Goal: Transaction & Acquisition: Purchase product/service

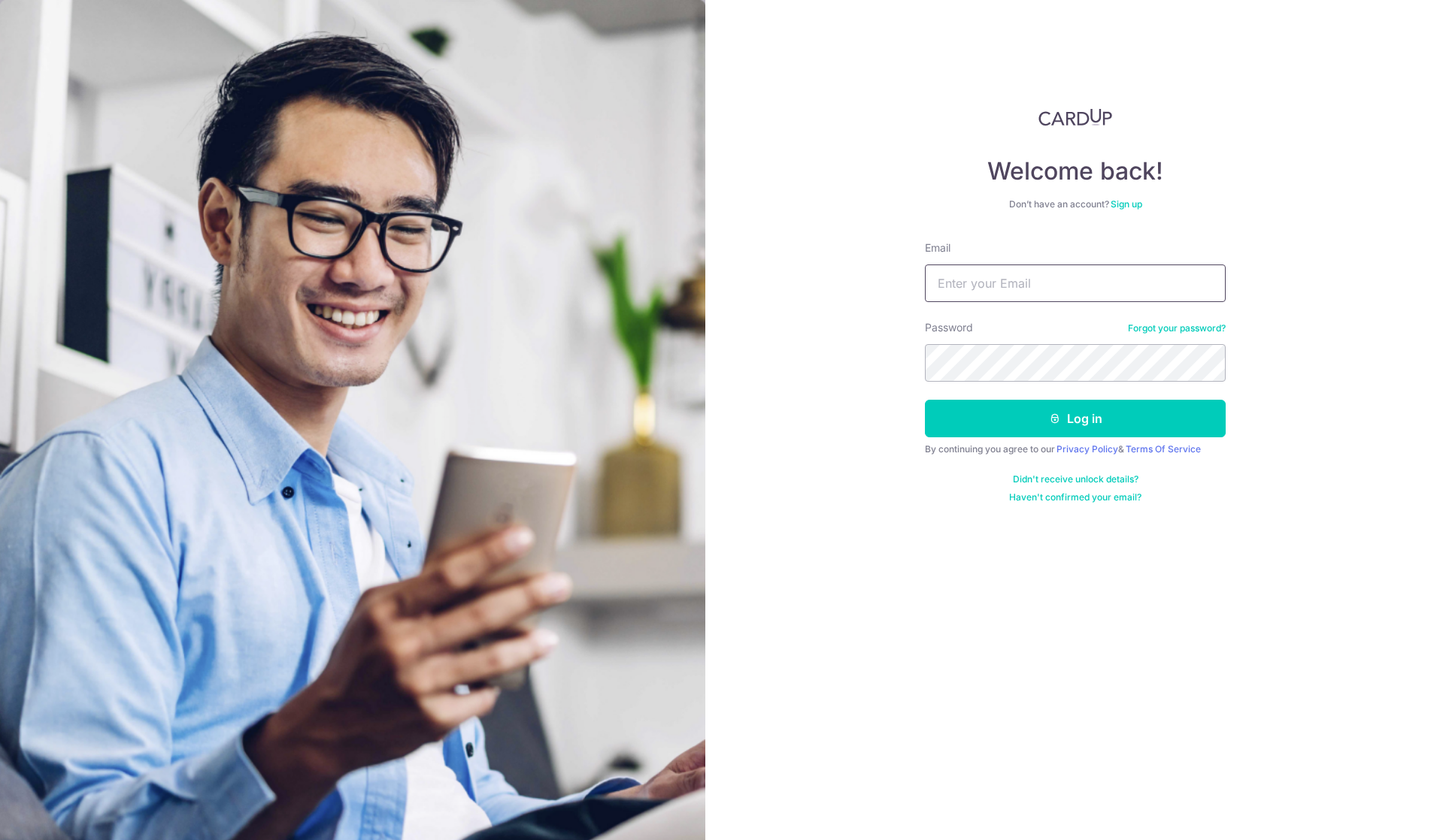
click at [1022, 276] on input "Email" at bounding box center [1075, 283] width 300 height 38
type input "[EMAIL_ADDRESS][DOMAIN_NAME]"
click at [925, 400] on button "Log in" at bounding box center [1075, 419] width 300 height 38
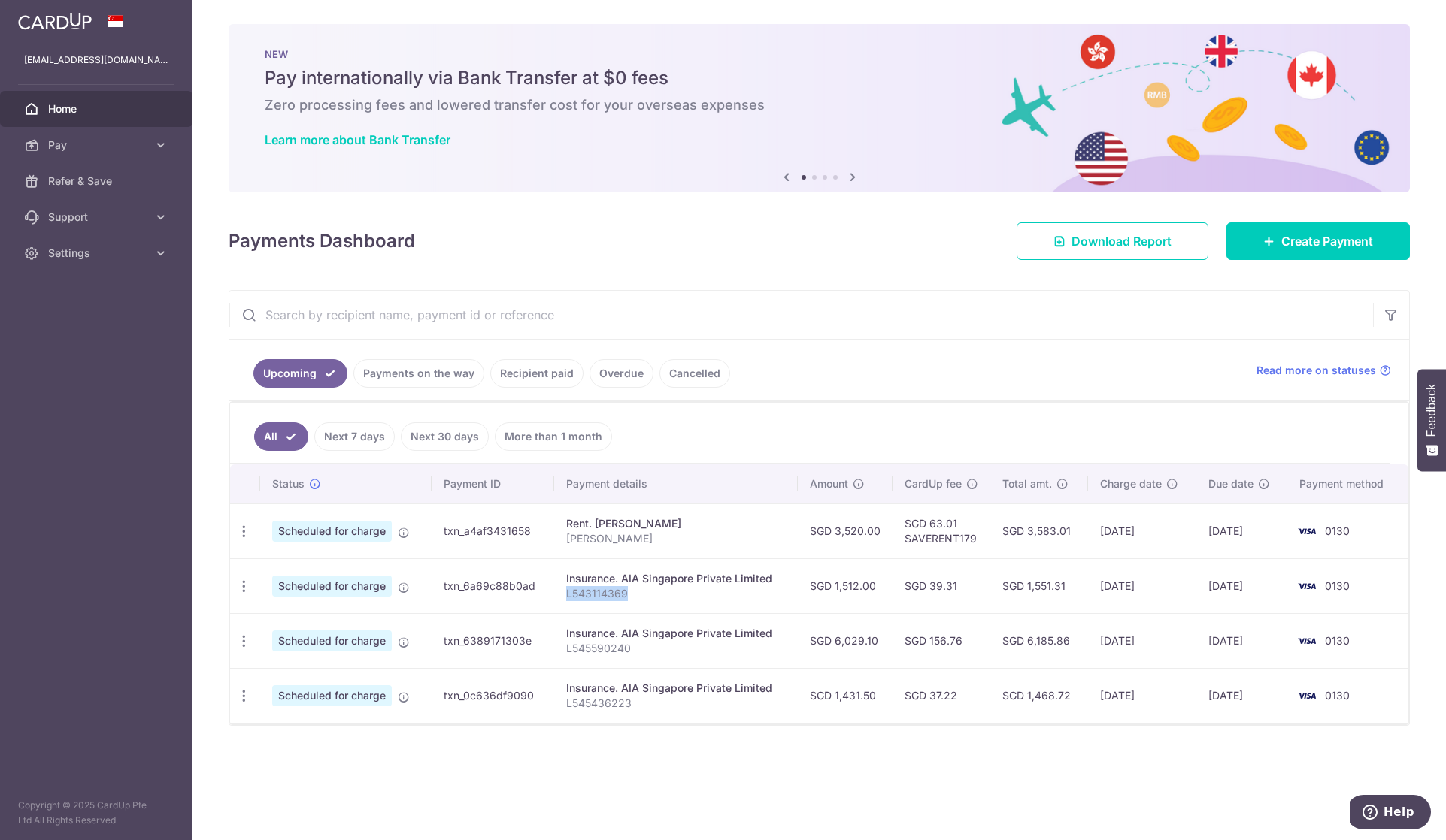
drag, startPoint x: 638, startPoint y: 592, endPoint x: 568, endPoint y: 586, distance: 70.3
click at [568, 586] on p "L543114369" at bounding box center [676, 594] width 220 height 15
copy p "L543114369"
click at [550, 375] on link "Recipient paid" at bounding box center [536, 373] width 94 height 28
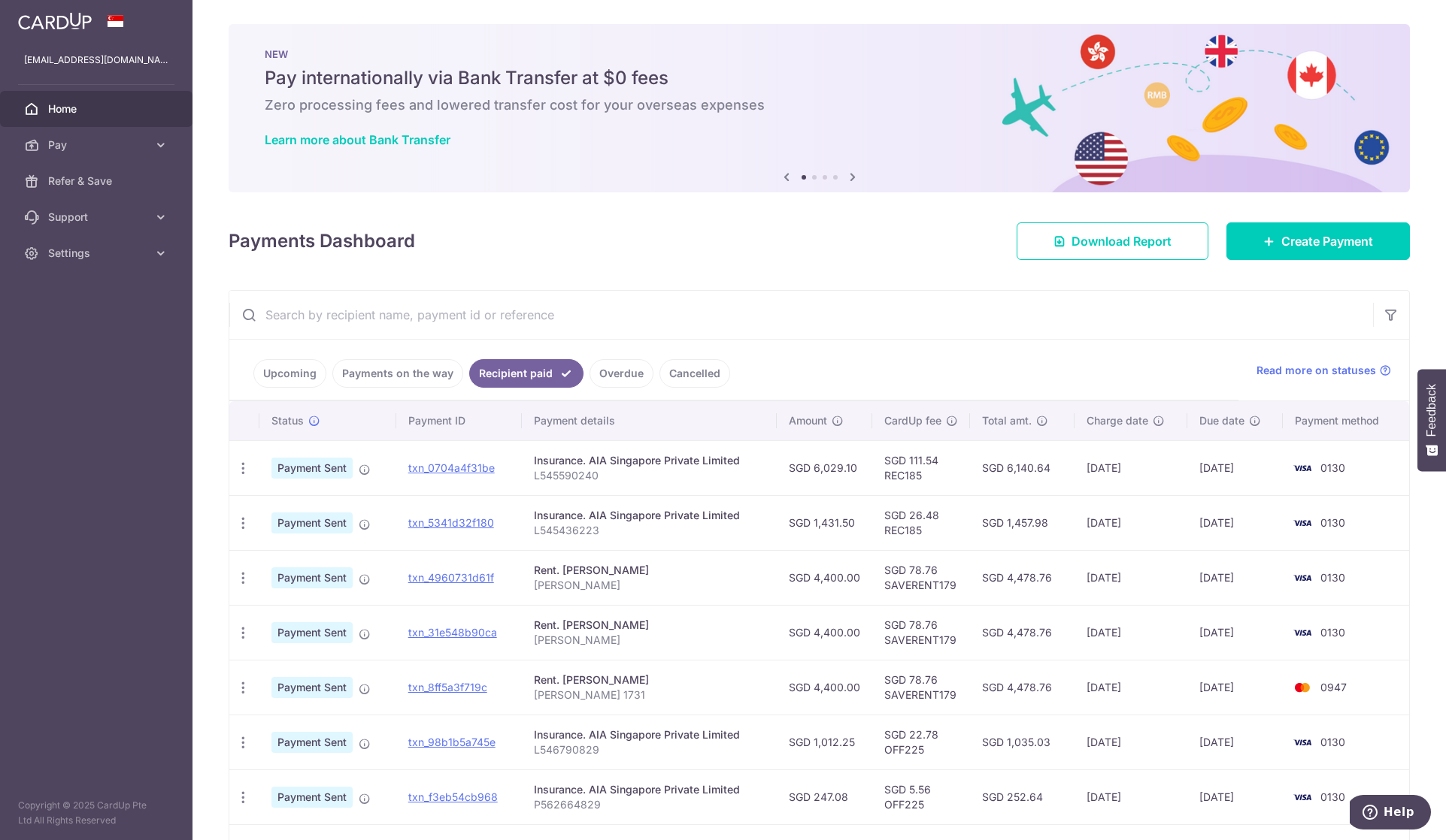
click at [686, 378] on link "Cancelled" at bounding box center [694, 373] width 70 height 28
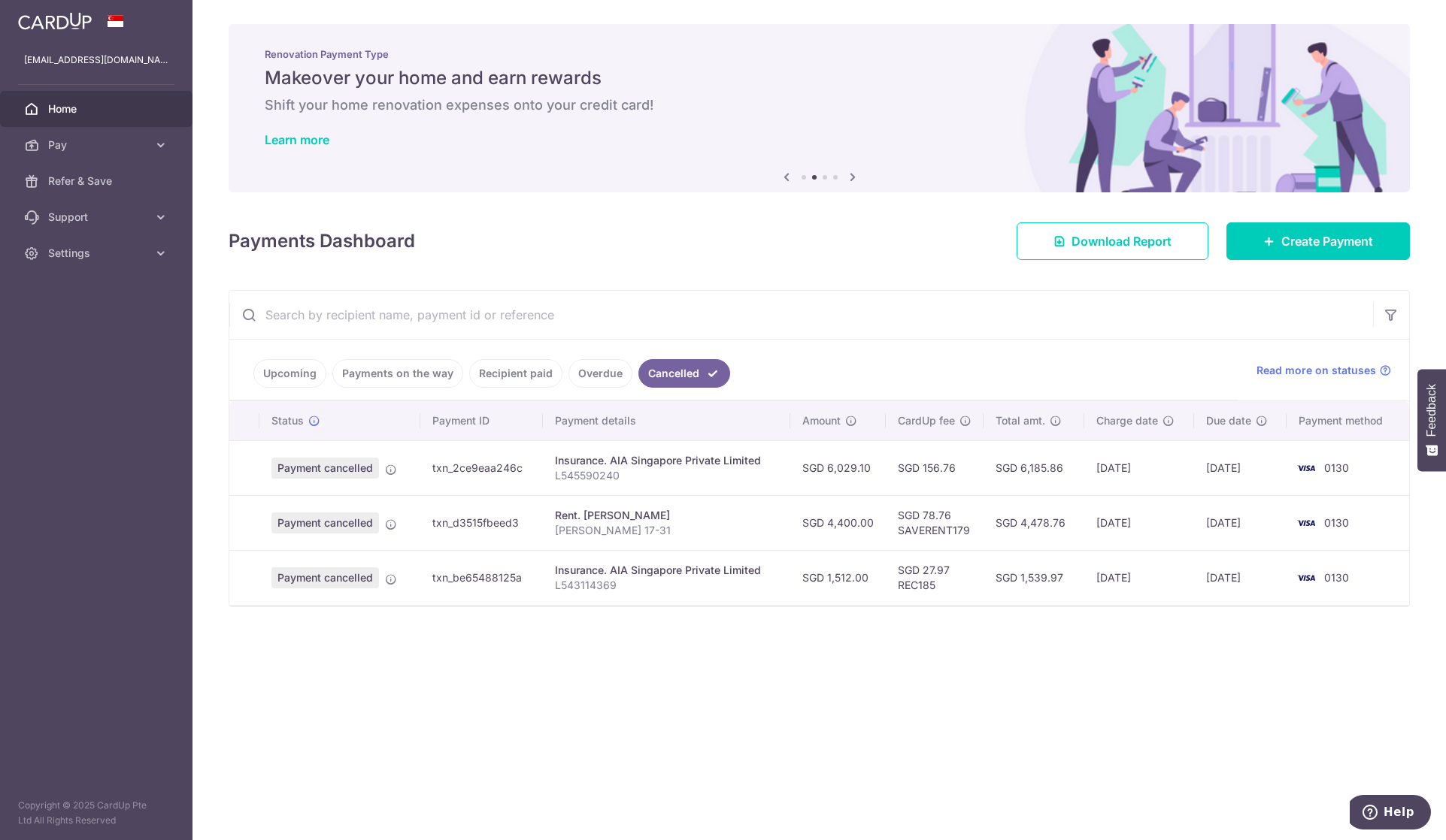
drag, startPoint x: 581, startPoint y: 583, endPoint x: 531, endPoint y: 583, distance: 50.0
click at [580, 583] on p "L543114369" at bounding box center [667, 586] width 223 height 15
click at [394, 577] on icon at bounding box center [391, 579] width 12 height 12
click at [391, 577] on icon at bounding box center [391, 579] width 12 height 12
click at [1368, 369] on span "Read more on statuses" at bounding box center [1316, 371] width 119 height 15
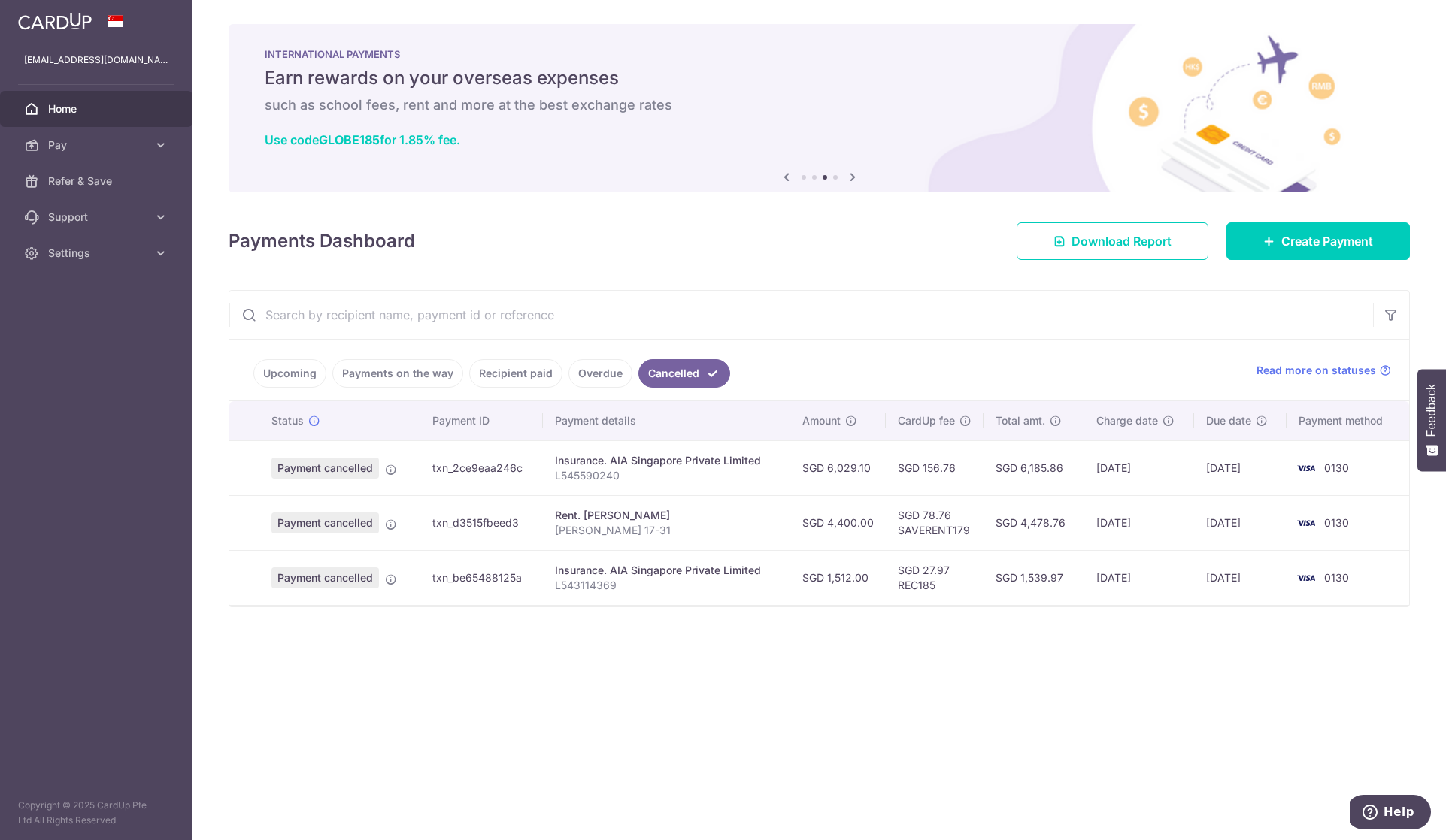
click at [530, 374] on link "Recipient paid" at bounding box center [516, 373] width 94 height 28
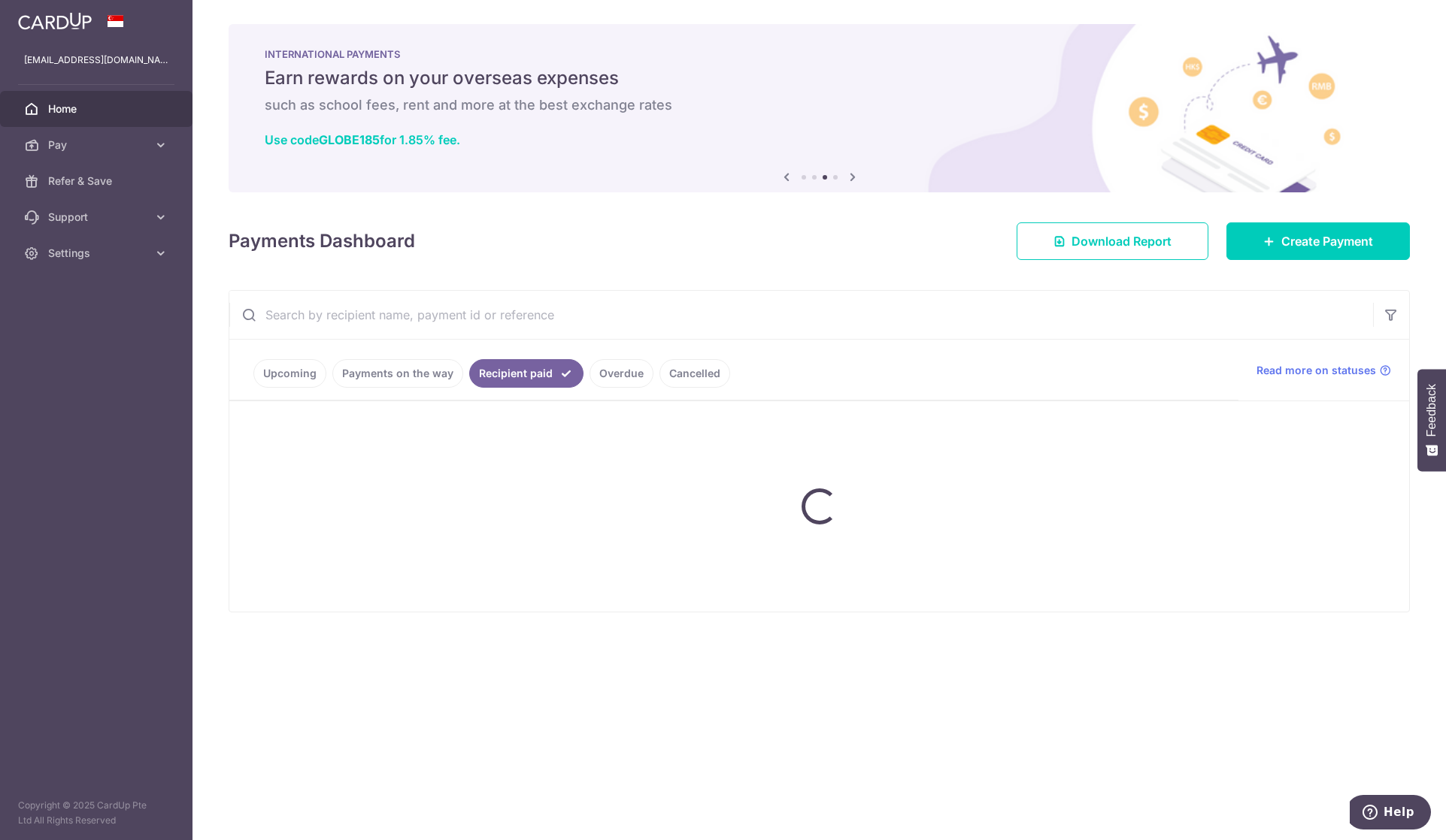
click at [403, 367] on link "Payments on the way" at bounding box center [397, 373] width 130 height 28
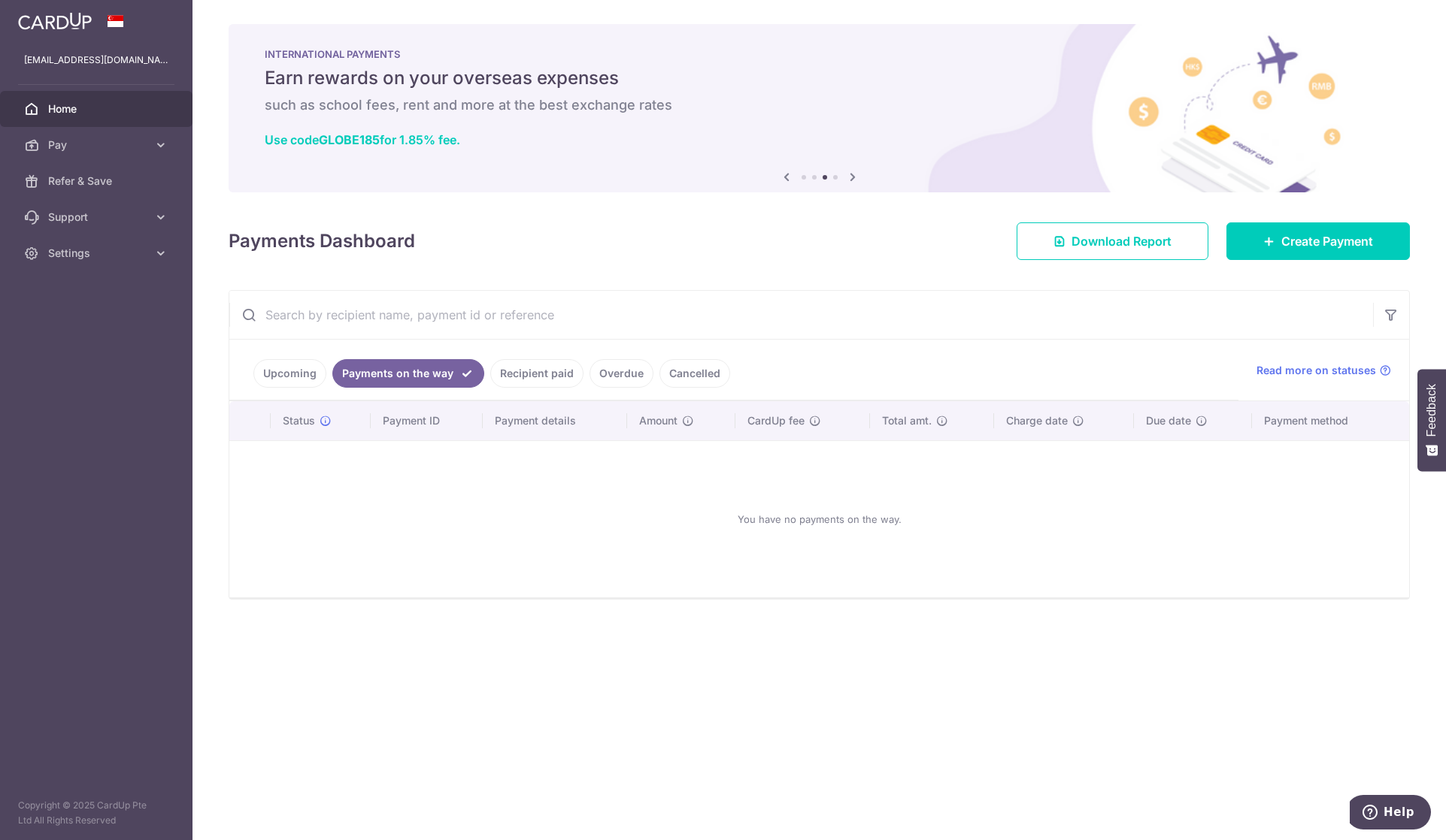
click at [305, 371] on link "Upcoming" at bounding box center [289, 373] width 73 height 28
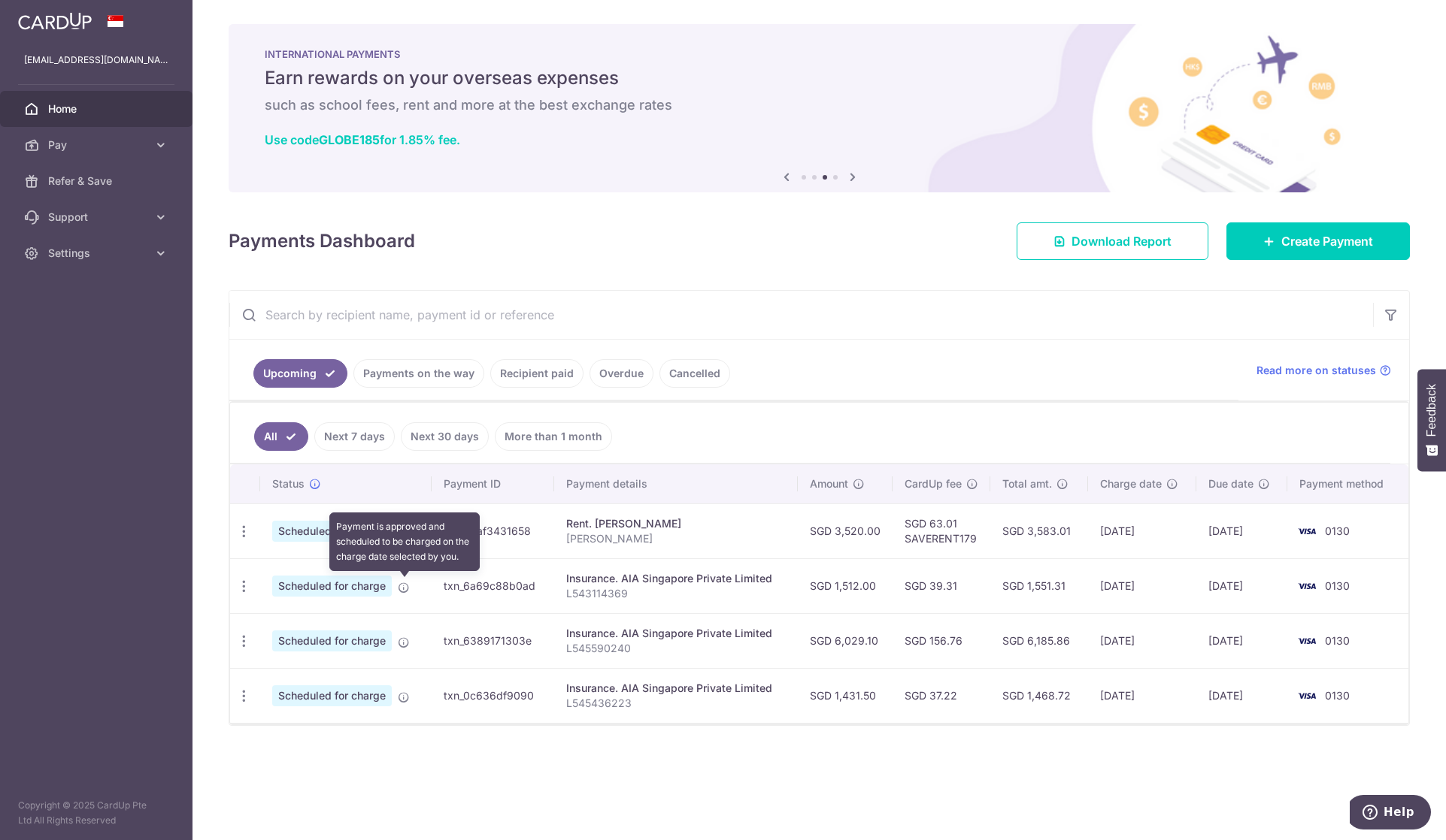
click at [404, 588] on icon at bounding box center [403, 588] width 12 height 12
click at [374, 590] on span "Scheduled for charge" at bounding box center [331, 586] width 119 height 21
click at [247, 540] on icon "button" at bounding box center [244, 532] width 15 height 15
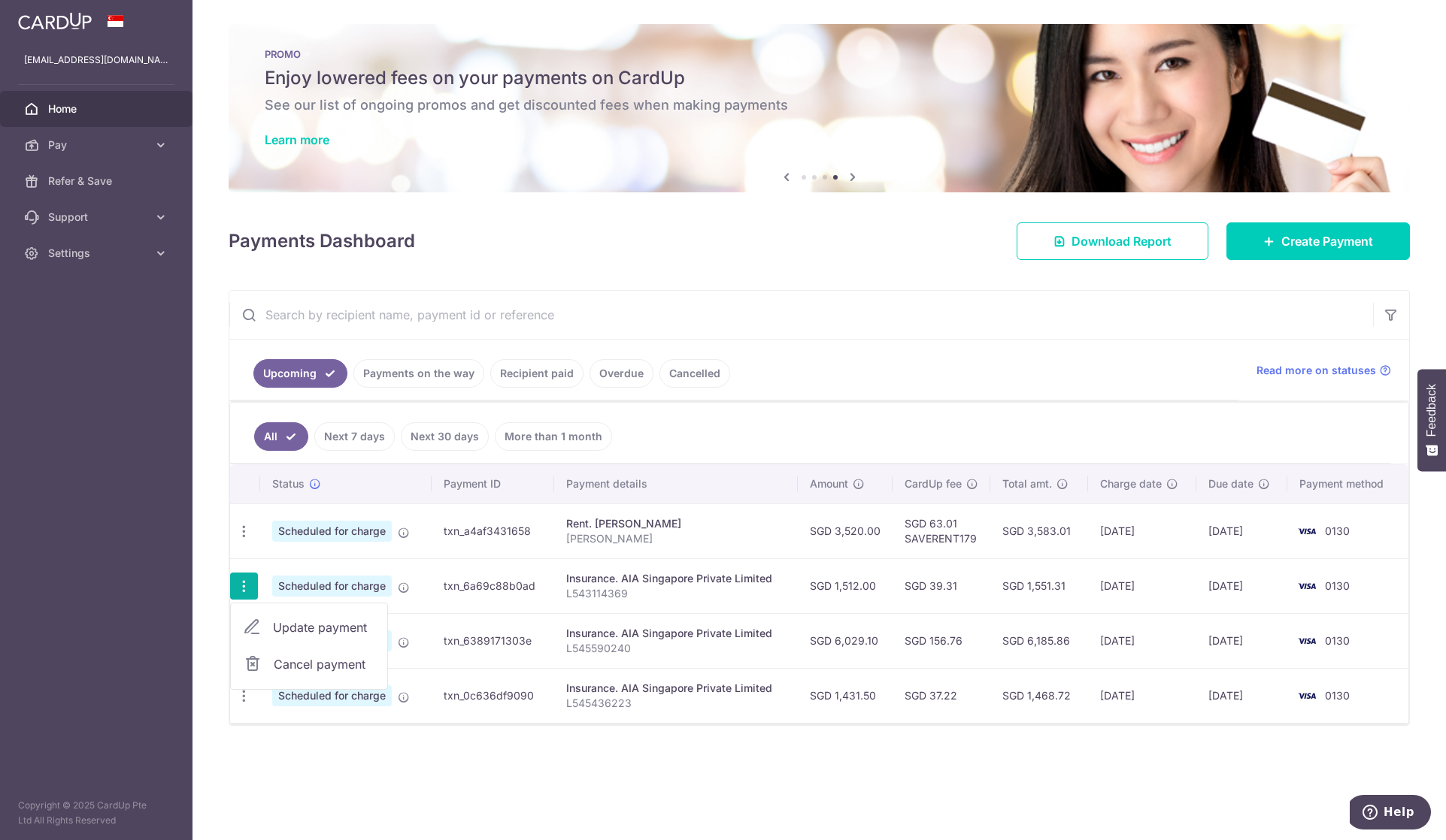
click at [283, 660] on span "Cancel payment" at bounding box center [324, 664] width 100 height 18
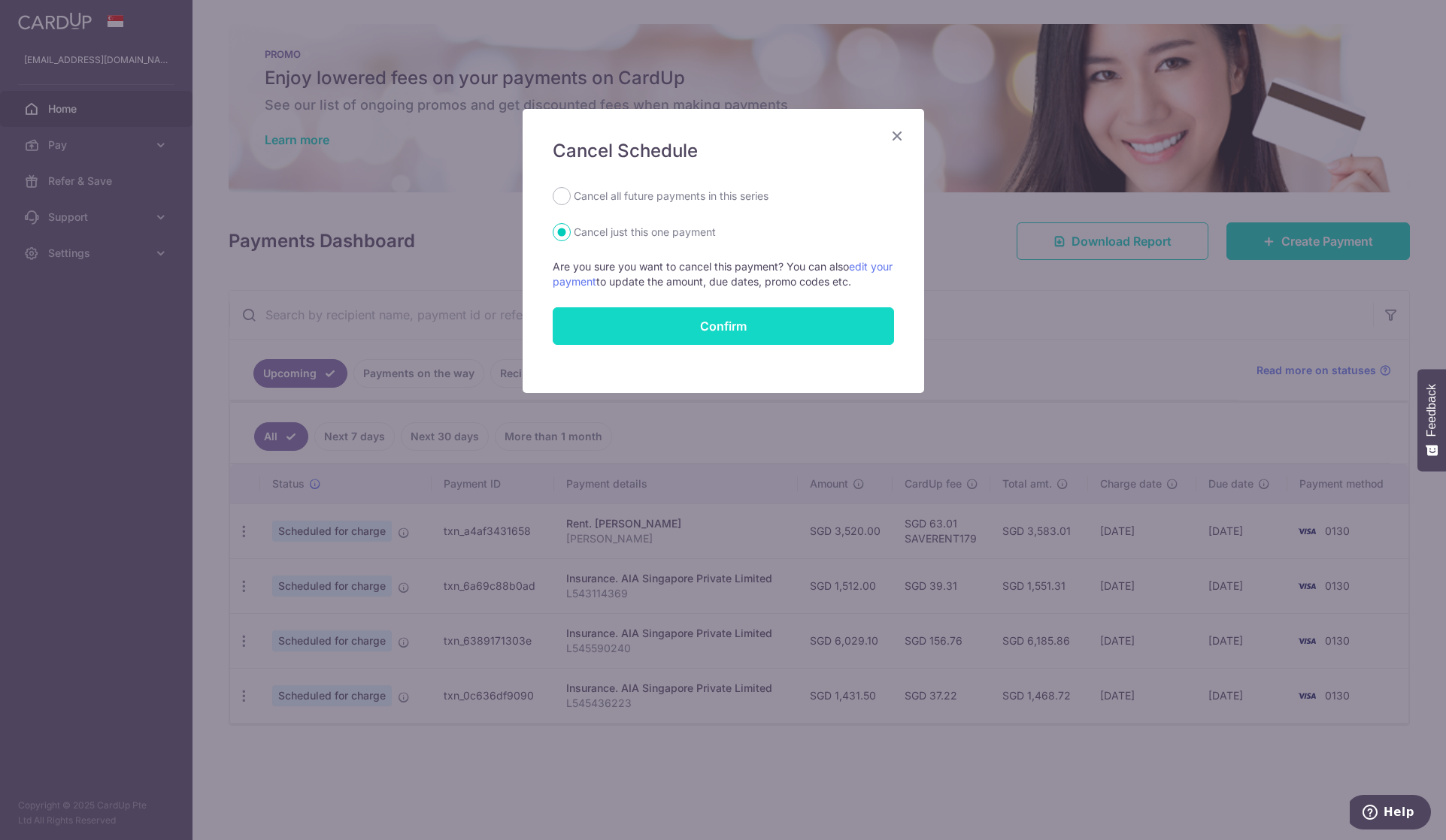
click at [648, 328] on button "Confirm" at bounding box center [723, 326] width 342 height 38
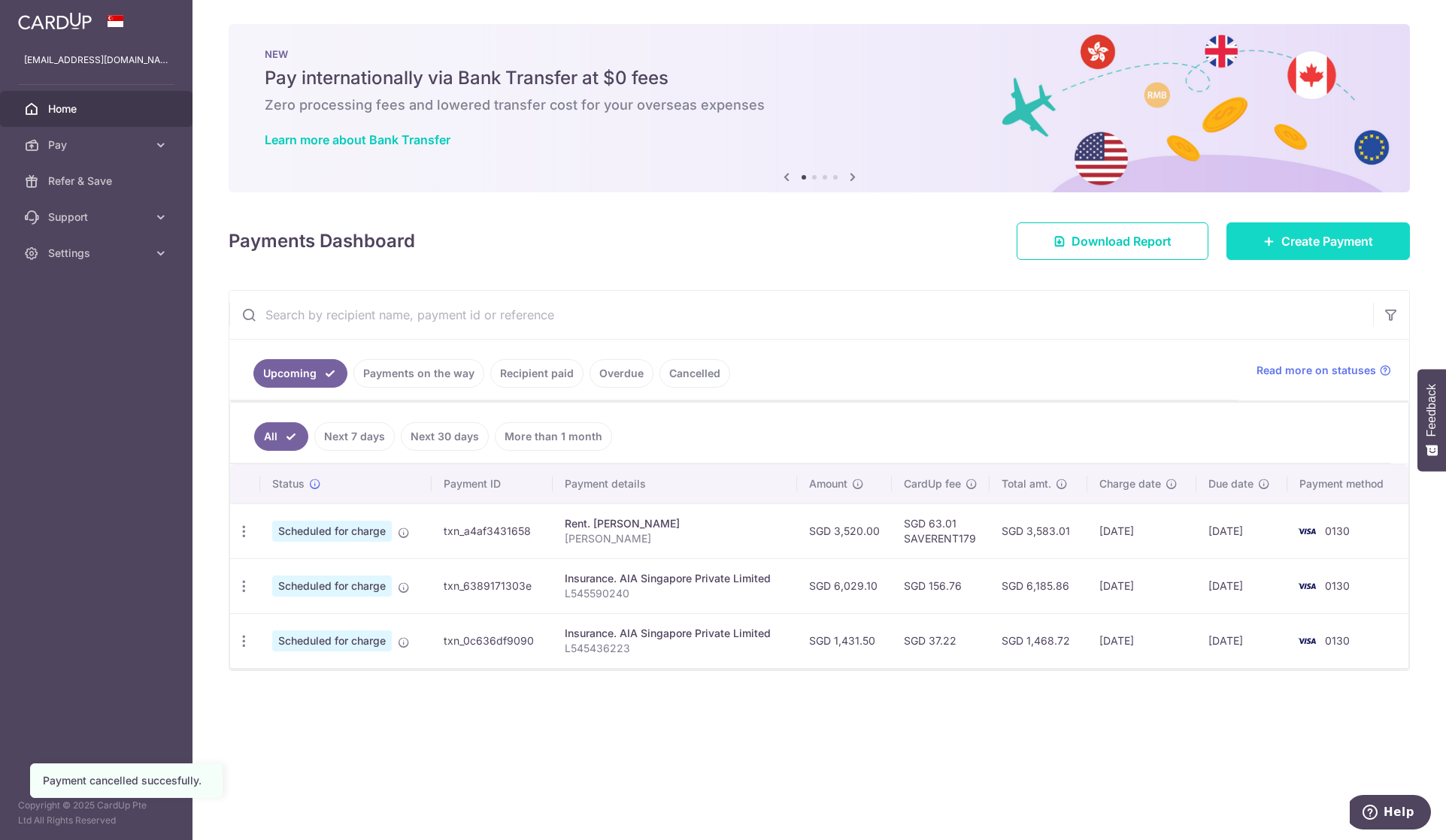
click at [1297, 251] on link "Create Payment" at bounding box center [1318, 241] width 184 height 38
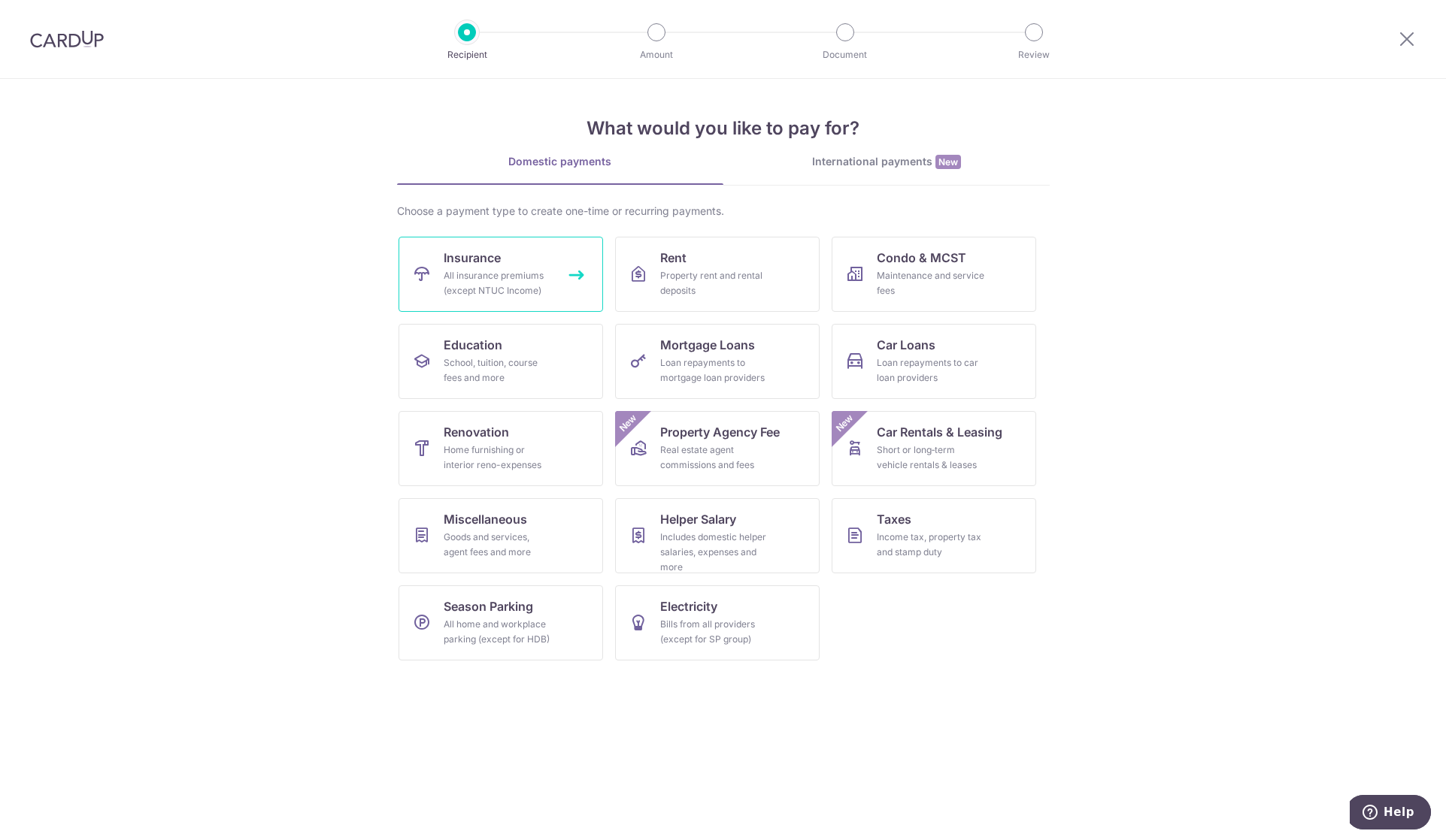
click at [521, 271] on div "All insurance premiums (except NTUC Income)" at bounding box center [498, 283] width 108 height 30
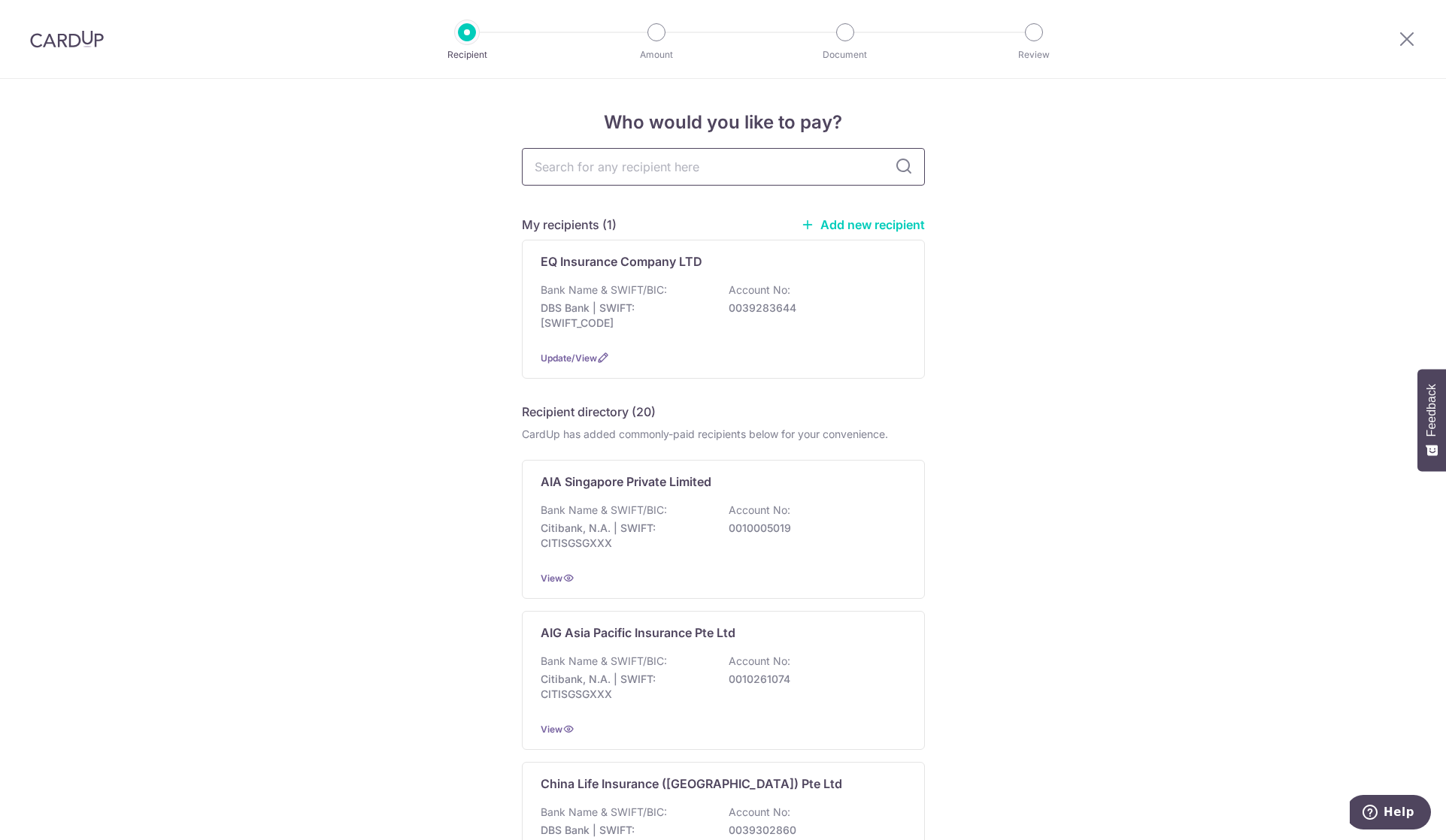
click at [561, 170] on input "text" at bounding box center [723, 167] width 403 height 38
type input "aia"
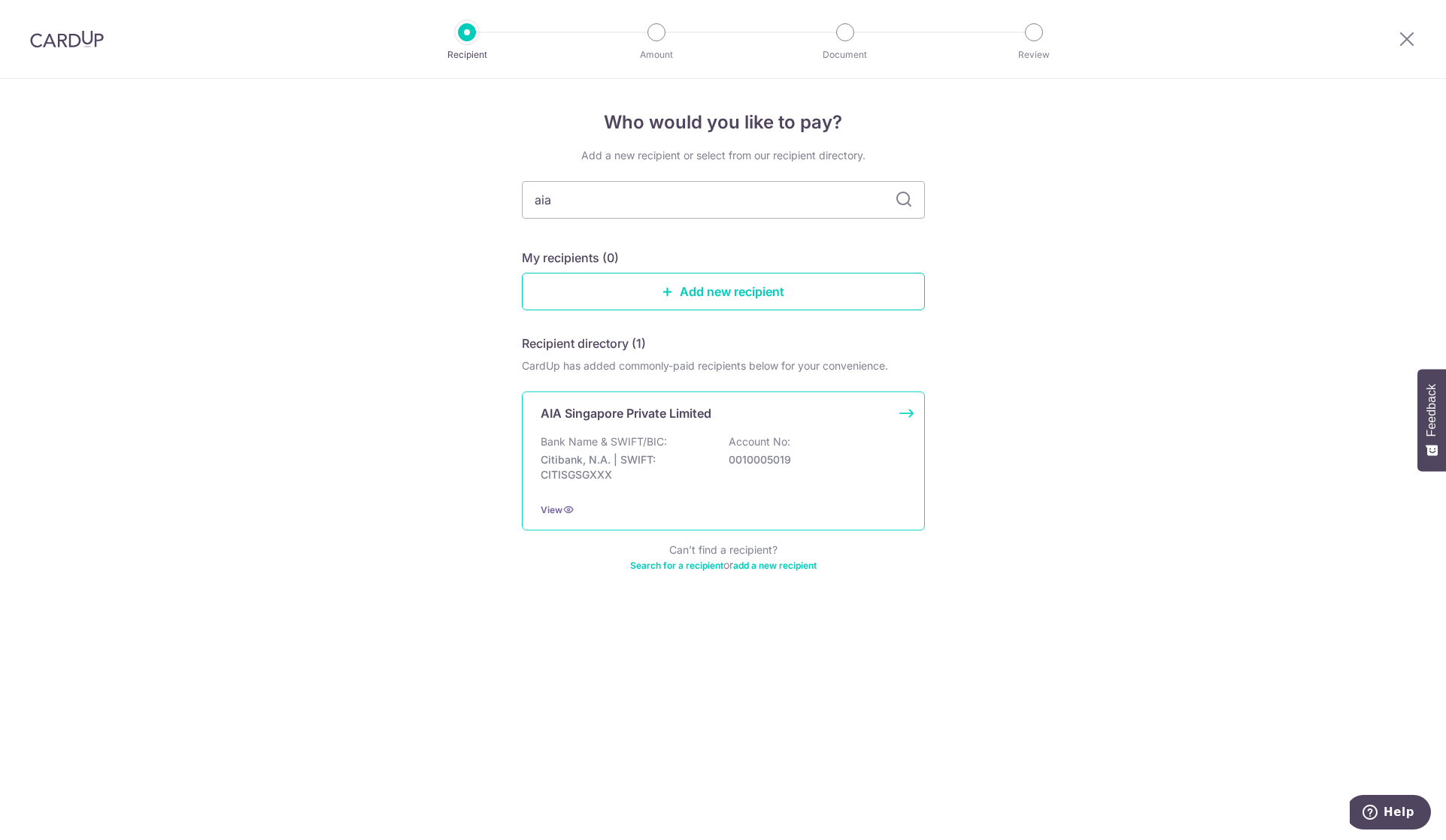
click at [643, 443] on p "Bank Name & SWIFT/BIC:" at bounding box center [603, 442] width 126 height 15
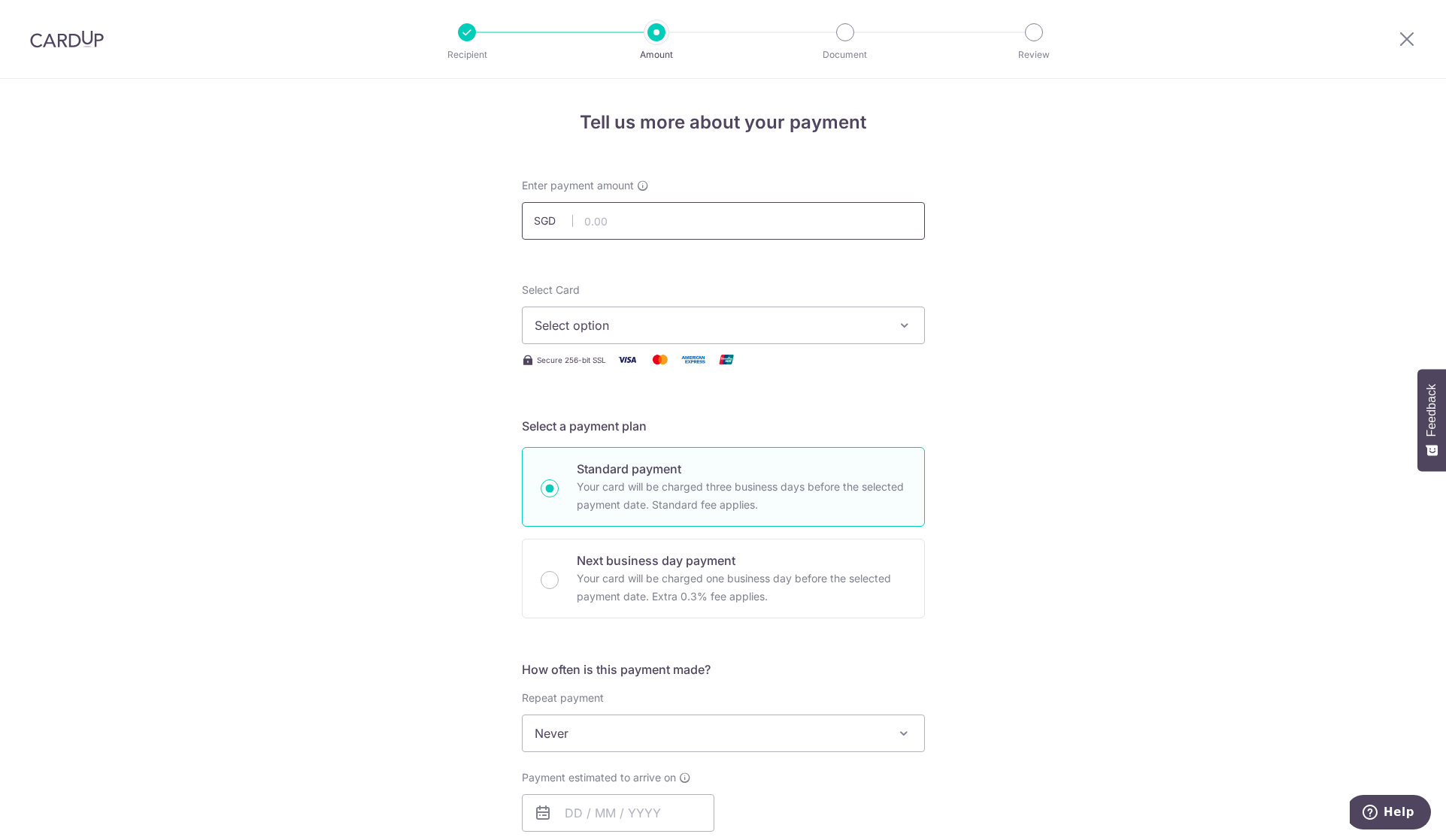
click at [650, 216] on input "text" at bounding box center [723, 221] width 403 height 38
type input "1,512.00"
click at [721, 331] on span "Select option" at bounding box center [710, 325] width 350 height 18
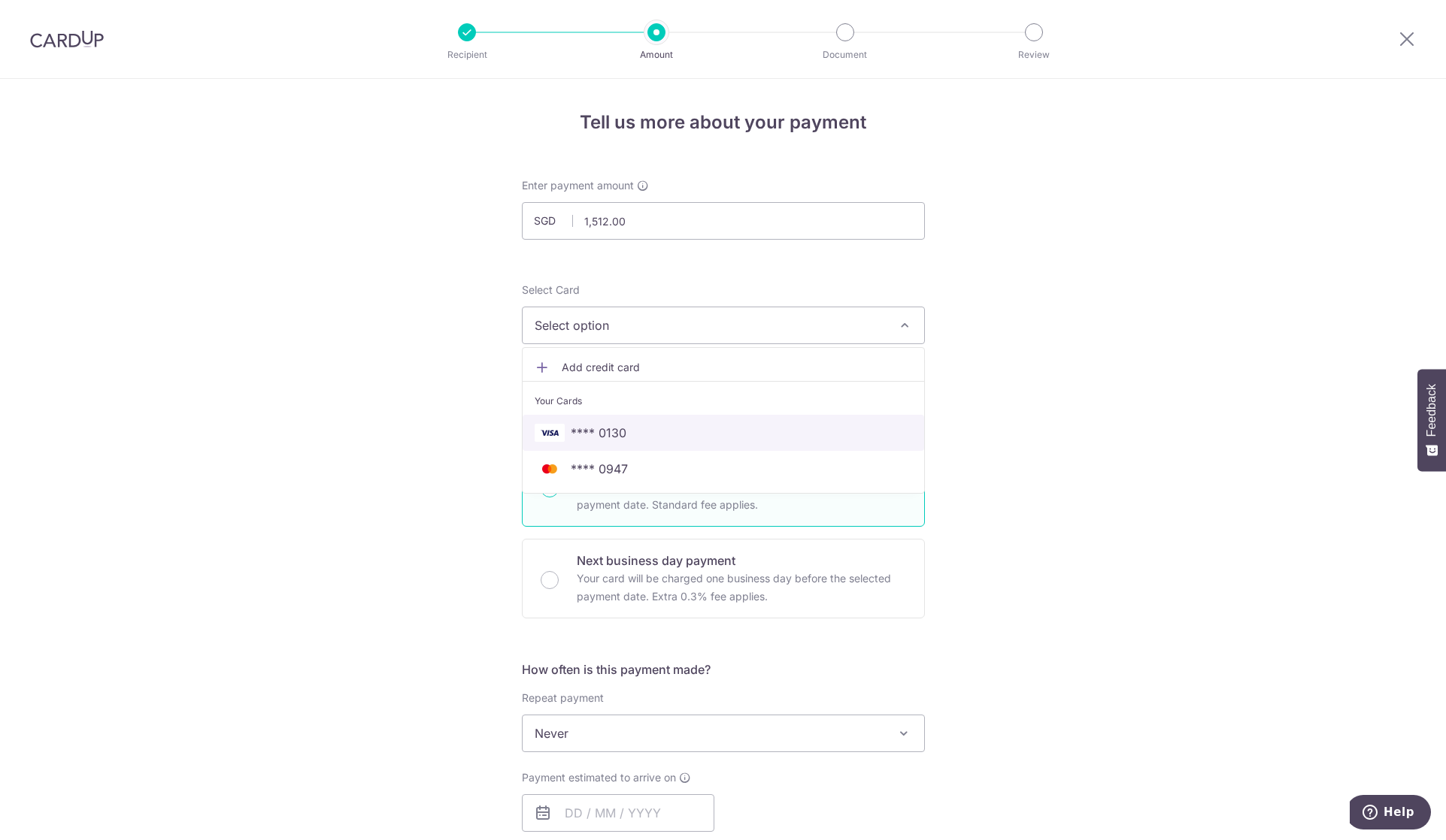
click at [704, 432] on span "**** 0130" at bounding box center [723, 432] width 378 height 18
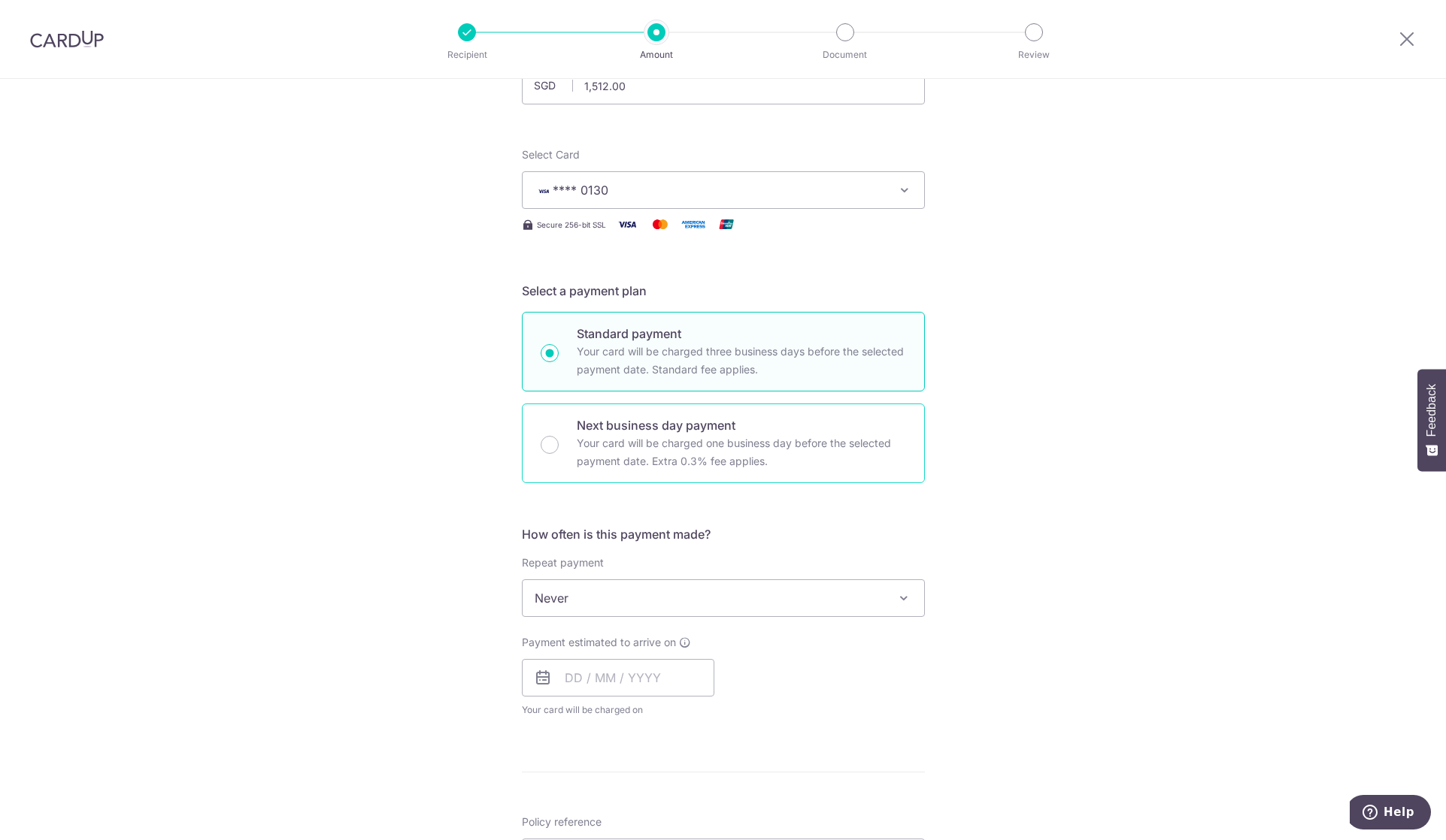
scroll to position [251, 0]
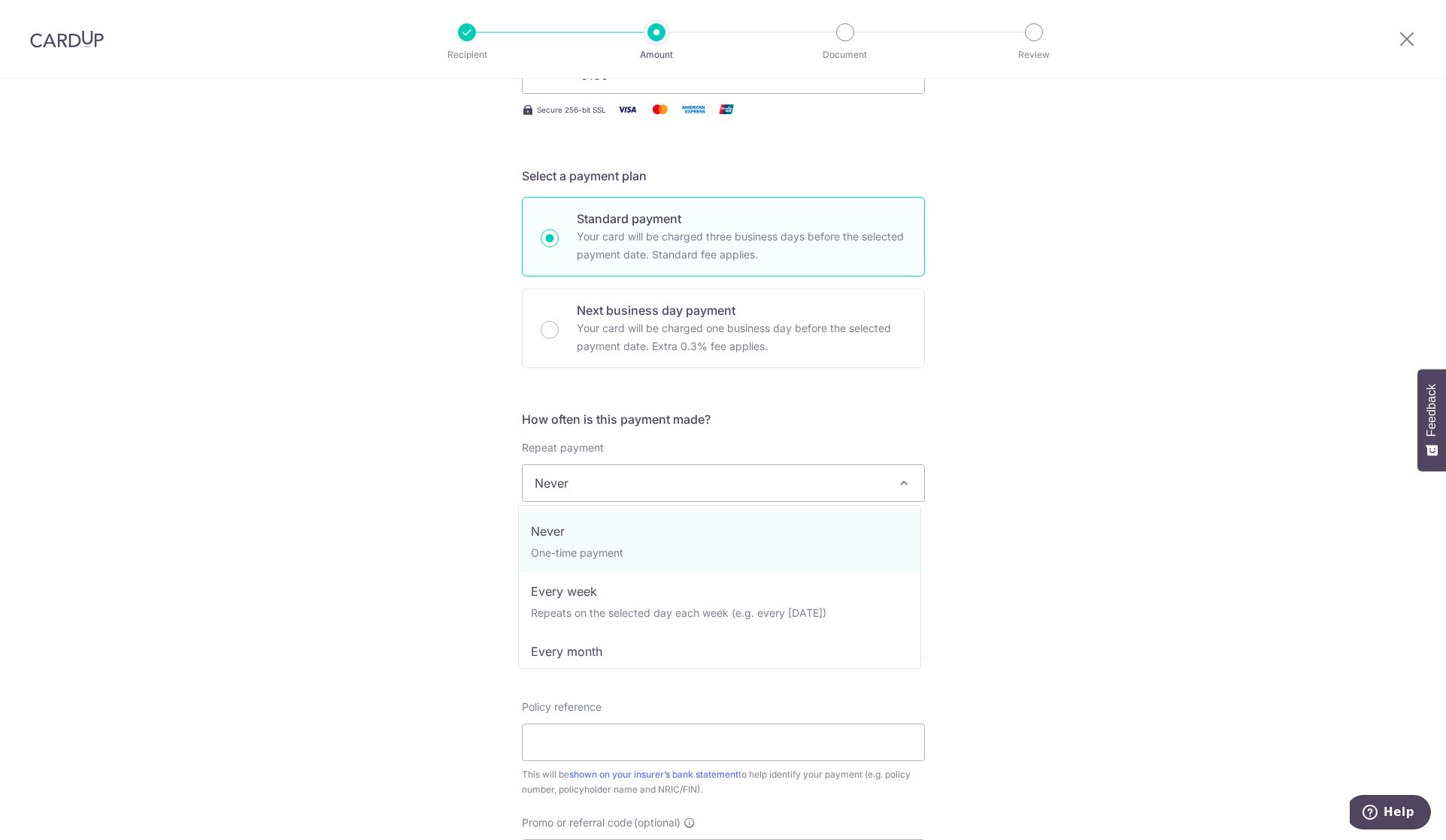
click at [634, 481] on span "Never" at bounding box center [723, 483] width 402 height 36
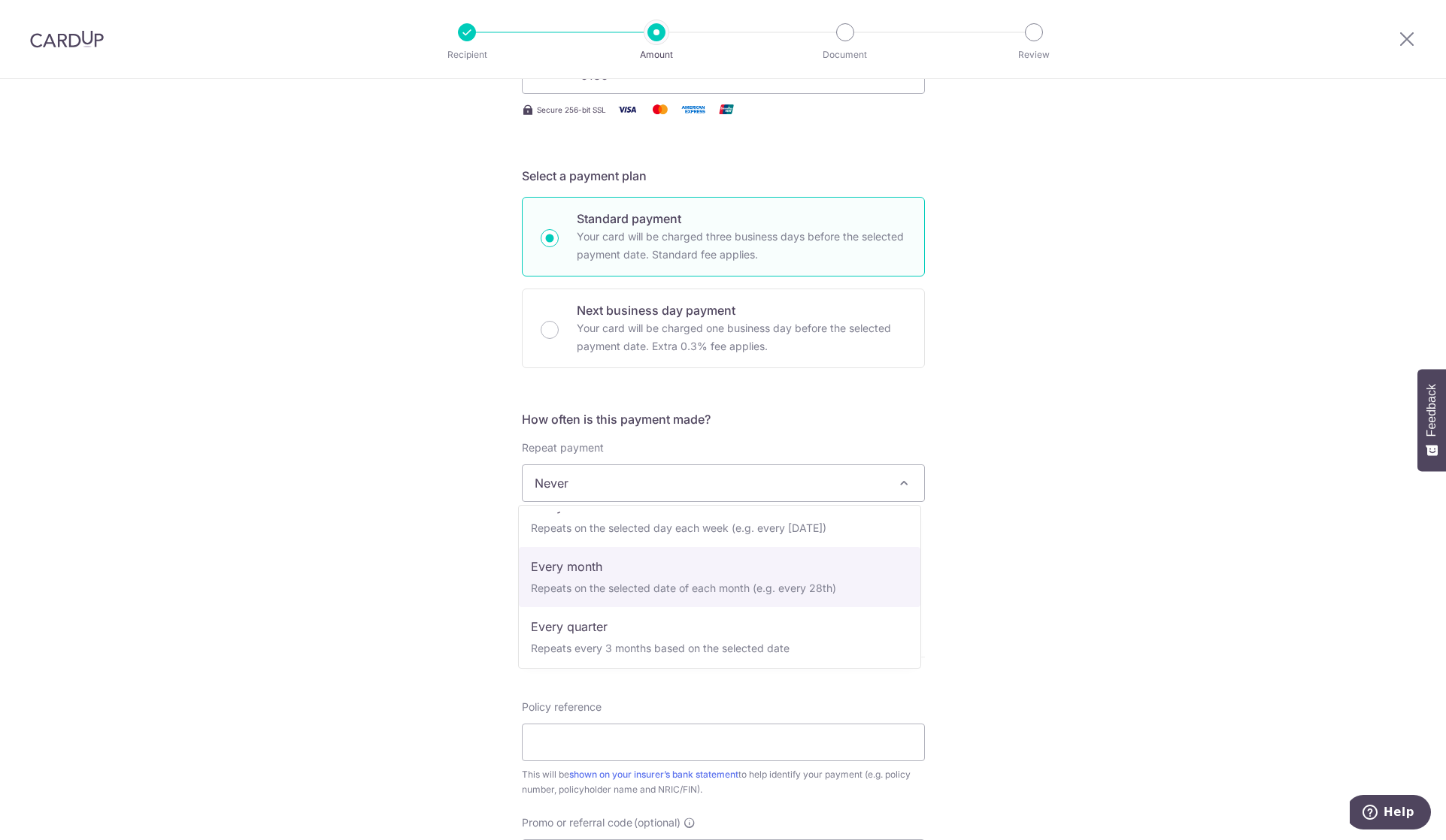
scroll to position [210, 0]
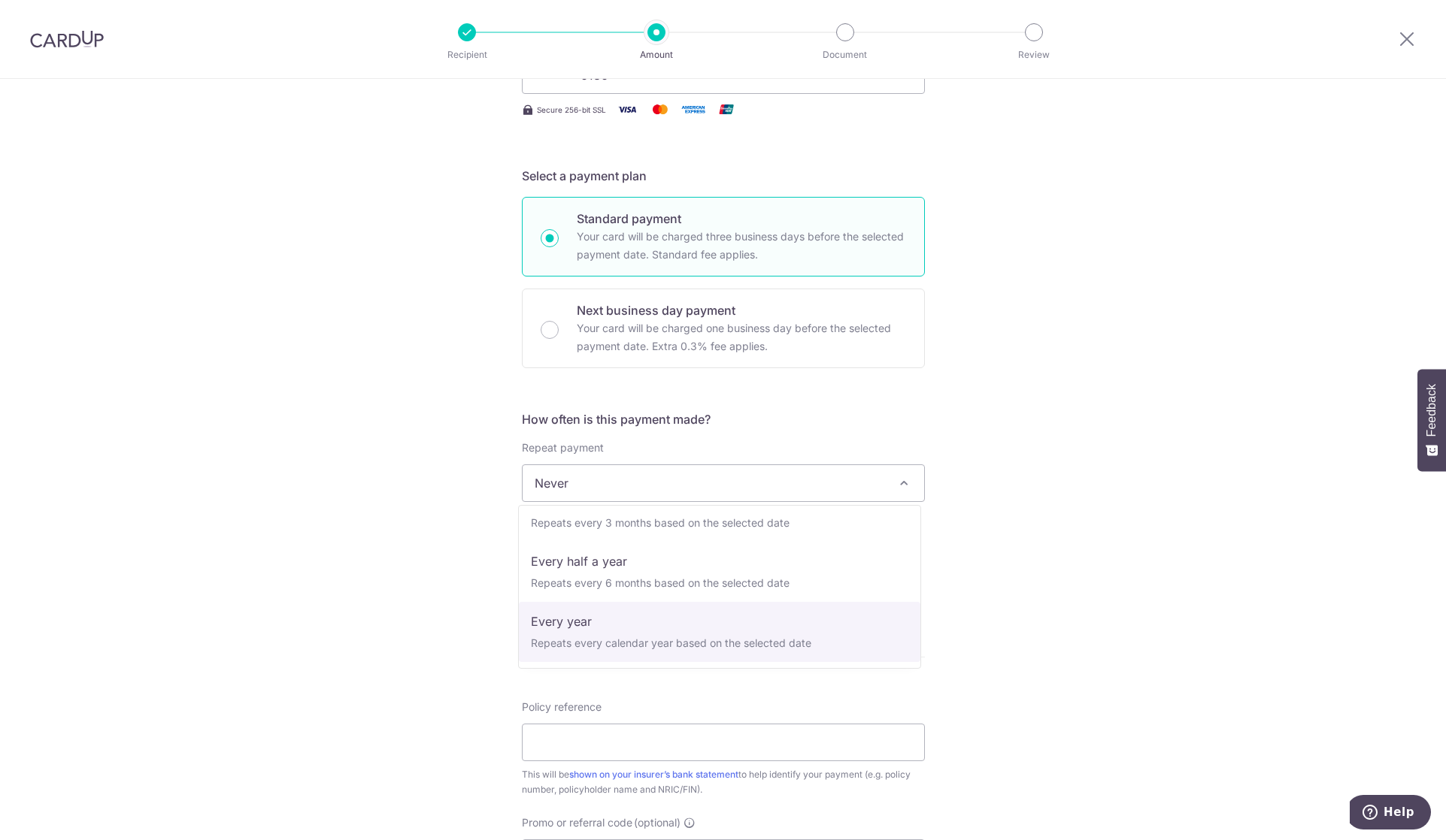
select select "6"
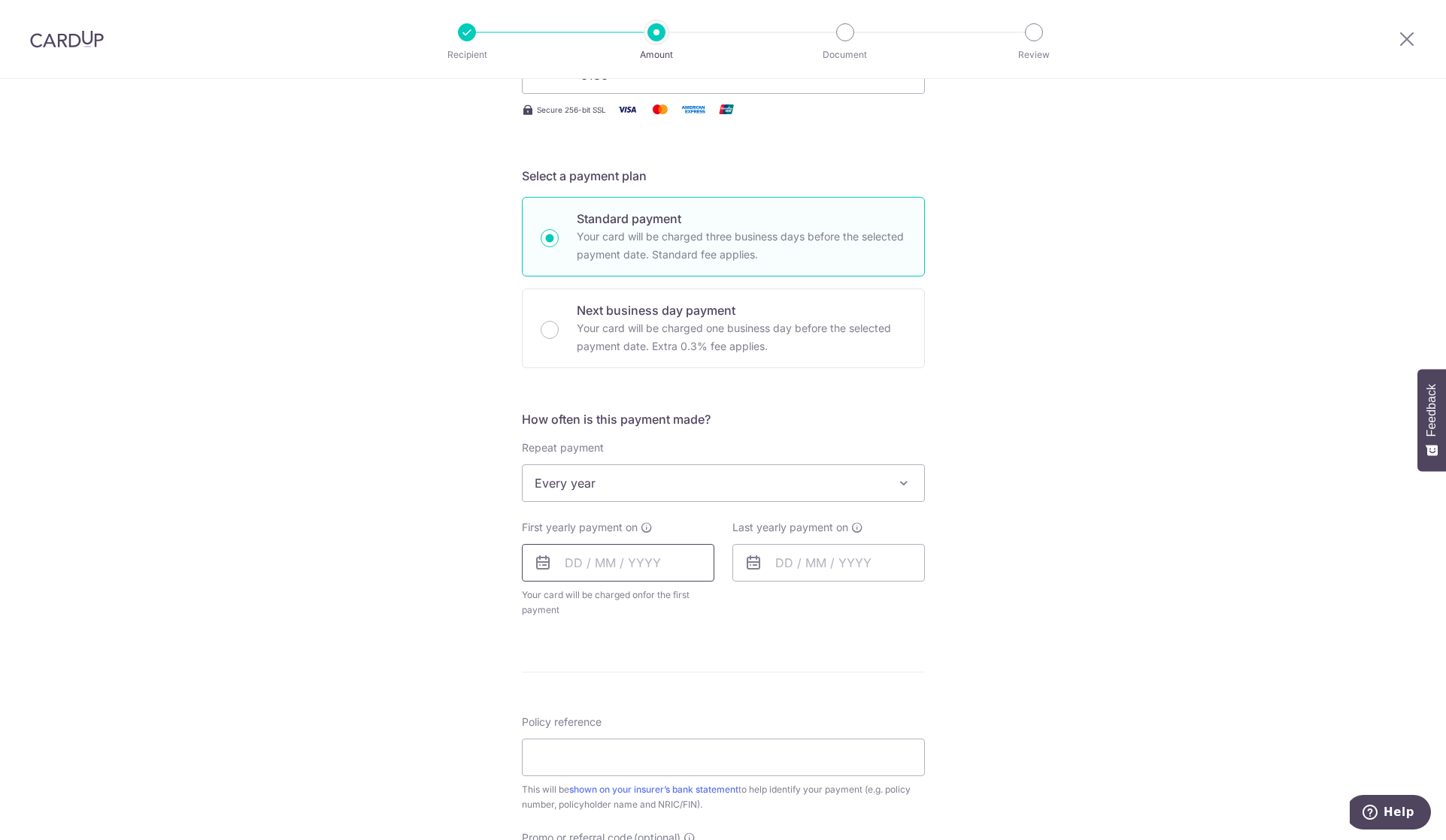
click at [626, 562] on input "text" at bounding box center [618, 563] width 192 height 38
click at [573, 691] on link "8" at bounding box center [583, 700] width 24 height 24
type input "08/09/2025"
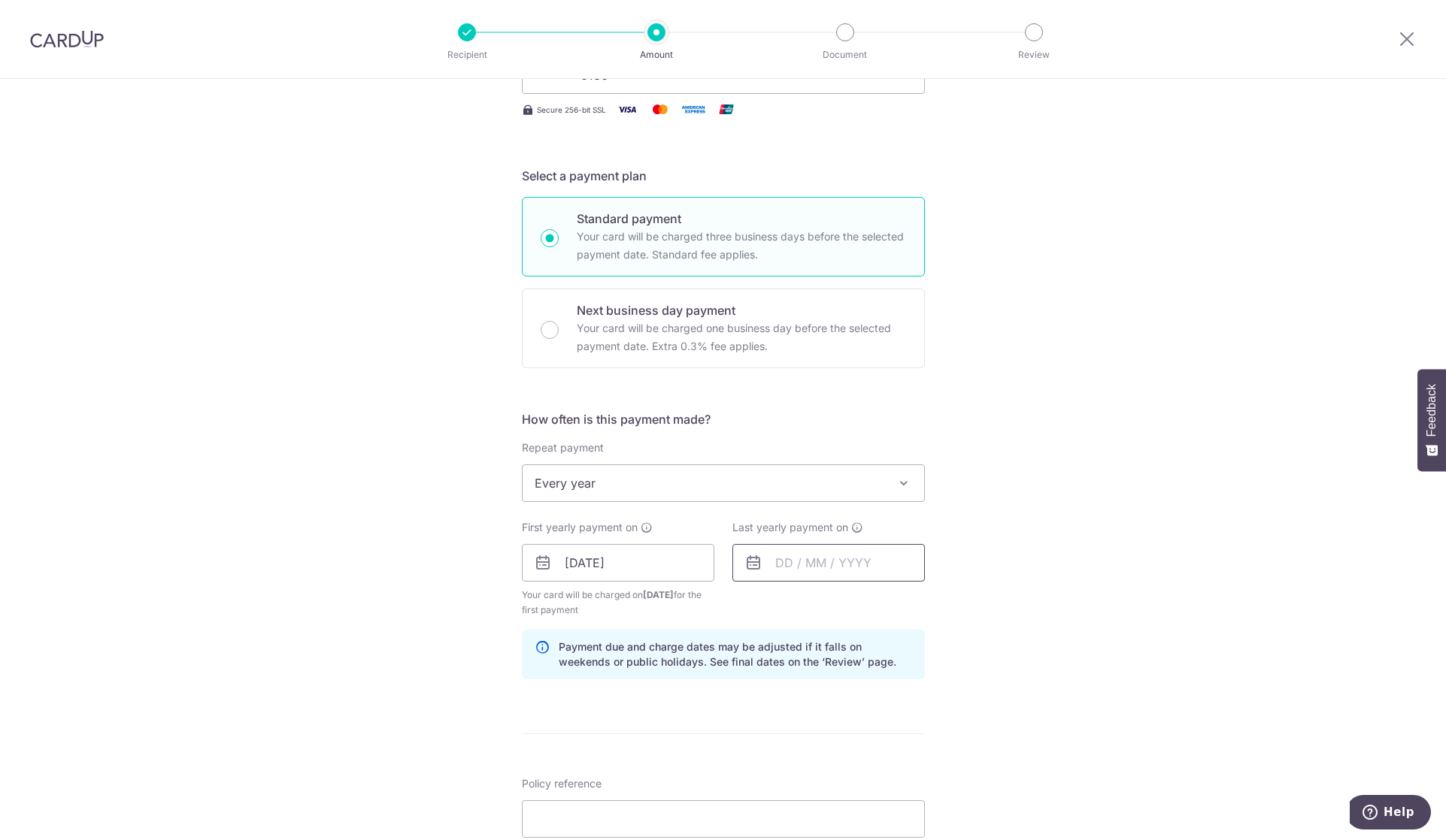
click at [775, 570] on input "text" at bounding box center [828, 563] width 192 height 38
click at [788, 692] on link "8" at bounding box center [793, 700] width 24 height 24
type input "08/09/2025"
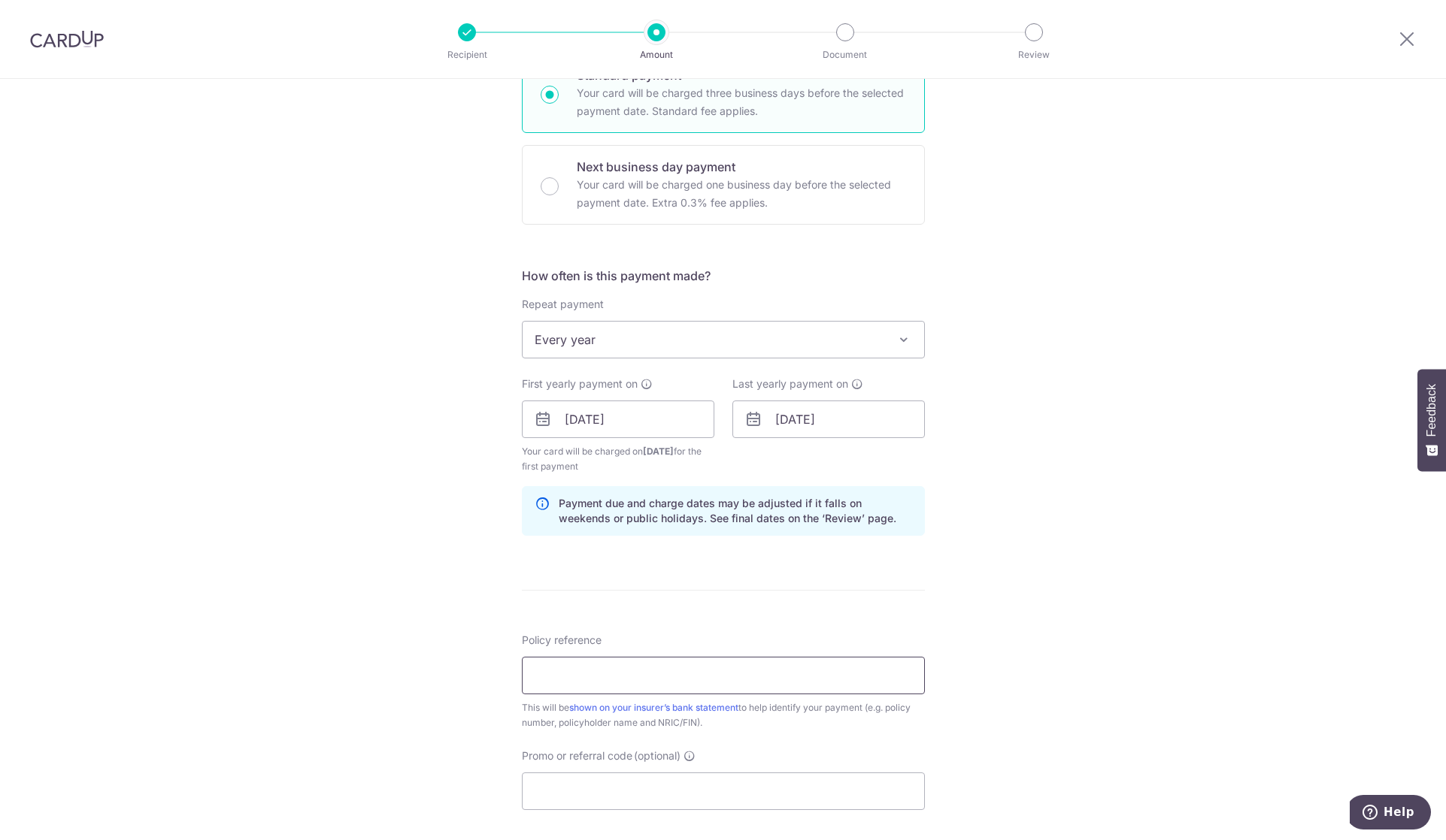
scroll to position [501, 0]
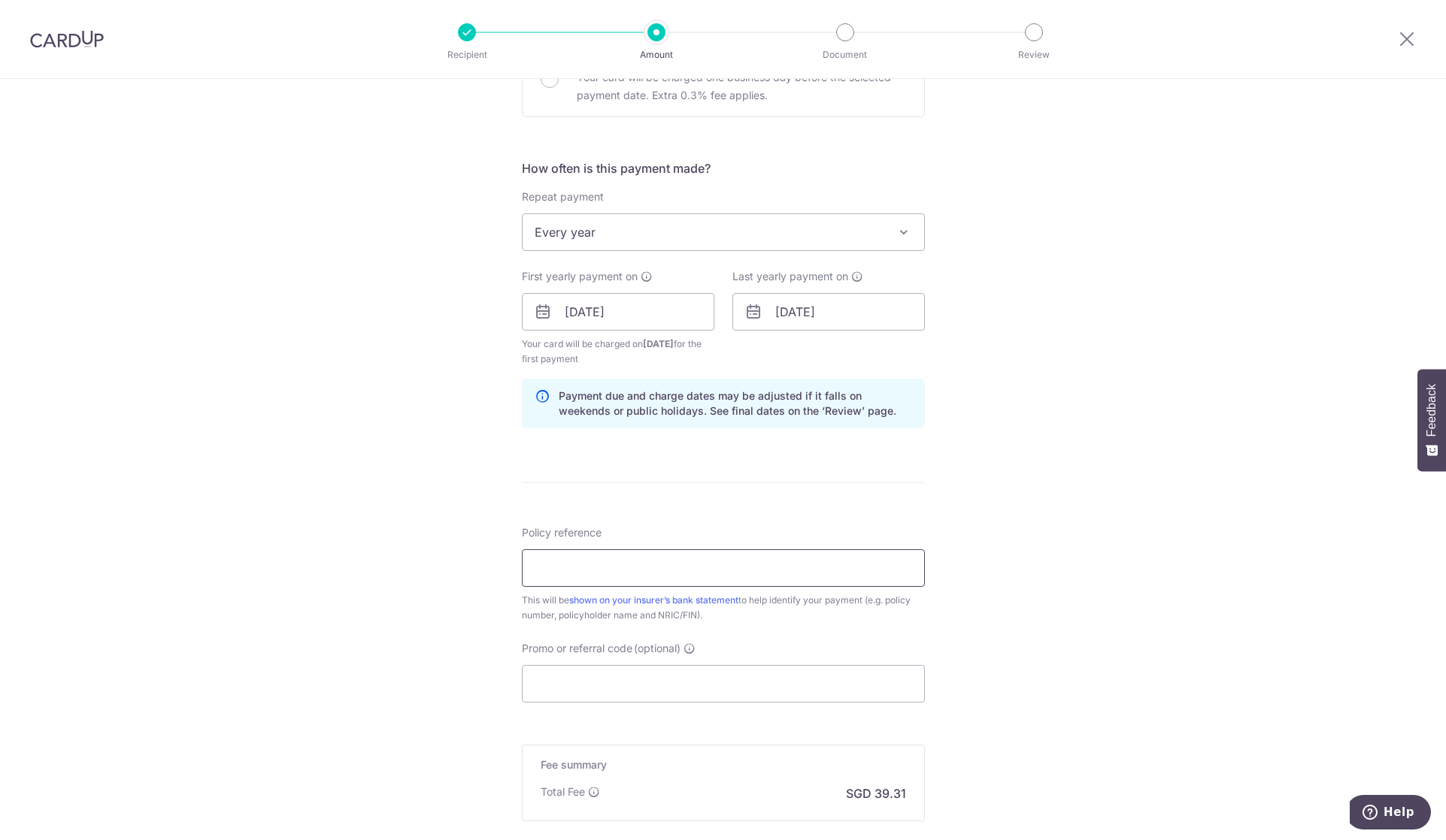
click at [596, 555] on input "Policy reference" at bounding box center [723, 568] width 403 height 38
paste input "L543114369"
type input "L543114369"
click at [624, 697] on input "Promo or referral code (optional)" at bounding box center [723, 684] width 403 height 38
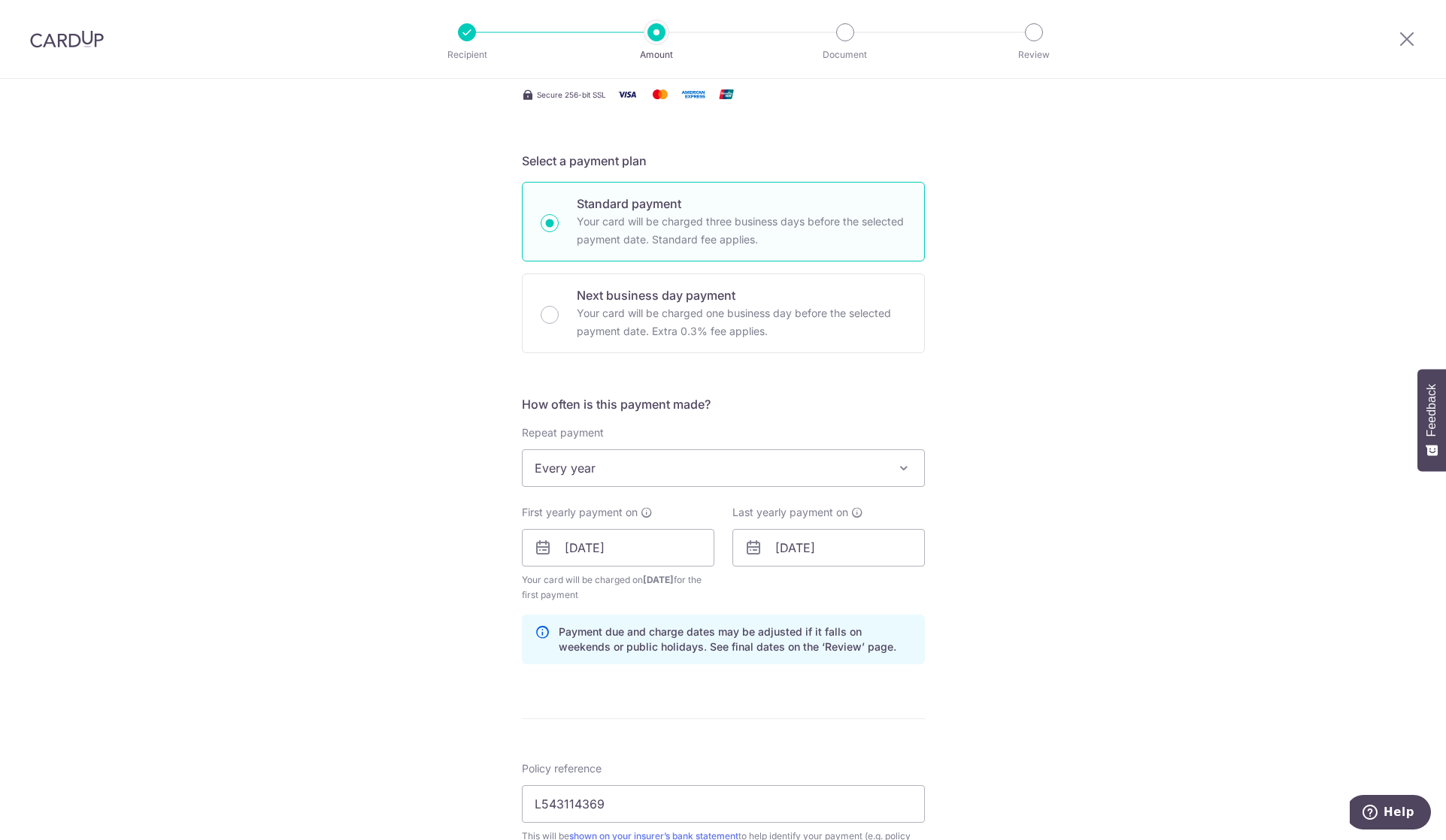
scroll to position [626, 0]
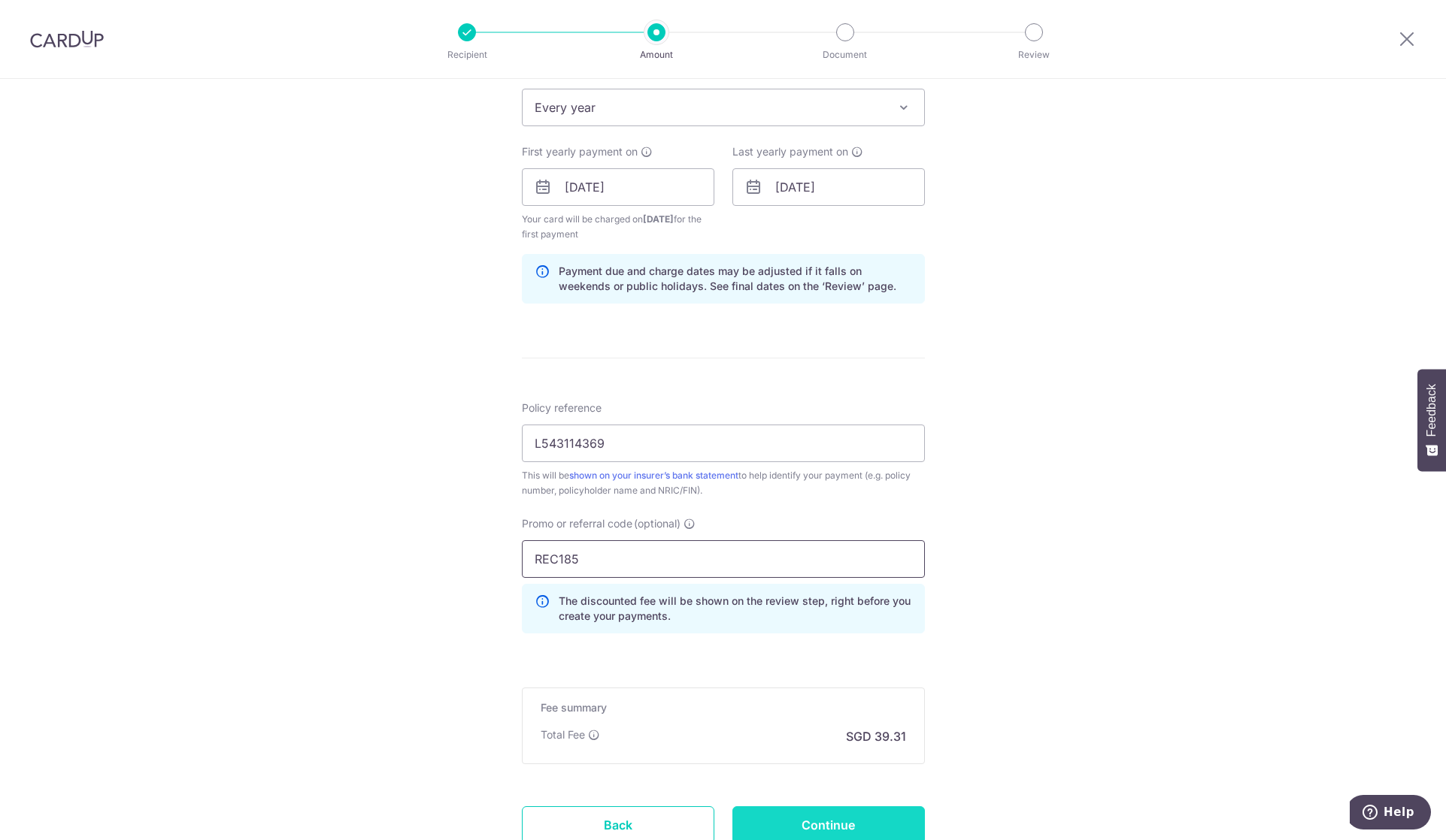
type input "REC185"
click at [775, 819] on input "Continue" at bounding box center [828, 825] width 192 height 38
type input "Create Schedule"
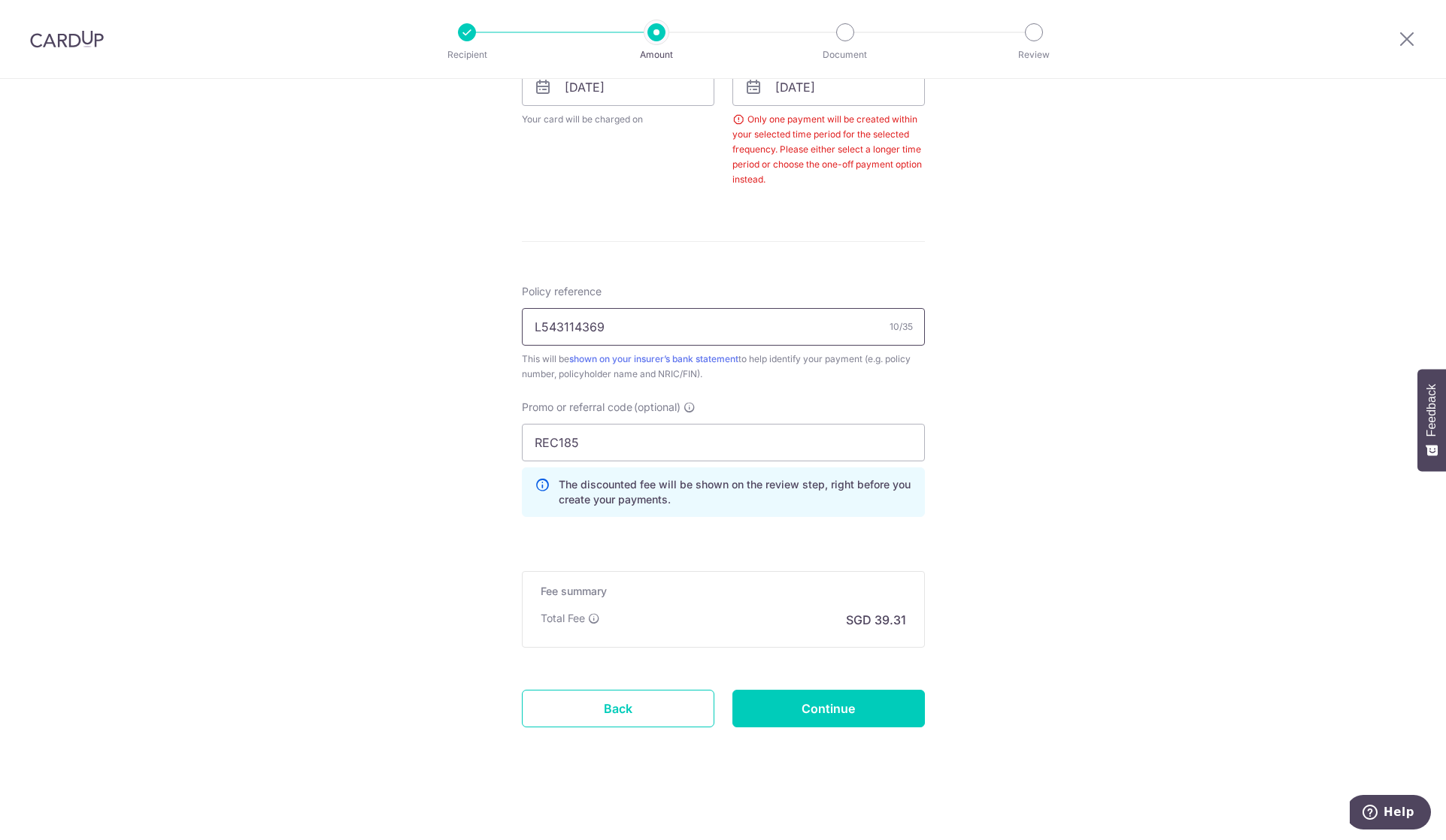
scroll to position [601, 0]
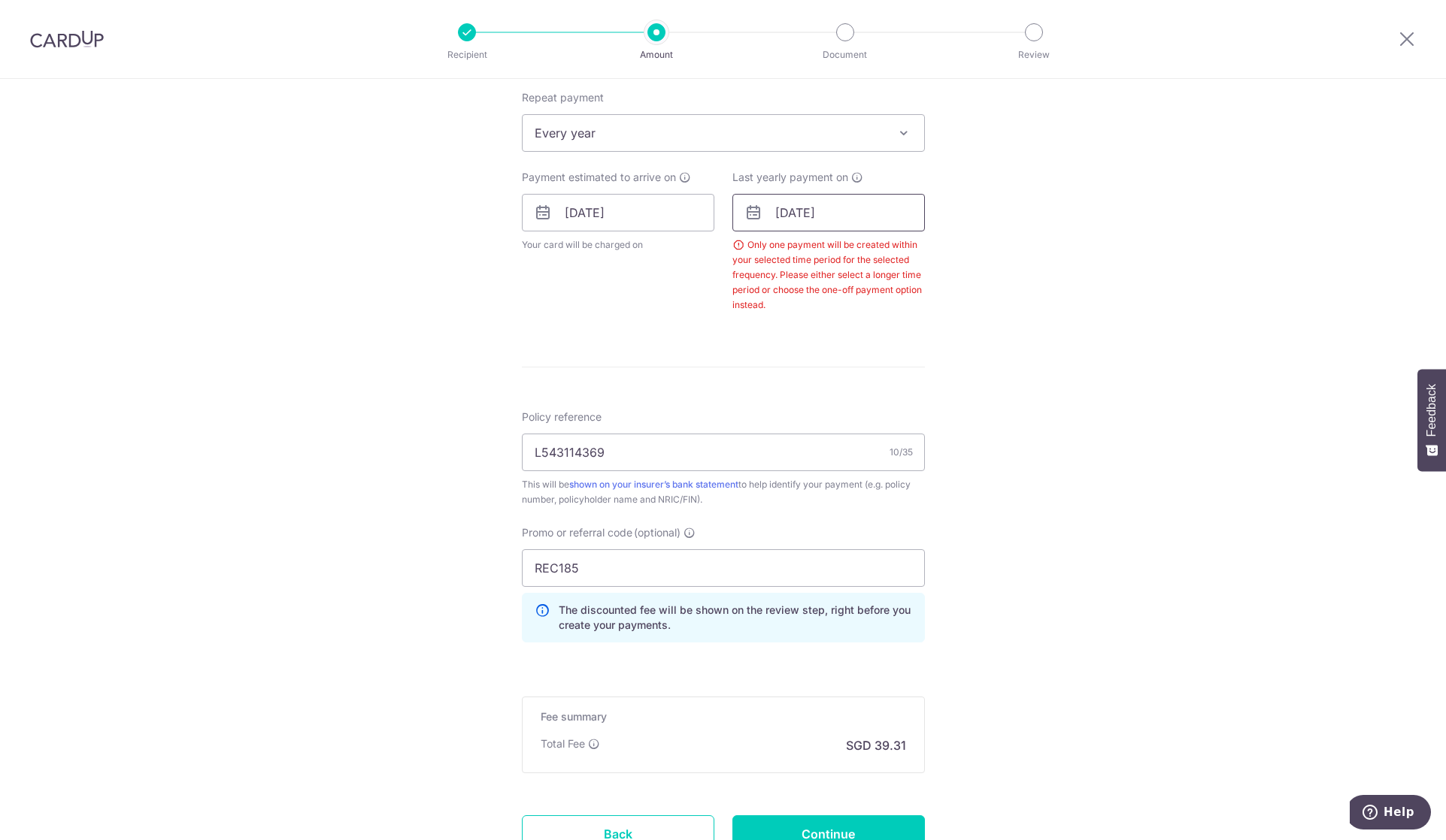
click at [802, 218] on input "[DATE]" at bounding box center [828, 213] width 192 height 38
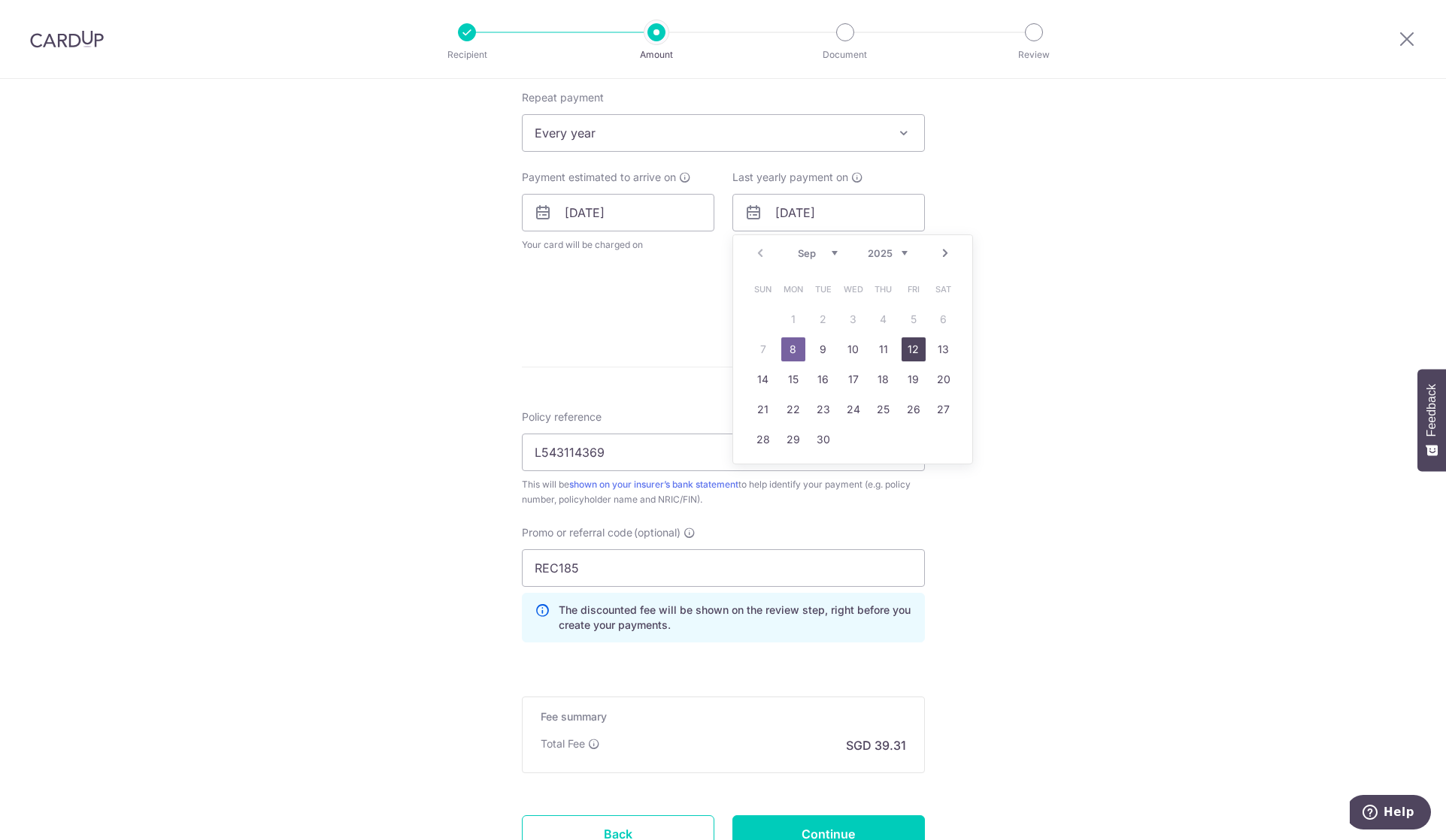
click at [915, 352] on link "12" at bounding box center [913, 349] width 24 height 24
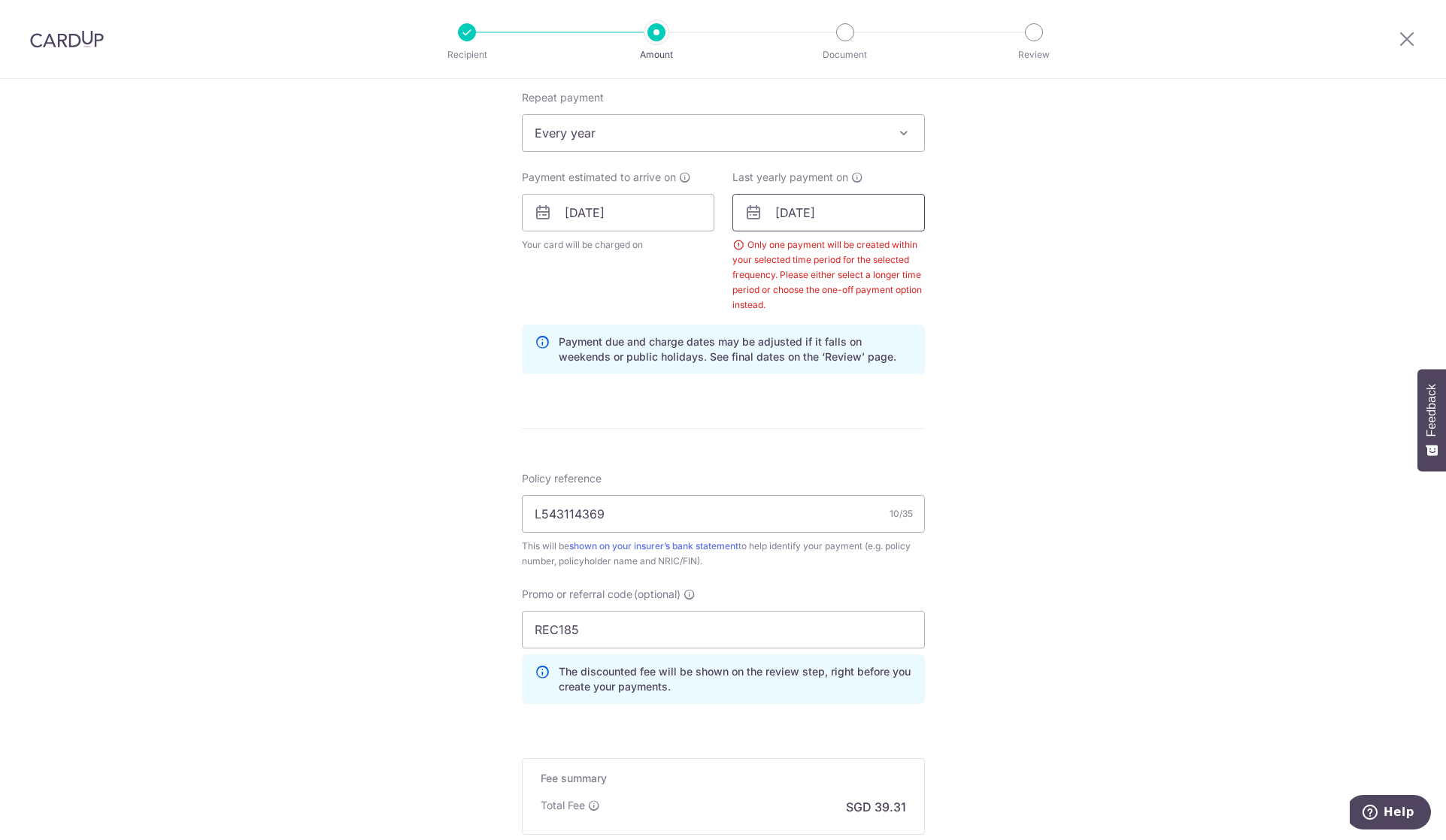
click at [802, 222] on input "12/09/2025" at bounding box center [828, 213] width 192 height 38
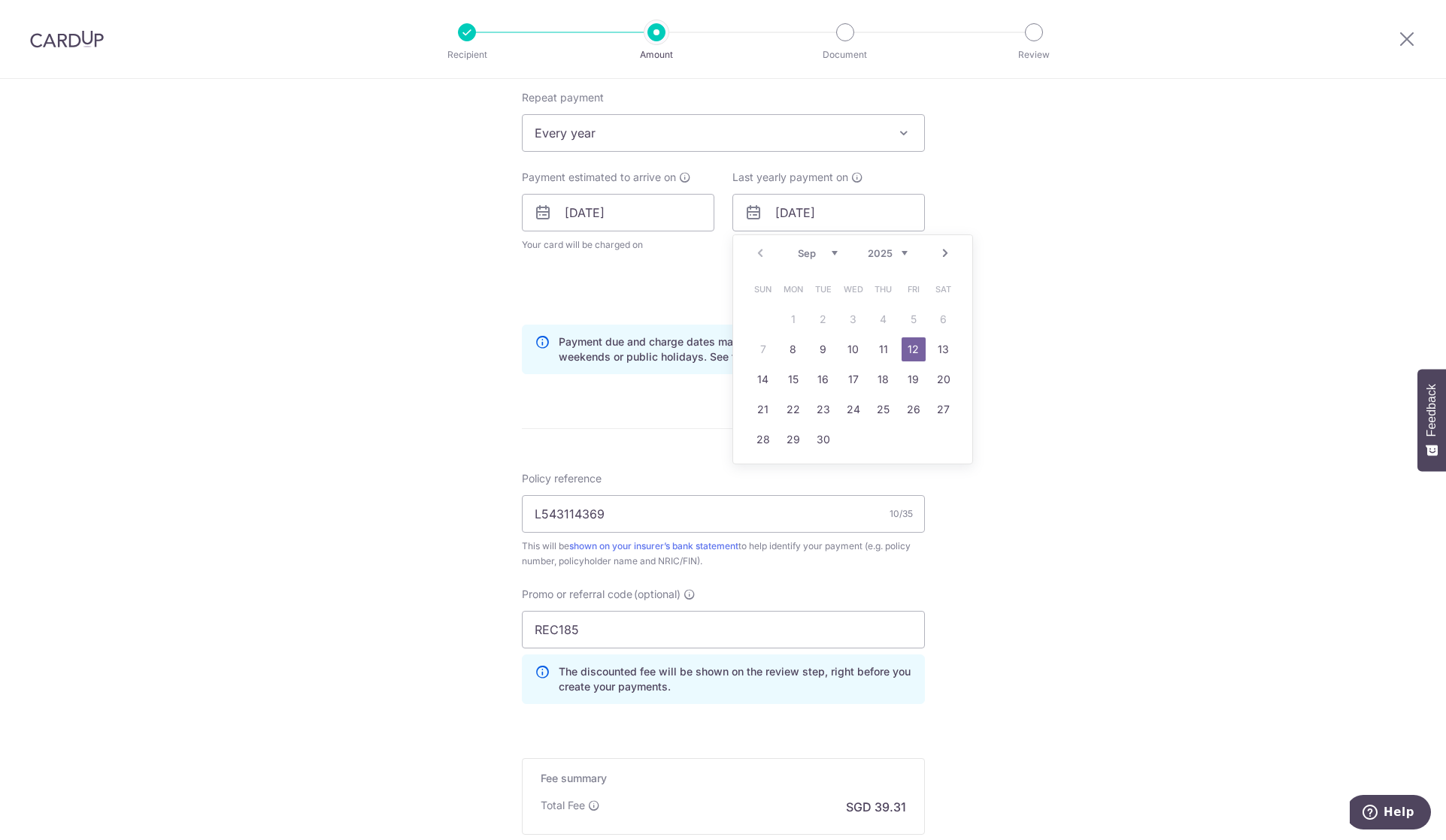
click at [887, 247] on select "2025 2026 2027 2028 2029 2030 2031 2032 2033 2034 2035" at bounding box center [887, 253] width 39 height 12
click at [850, 349] on link "9" at bounding box center [853, 349] width 24 height 24
type input "[DATE]"
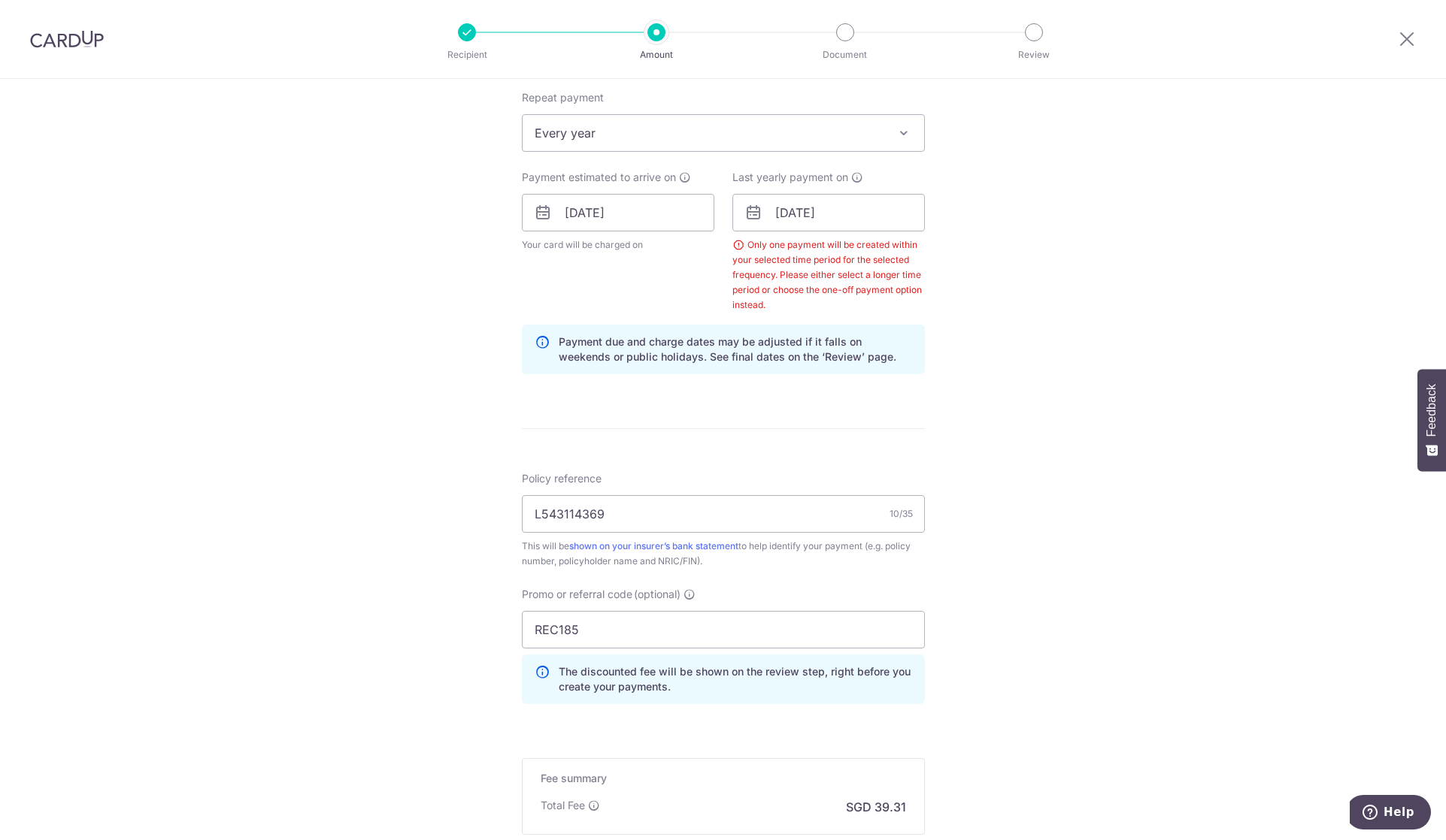
scroll to position [788, 0]
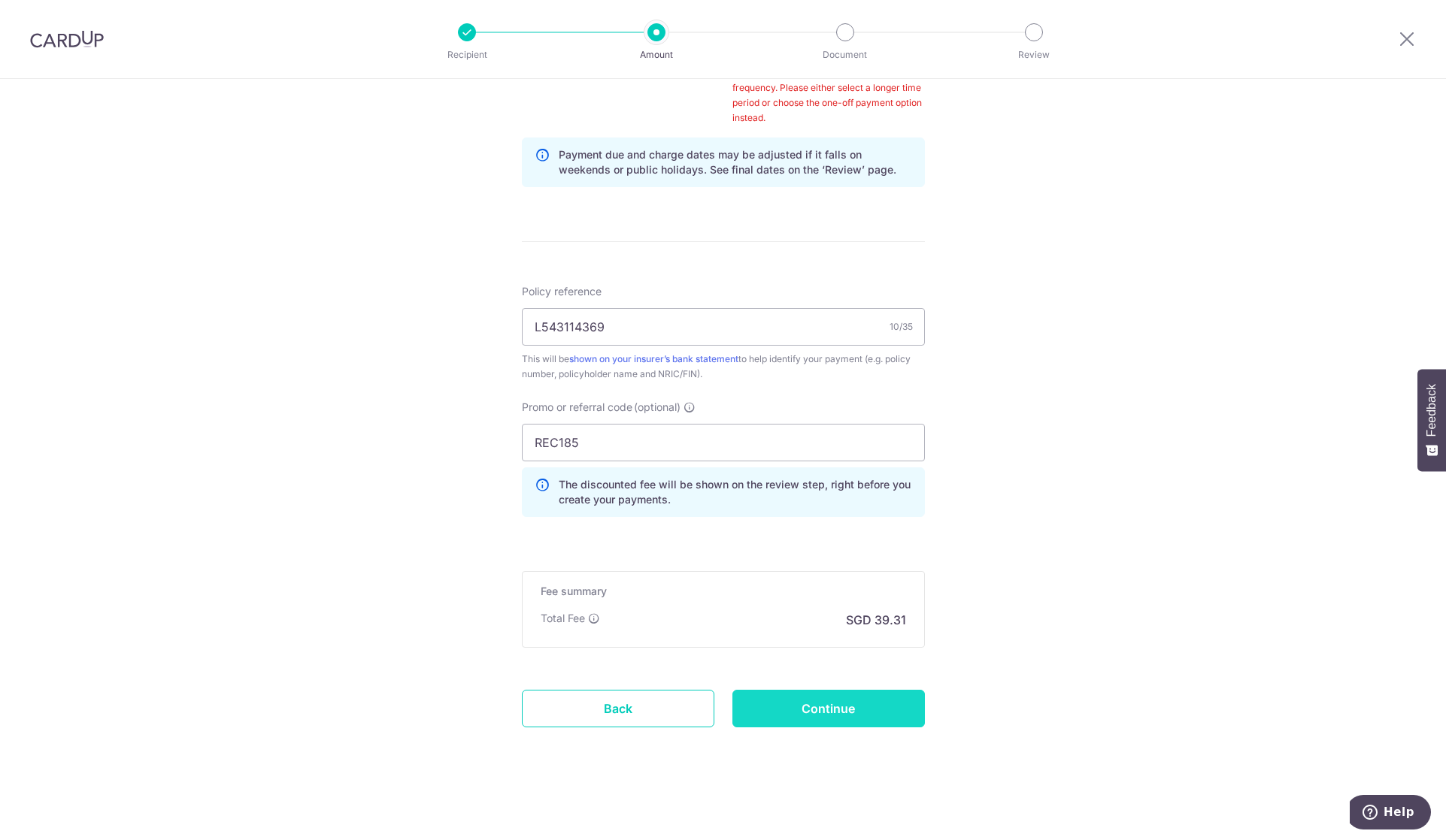
click at [840, 705] on input "Continue" at bounding box center [828, 709] width 192 height 38
type input "Create Schedule"
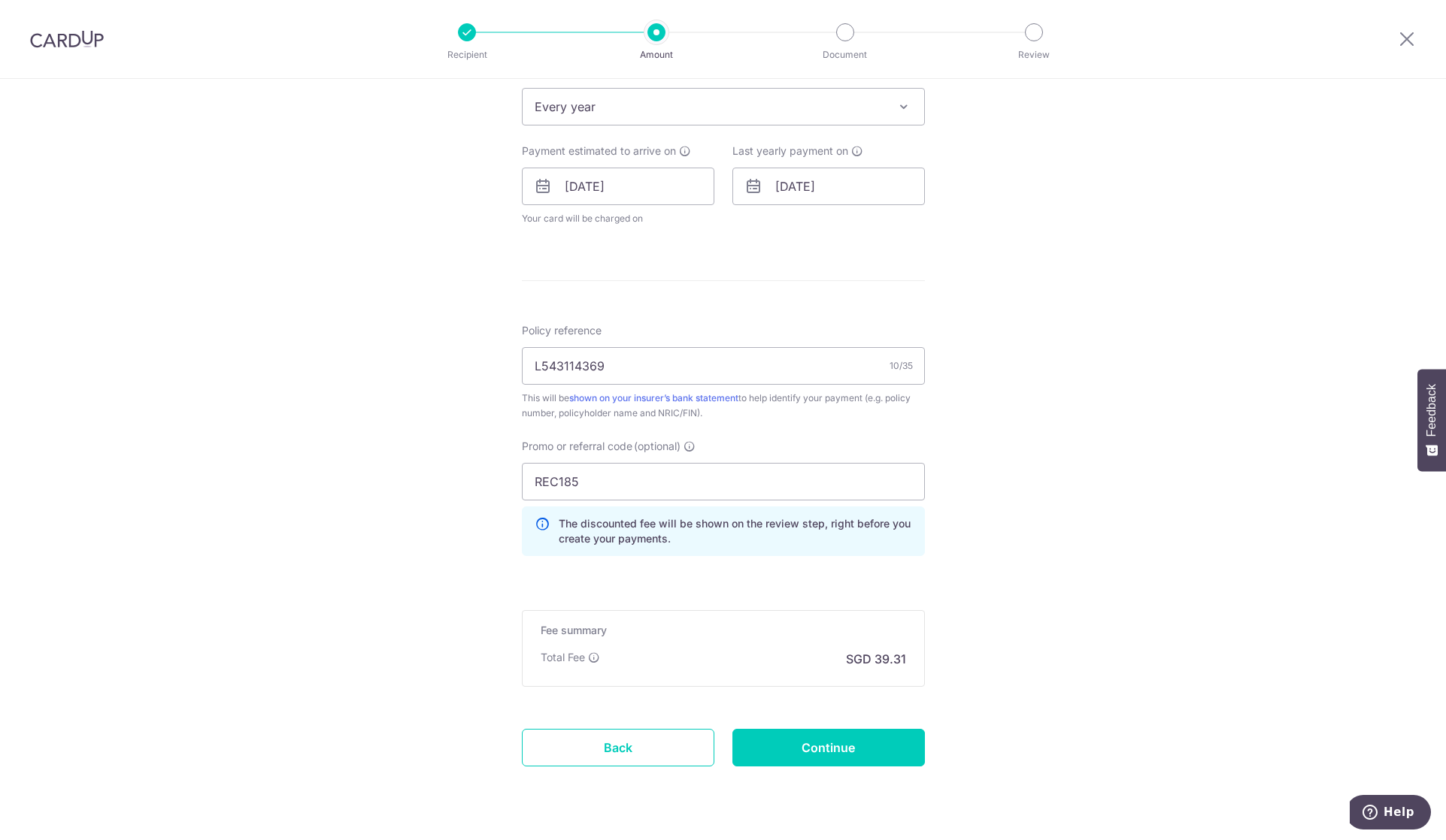
scroll to position [666, 0]
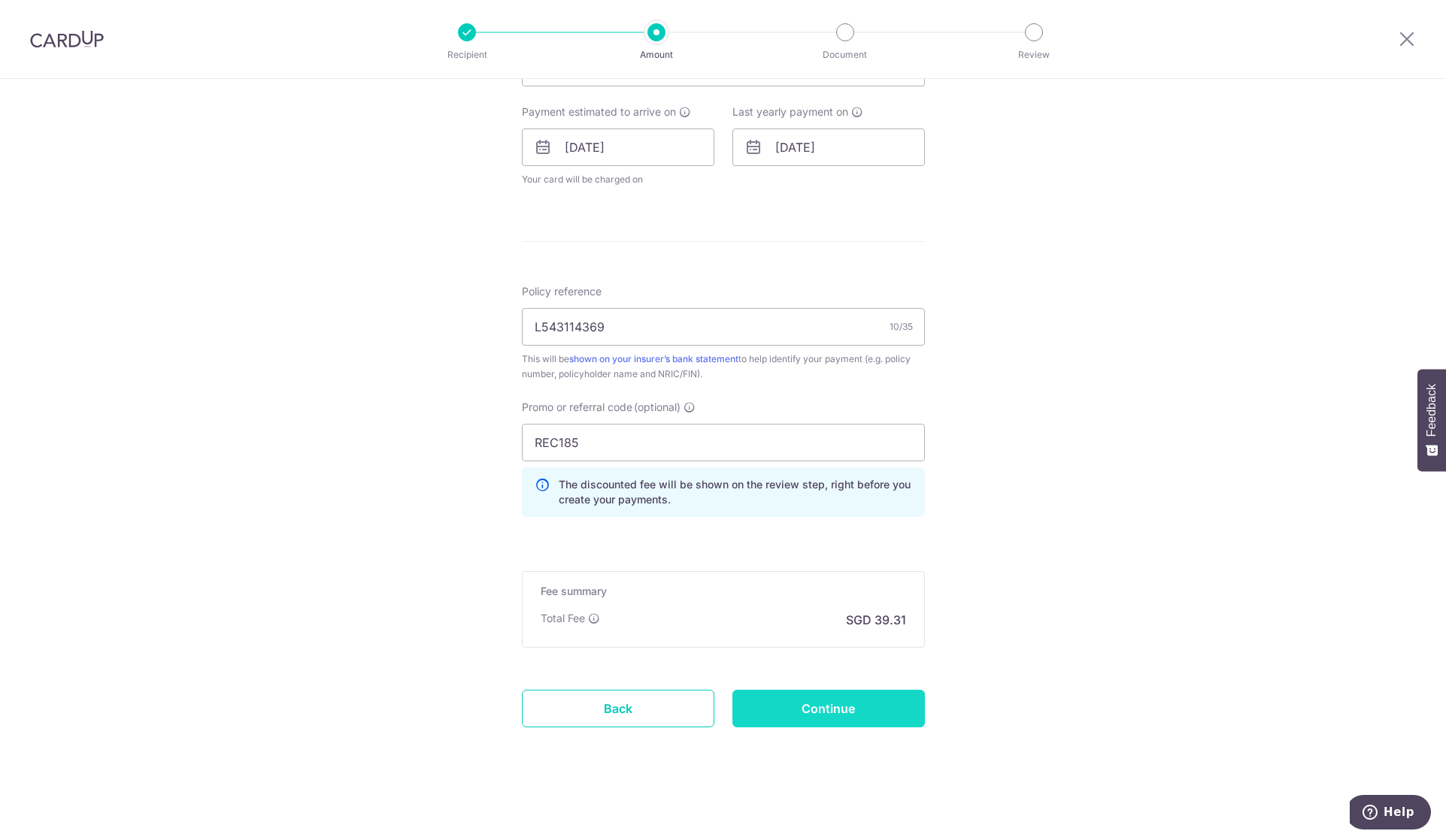
click at [875, 707] on input "Continue" at bounding box center [828, 709] width 192 height 38
type input "Update Schedule"
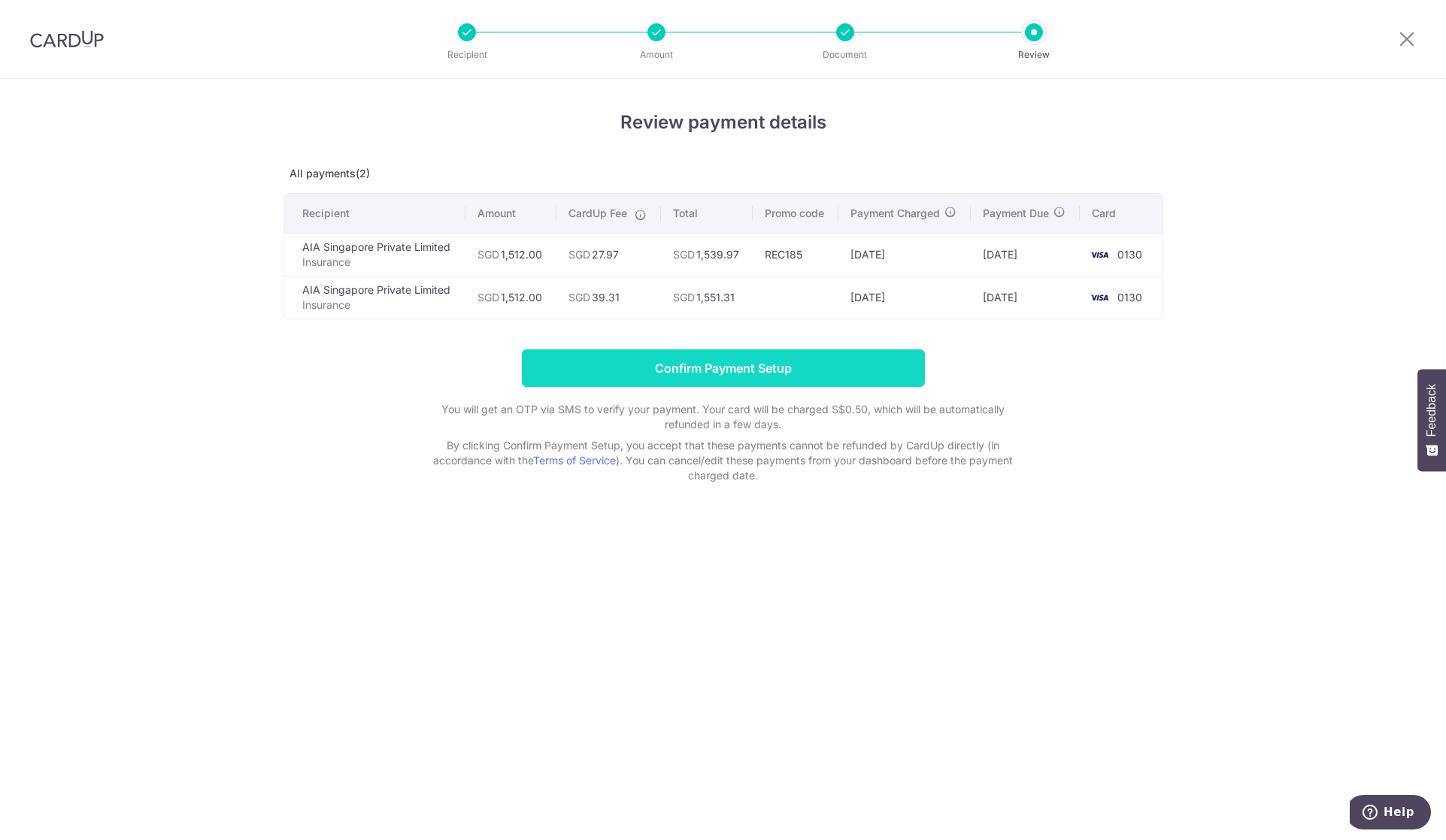
click at [729, 366] on input "Confirm Payment Setup" at bounding box center [723, 368] width 403 height 38
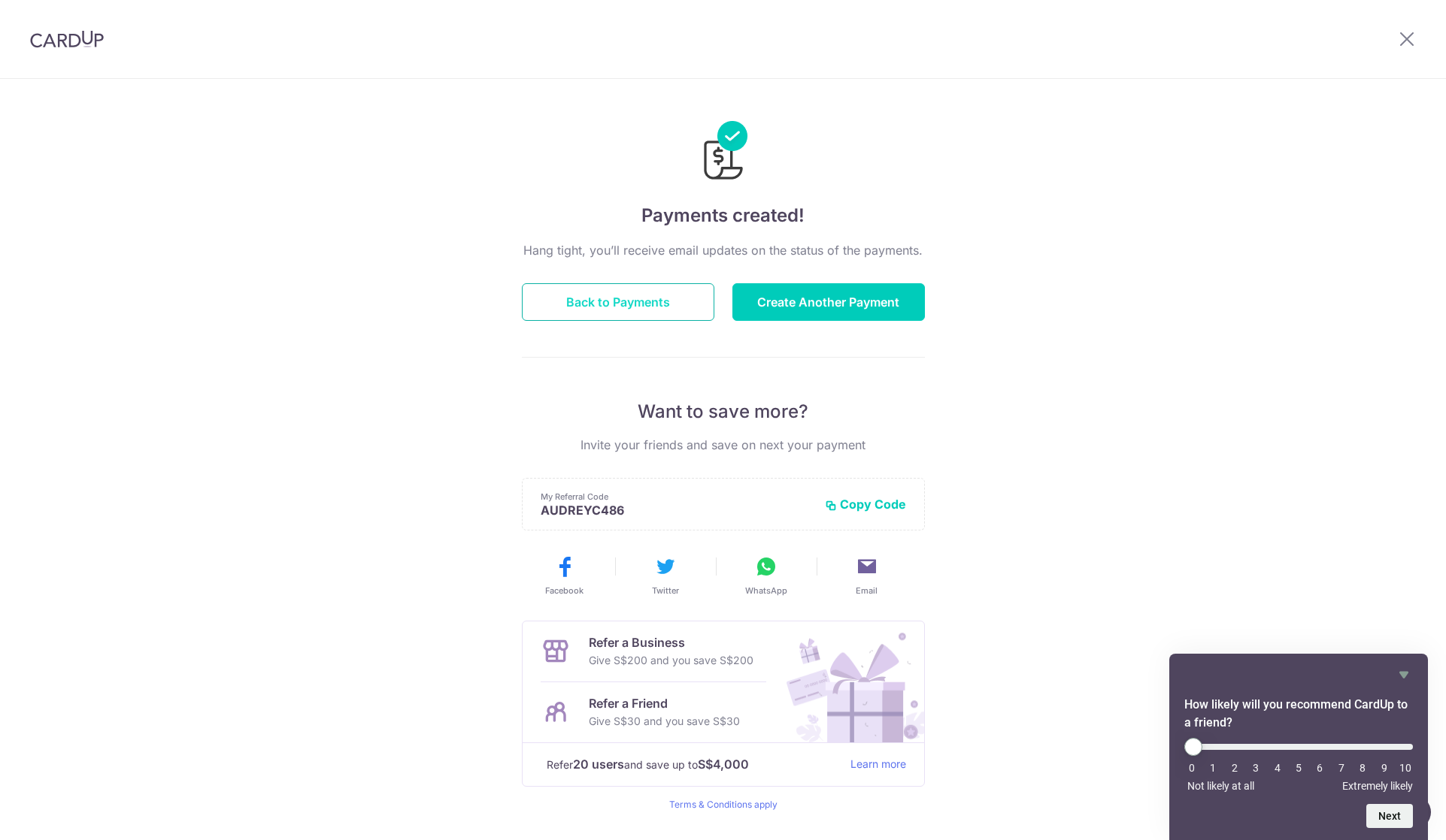
click at [618, 306] on button "Back to Payments" at bounding box center [618, 302] width 192 height 38
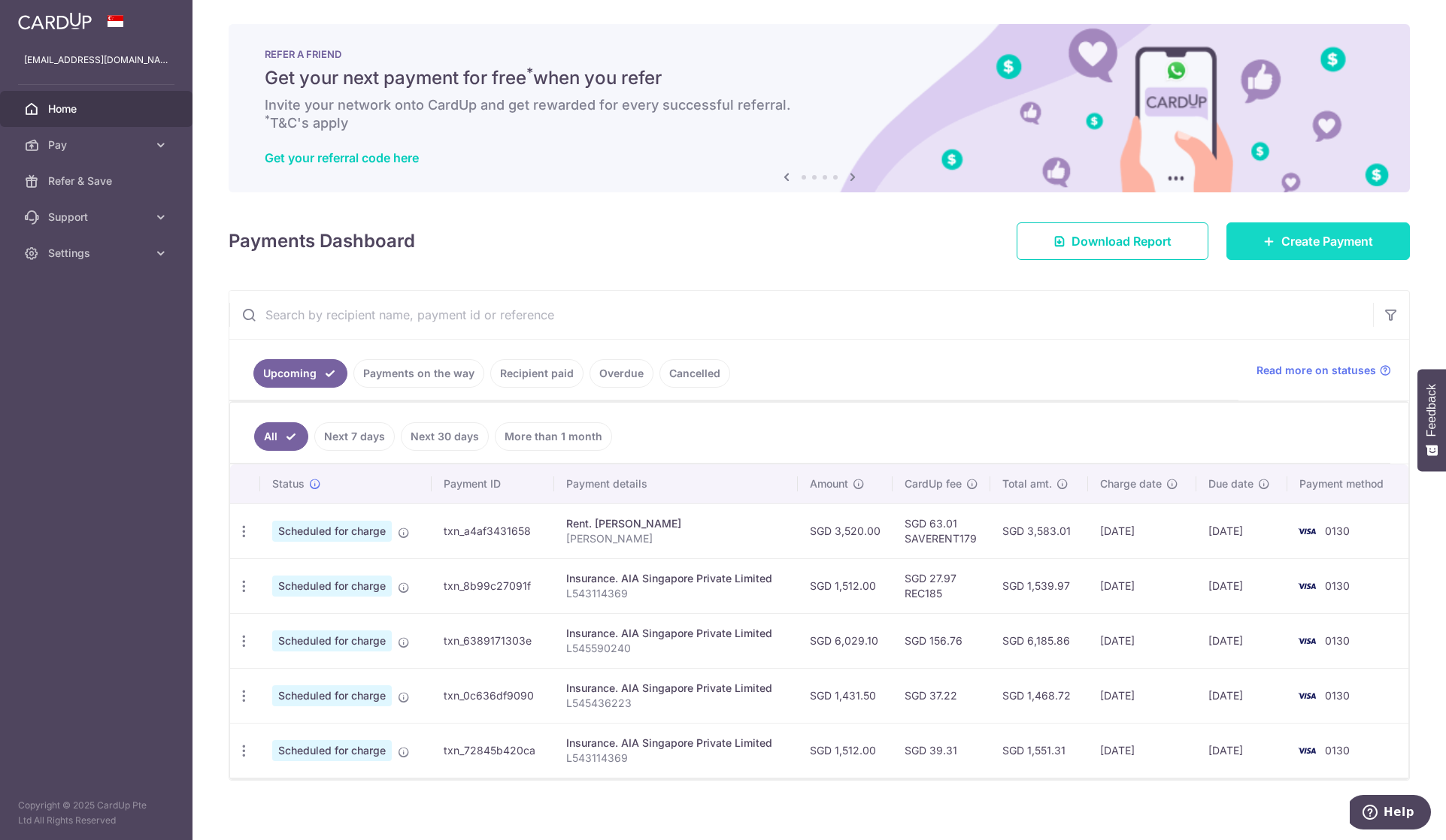
click at [1344, 233] on span "Create Payment" at bounding box center [1327, 241] width 92 height 18
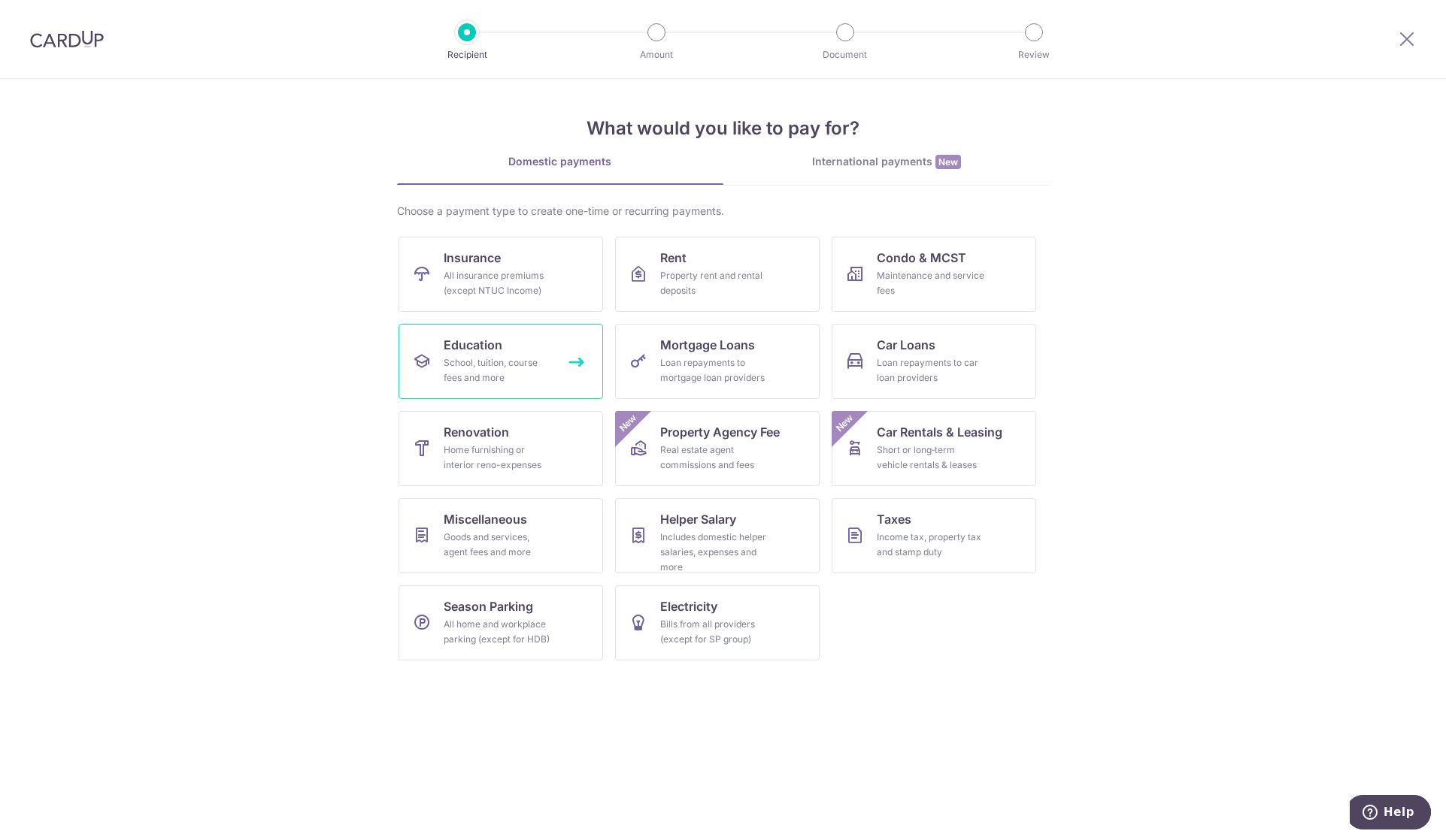
click at [512, 339] on link "Education School, tuition, course fees and more" at bounding box center [500, 362] width 204 height 76
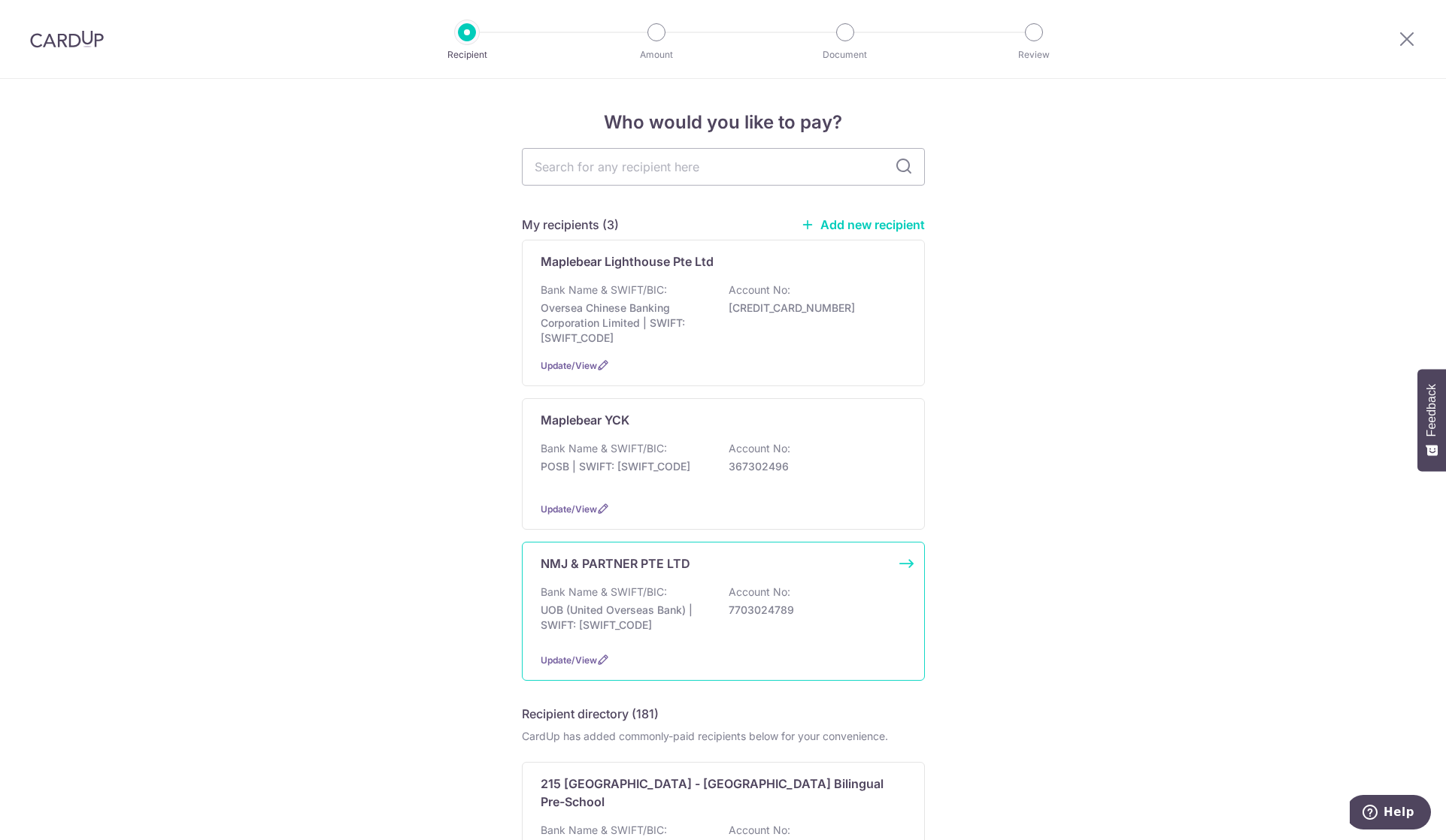
click at [679, 607] on p "UOB (United Overseas Bank) | SWIFT: [SWIFT_CODE]" at bounding box center [625, 618] width 168 height 30
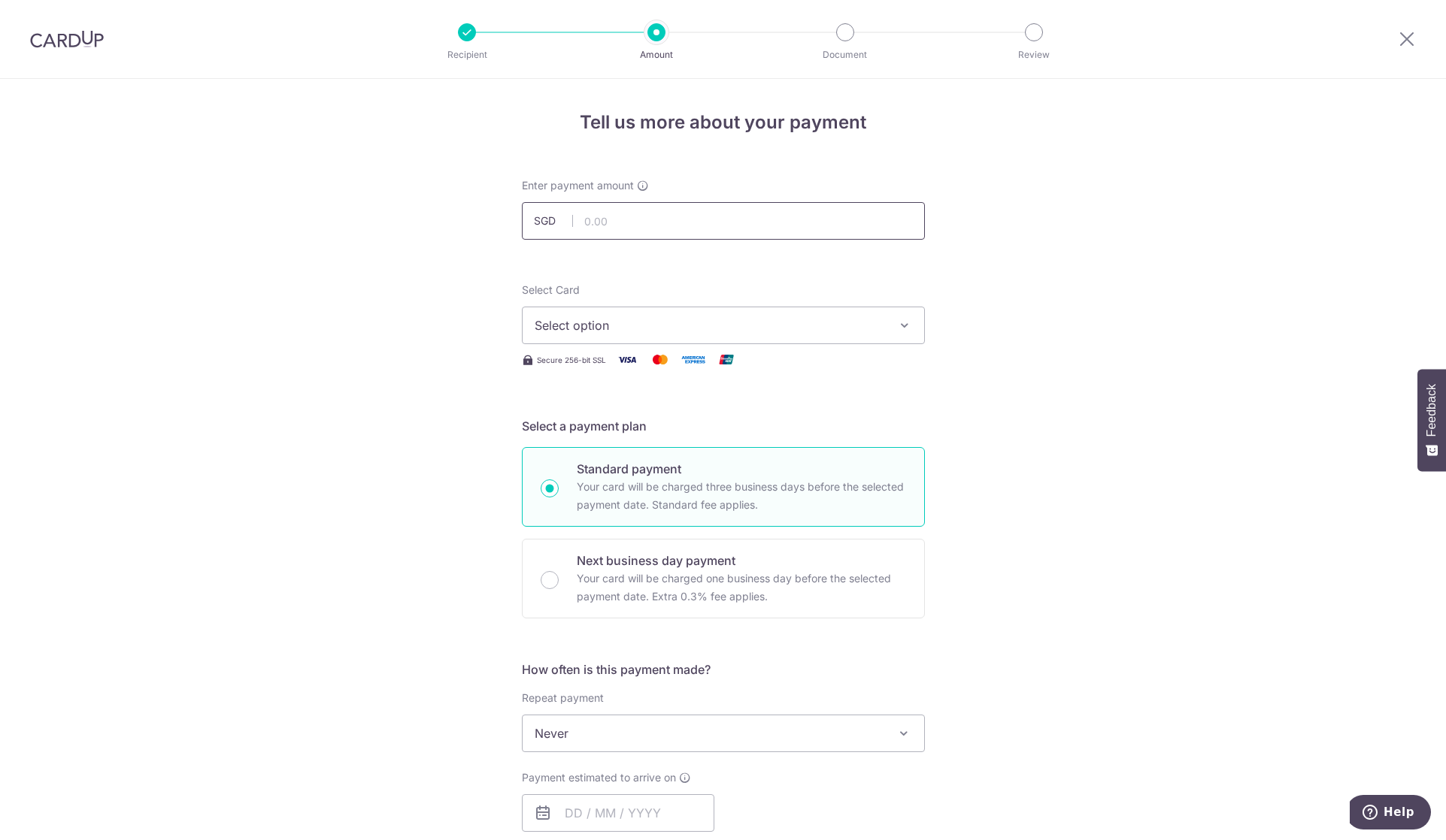
click at [680, 215] on input "text" at bounding box center [723, 221] width 403 height 38
type input "765.00"
click at [1044, 377] on div "Tell us more about your payment Enter payment amount SGD 765.00 765.00 Select C…" at bounding box center [723, 758] width 1446 height 1360
click at [814, 330] on span "Select option" at bounding box center [710, 325] width 350 height 18
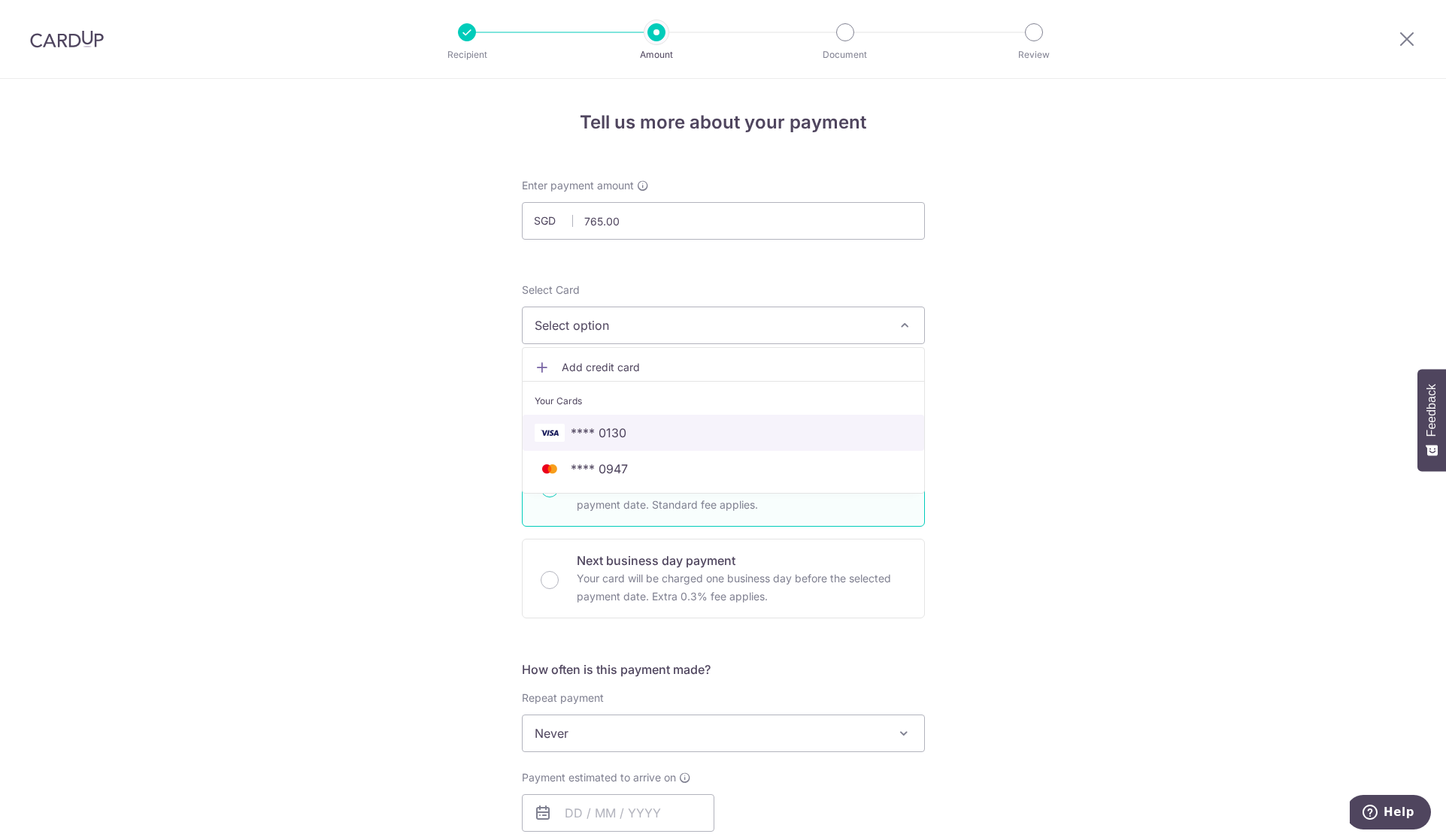
click at [747, 432] on span "**** 0130" at bounding box center [723, 432] width 378 height 18
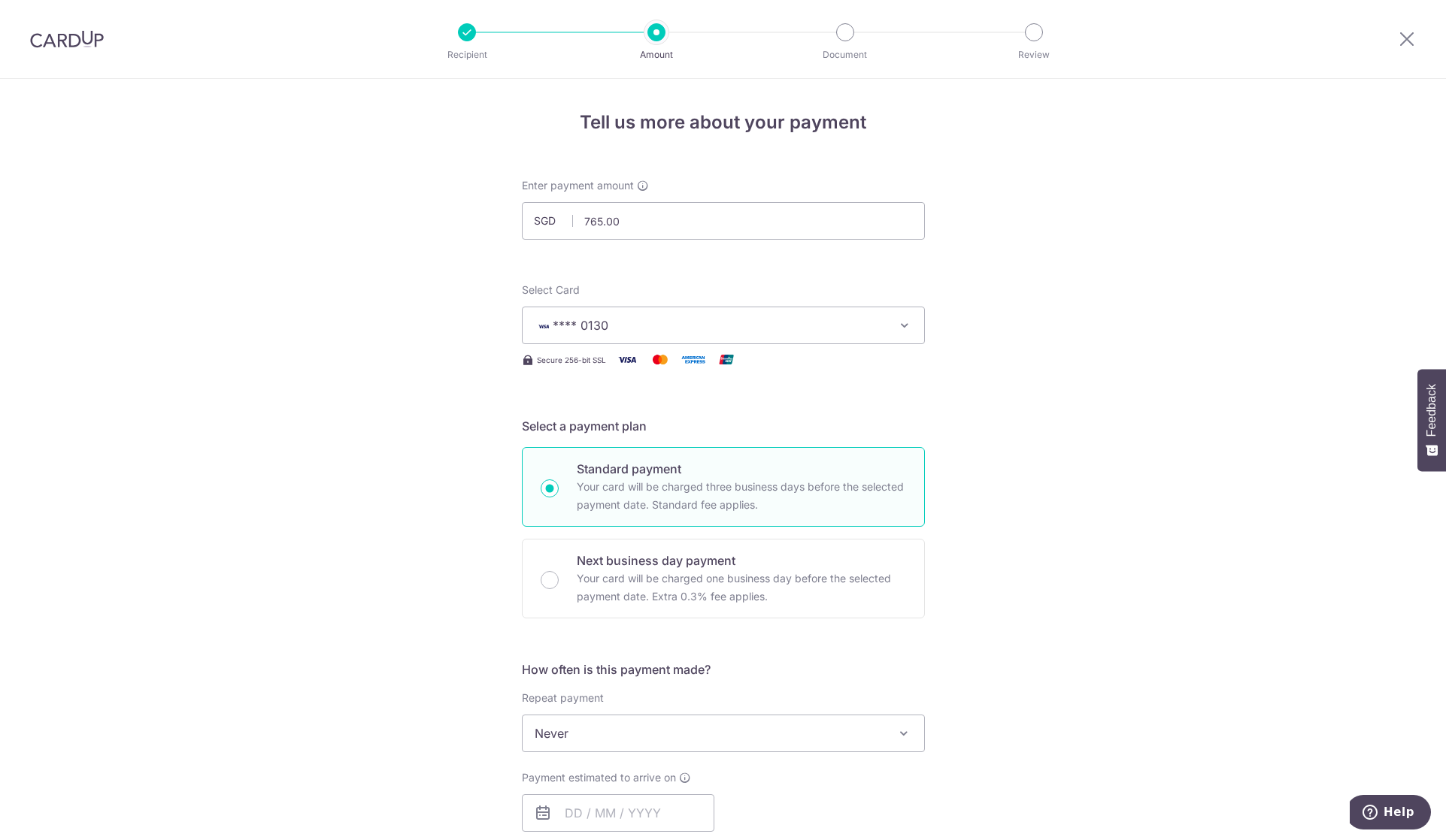
scroll to position [125, 0]
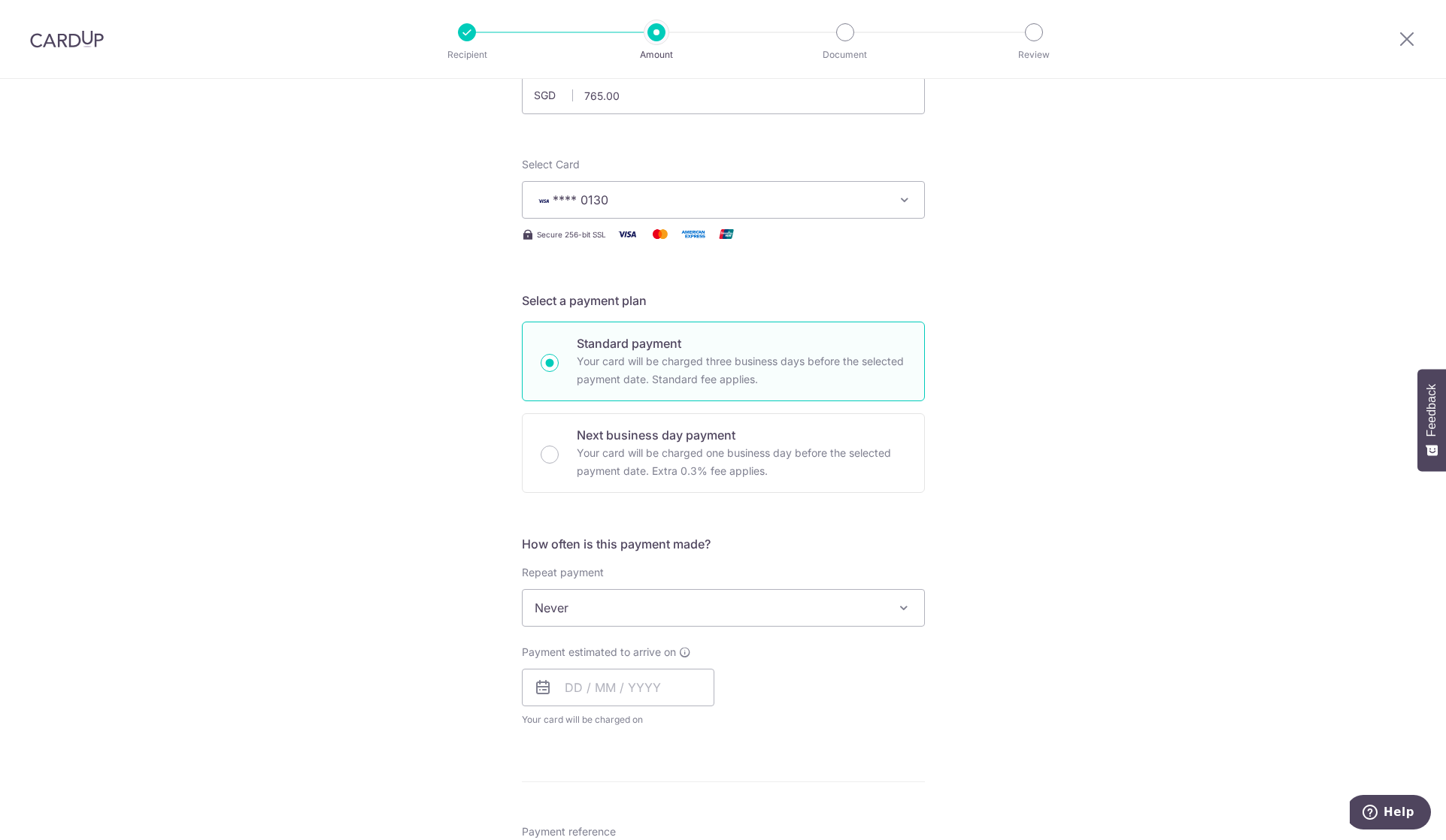
click at [640, 602] on span "Never" at bounding box center [723, 608] width 402 height 36
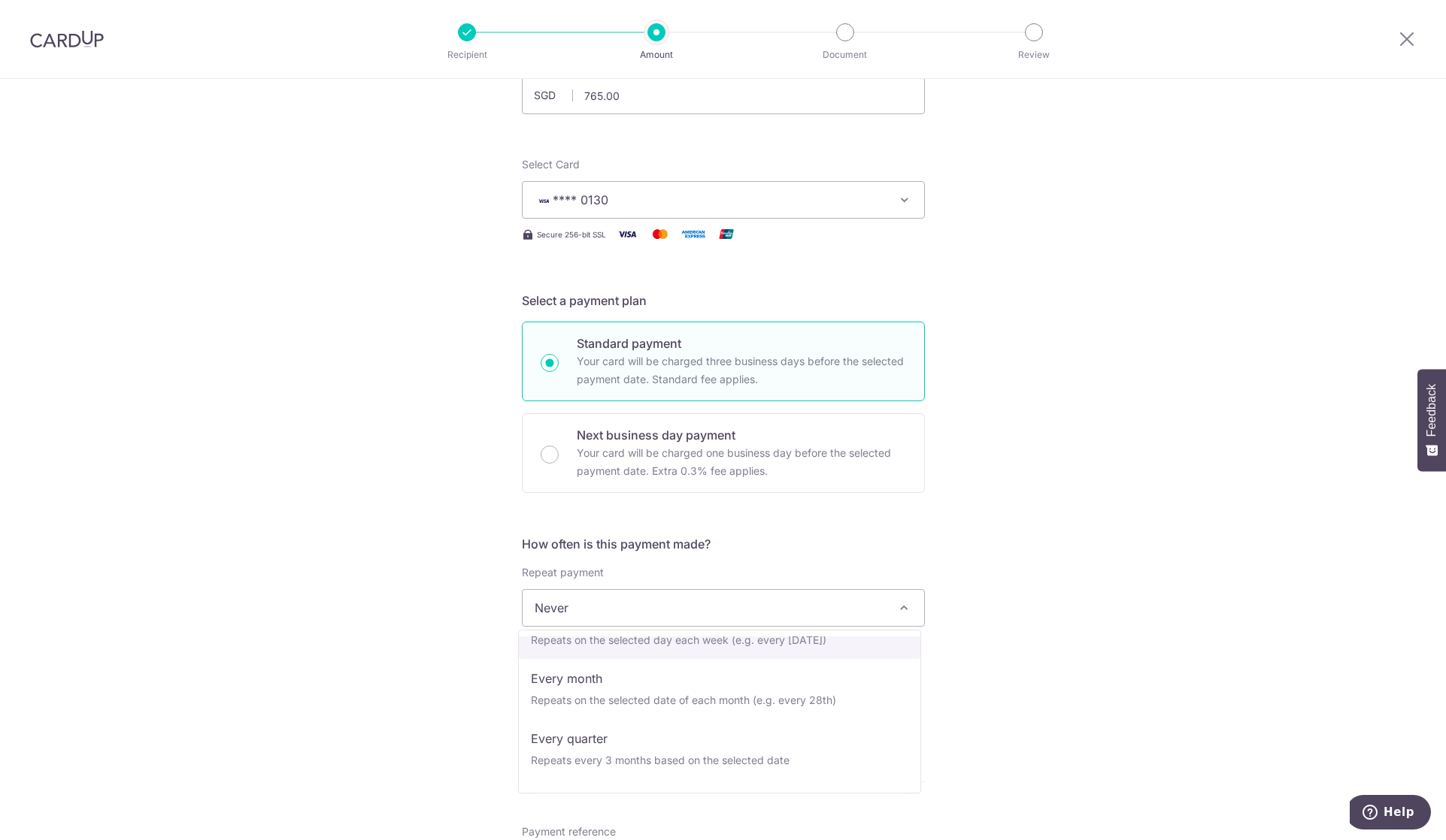
scroll to position [150, 0]
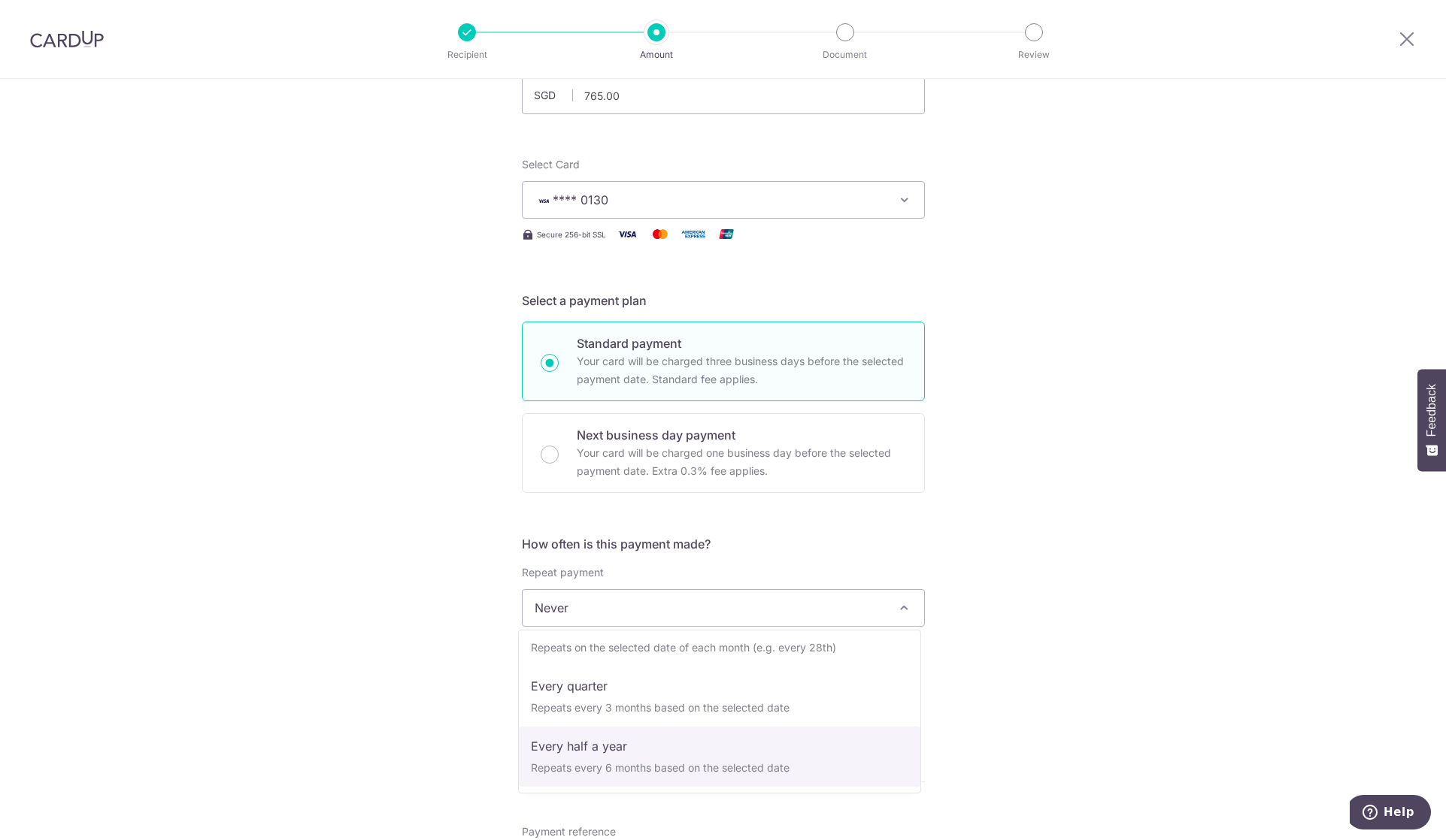
select select "5"
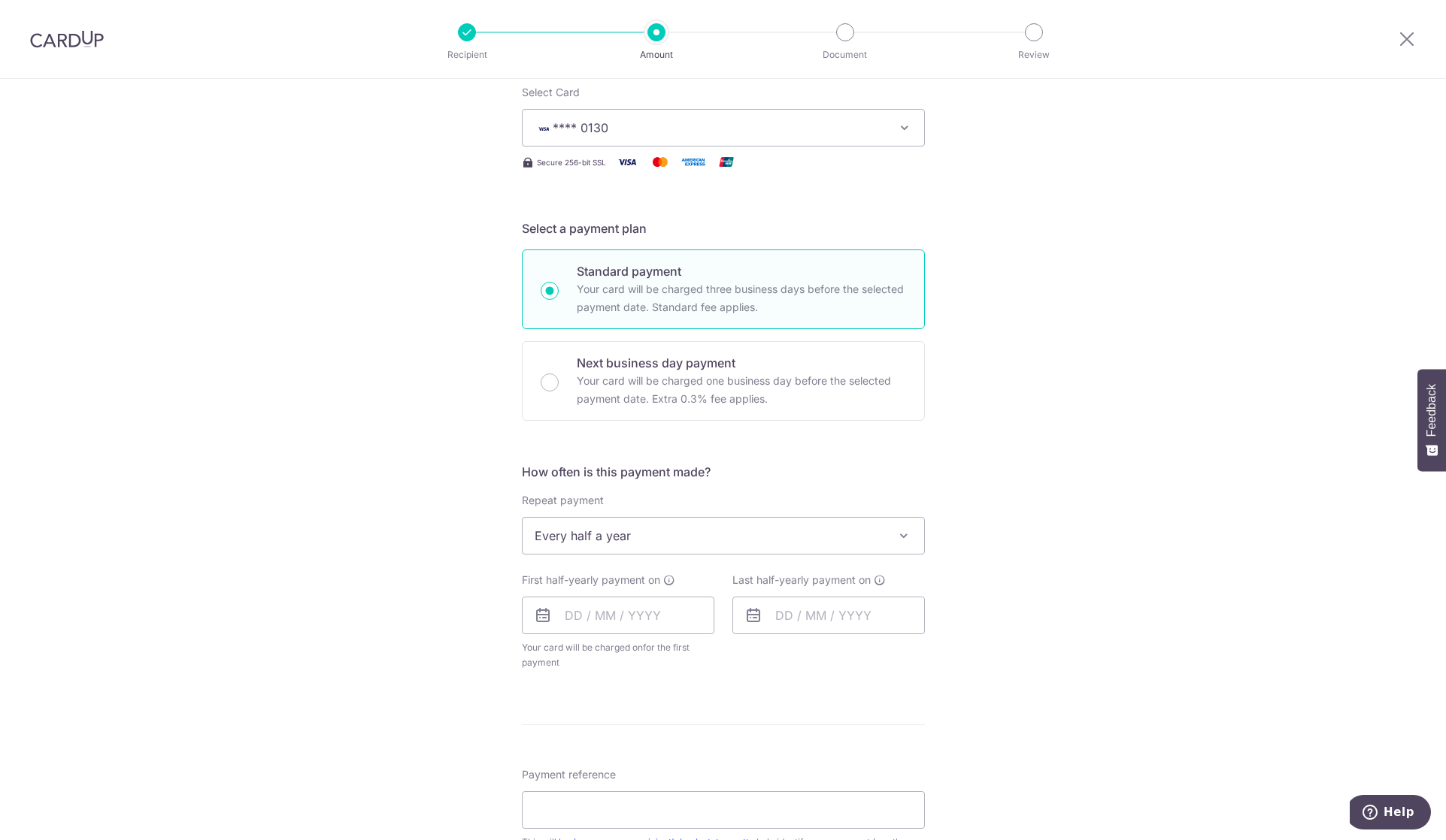
scroll to position [251, 0]
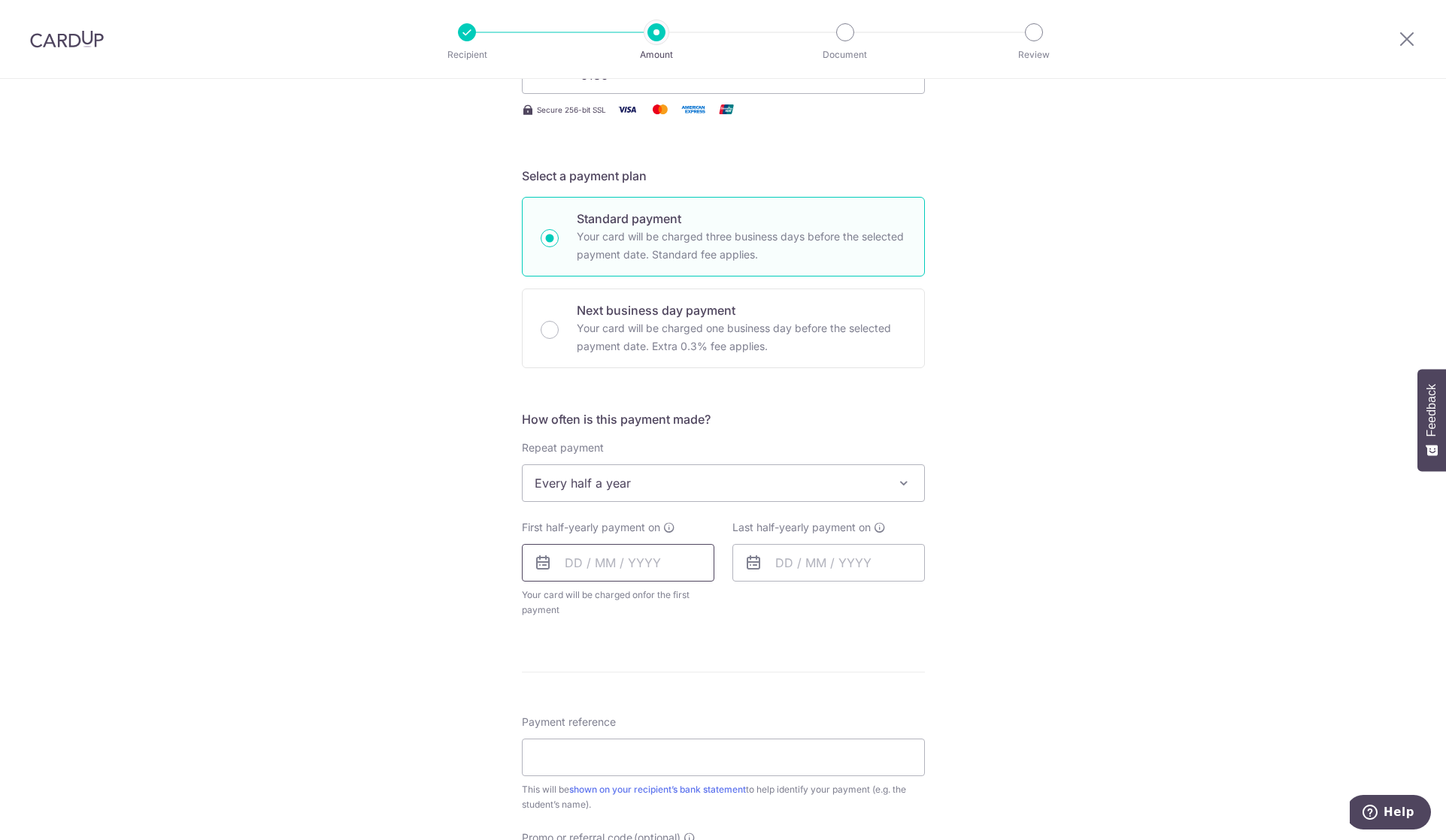
click at [602, 549] on input "text" at bounding box center [618, 563] width 192 height 38
click at [579, 695] on link "8" at bounding box center [583, 700] width 24 height 24
type input "[DATE]"
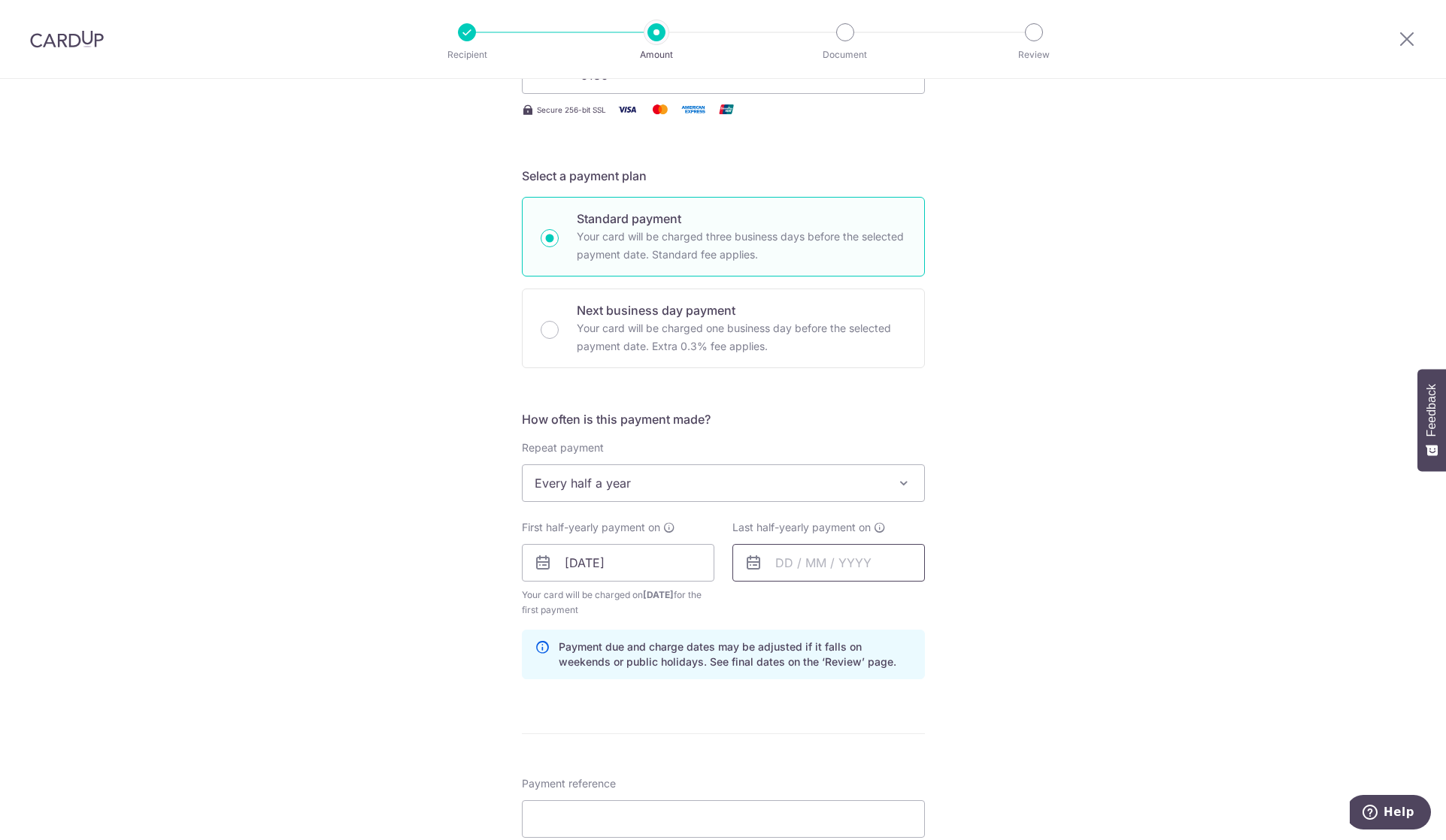
click at [832, 561] on input "text" at bounding box center [828, 563] width 192 height 38
click at [803, 605] on select "Sep Oct Nov Dec" at bounding box center [818, 603] width 39 height 12
click at [870, 599] on select "2025 2026 2027 2028 2029 2030 2031 2032 2033 2034 2035" at bounding box center [887, 603] width 39 height 12
click at [820, 604] on select "Jan Feb Mar Apr May Jun Jul Aug Sep Oct Nov Dec" at bounding box center [818, 603] width 39 height 12
click at [937, 667] on link "7" at bounding box center [943, 670] width 24 height 24
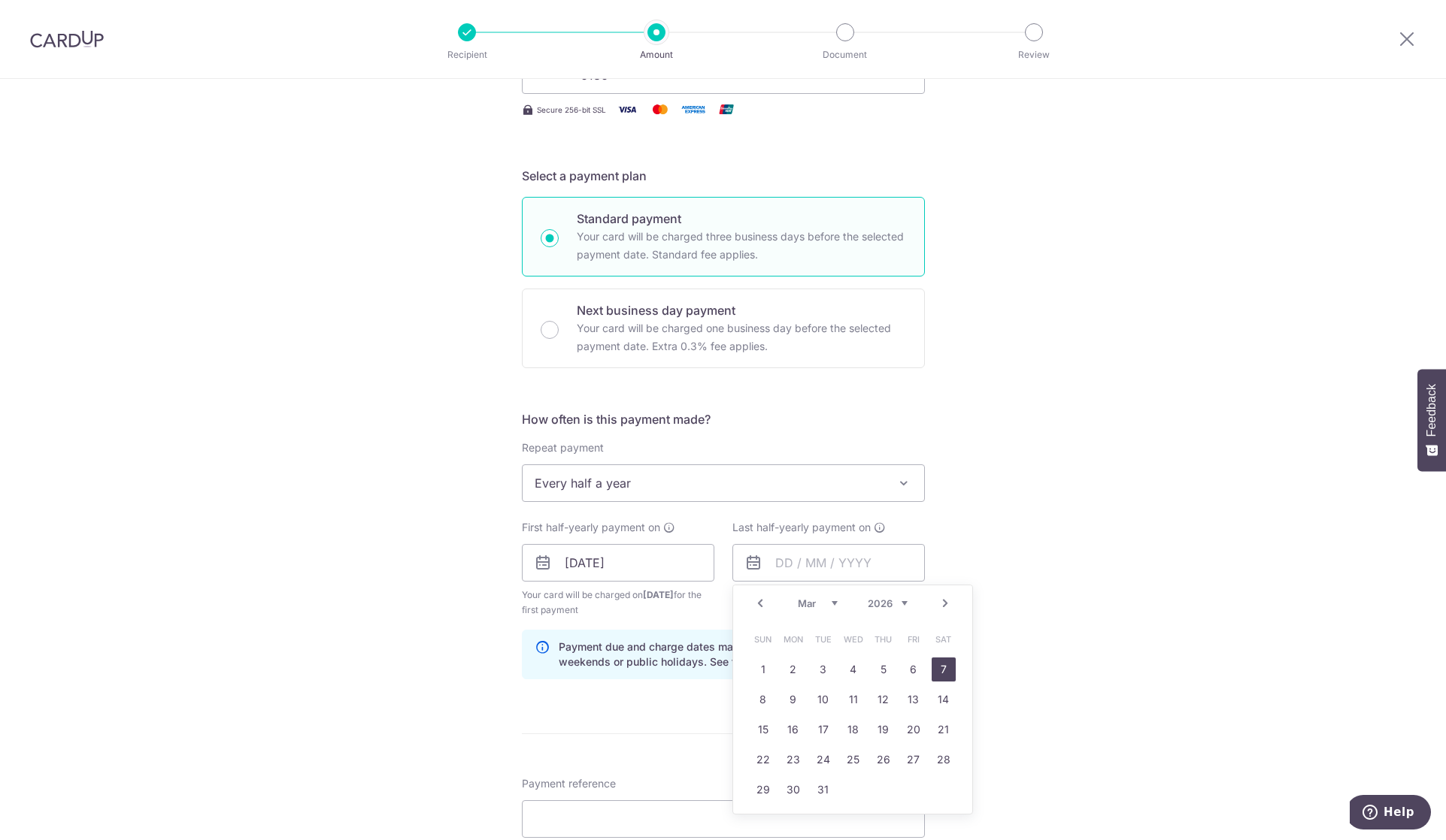
type input "07/03/2026"
click at [975, 644] on div "Tell us more about your payment Enter payment amount SGD 765.00 765.00 Select C…" at bounding box center [723, 547] width 1446 height 1436
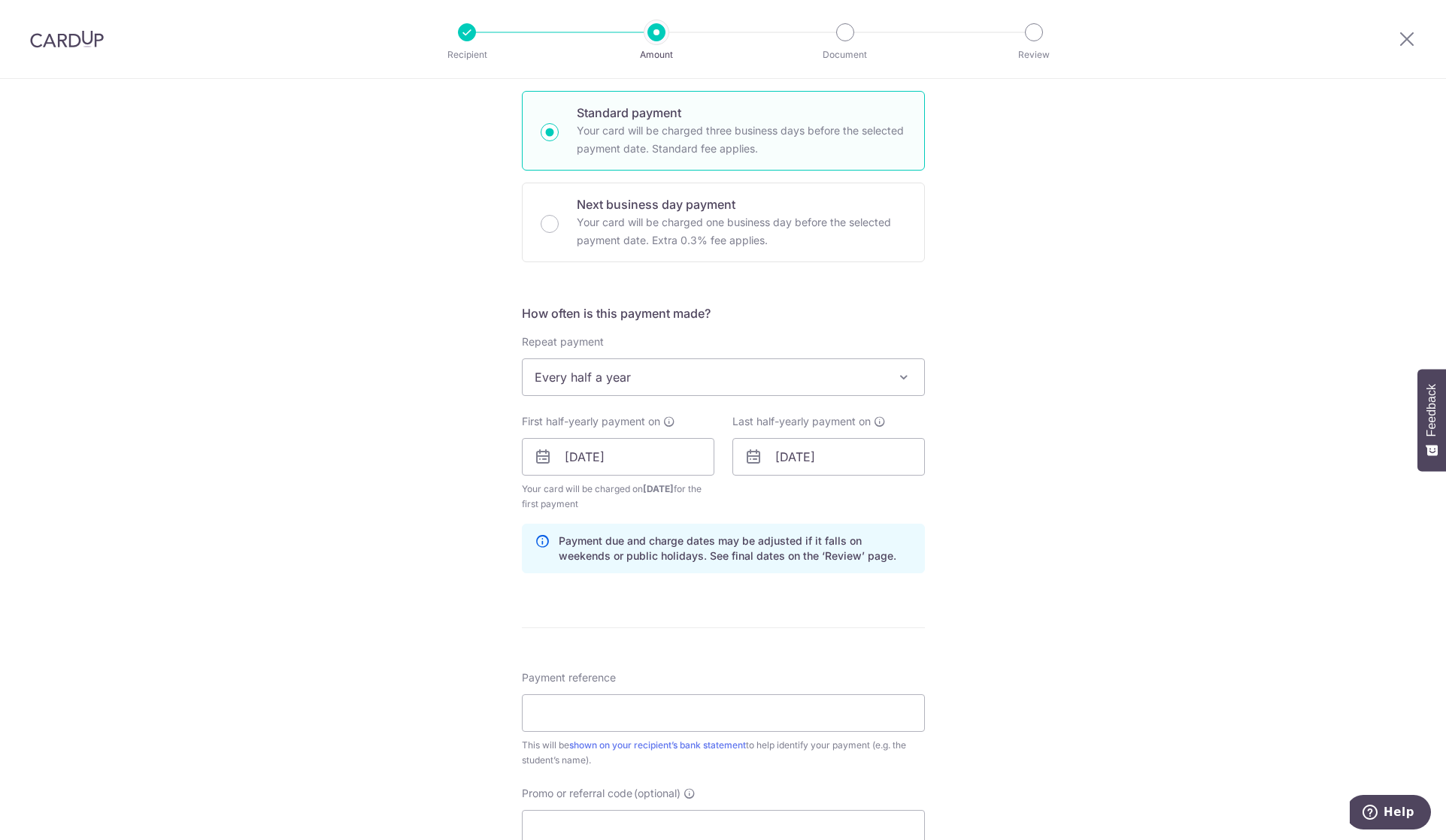
scroll to position [501, 0]
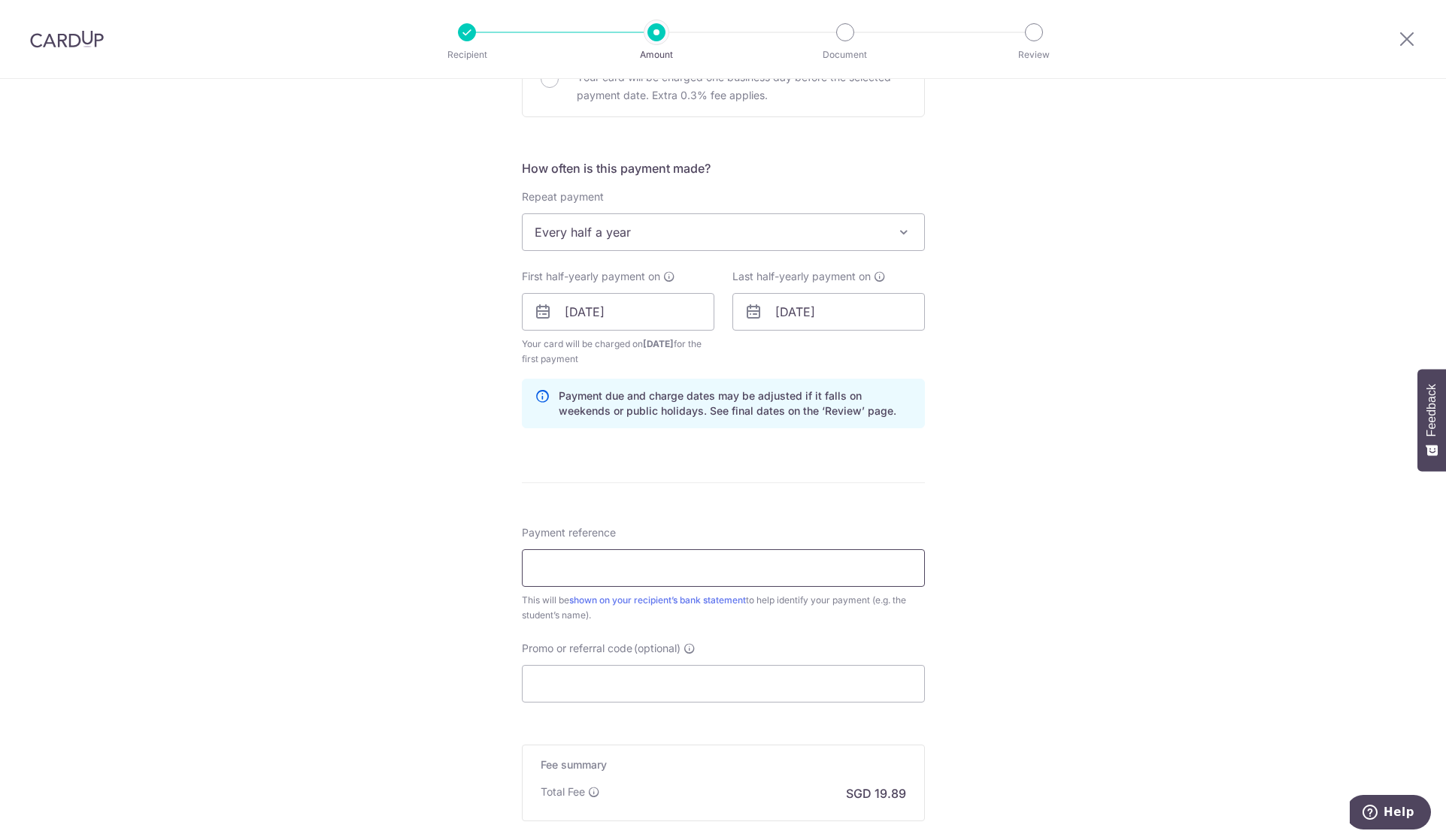
click at [686, 562] on input "Payment reference" at bounding box center [723, 568] width 403 height 38
click button "Add Card" at bounding box center [0, 0] width 0 height 0
type input "[PERSON_NAME]"
click at [664, 680] on input "Promo or referral code (optional)" at bounding box center [723, 684] width 403 height 38
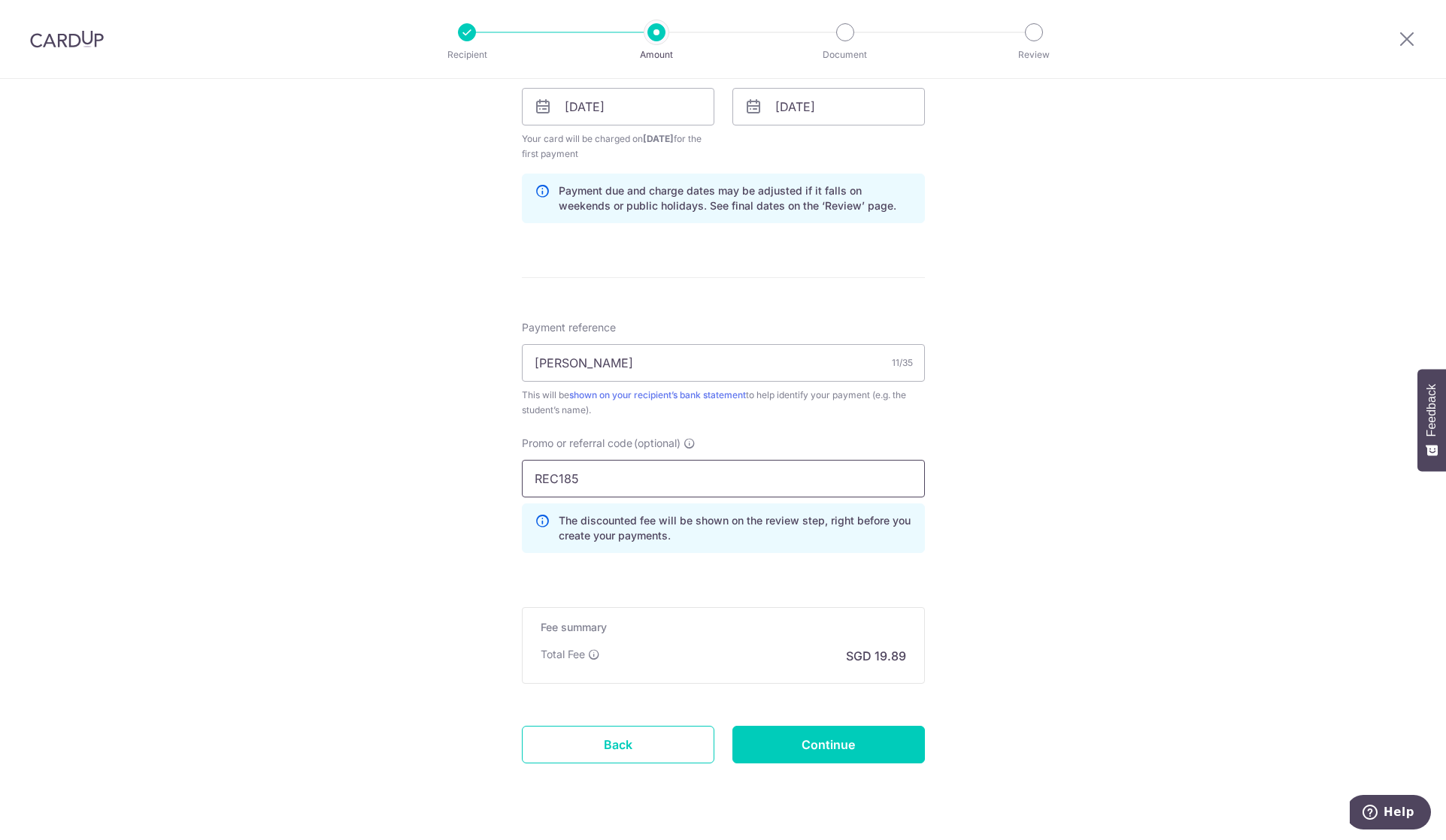
scroll to position [743, 0]
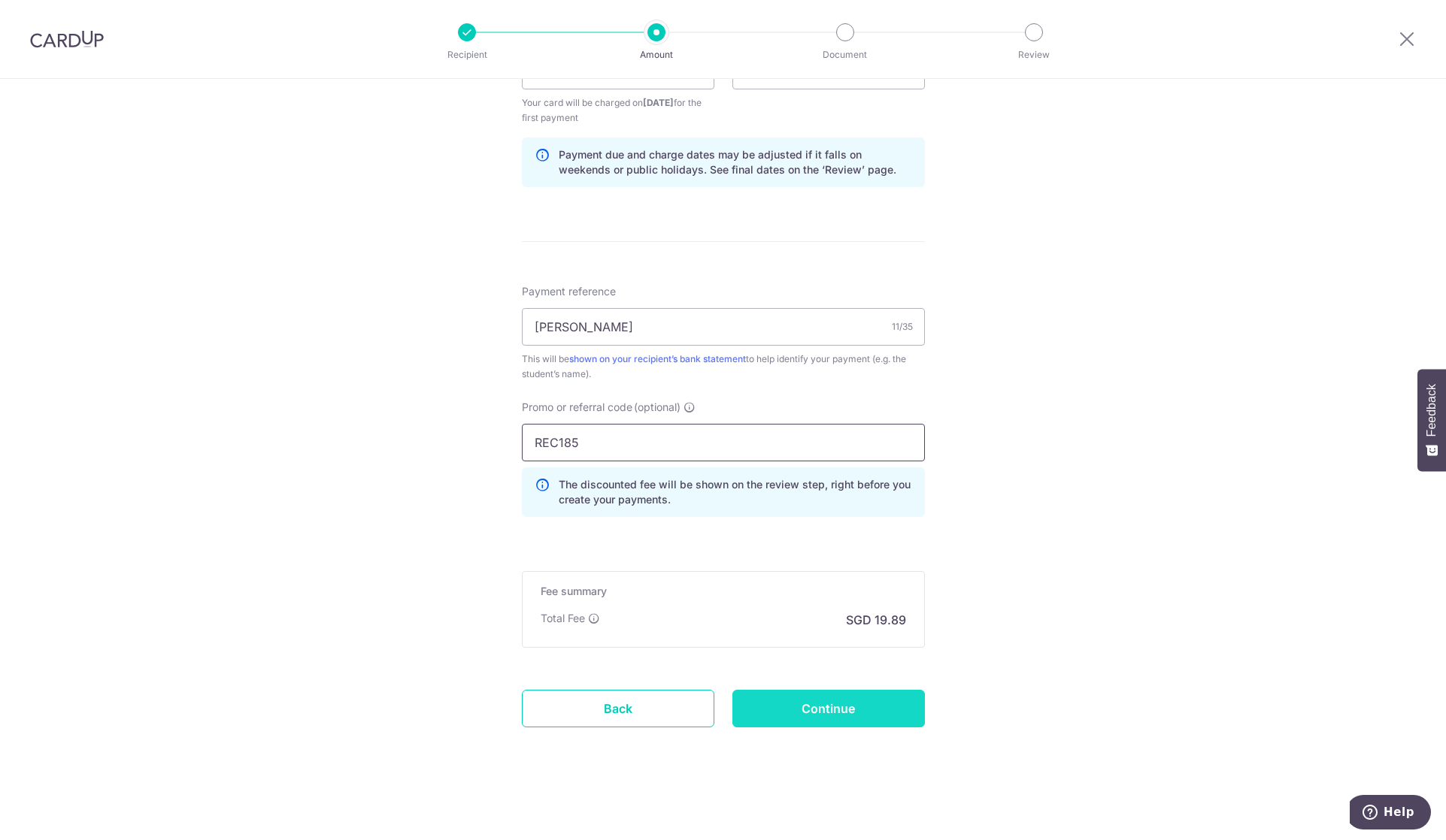
type input "REC185"
click at [821, 700] on input "Continue" at bounding box center [828, 709] width 192 height 38
type input "Create Schedule"
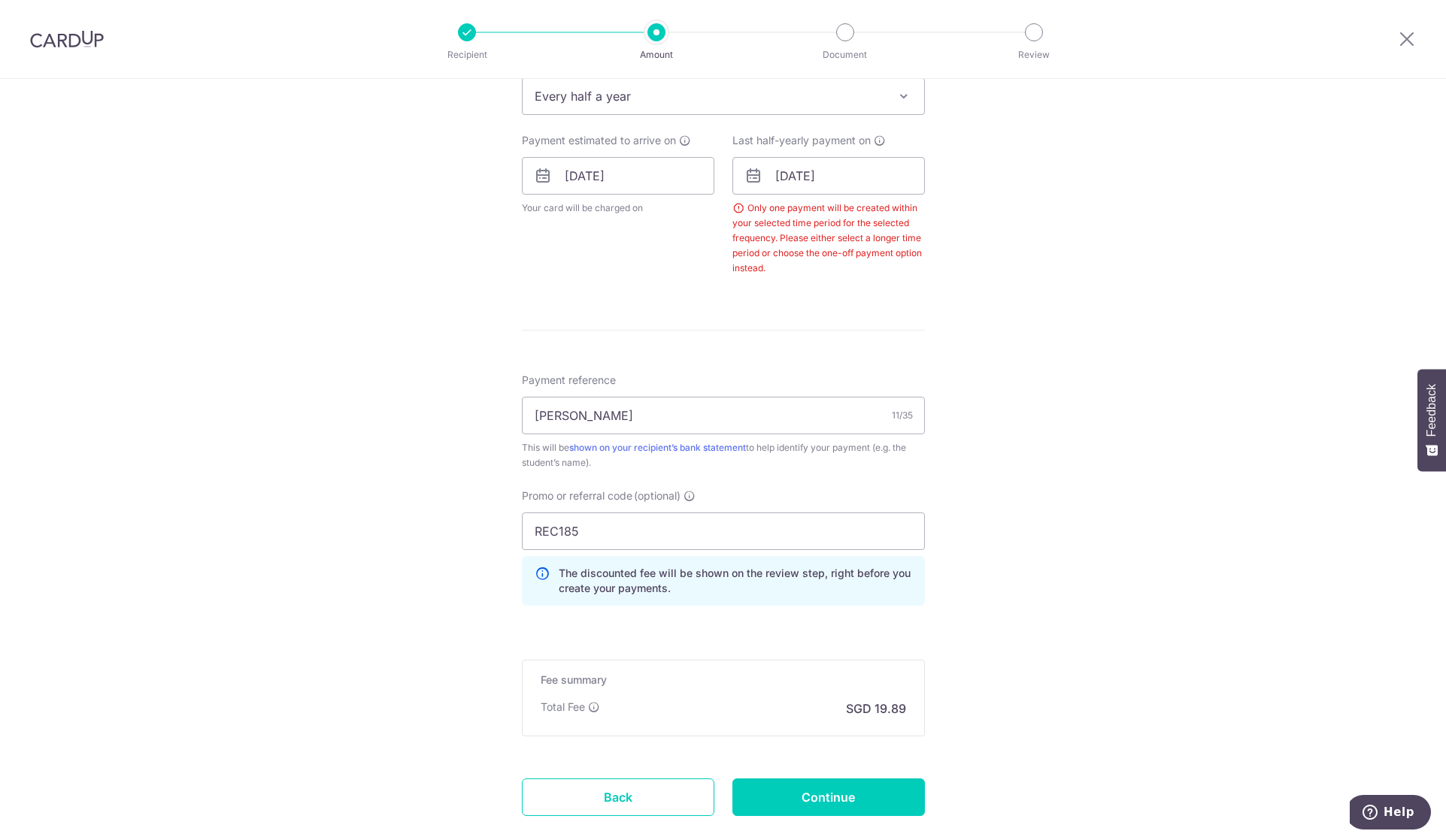
scroll to position [601, 0]
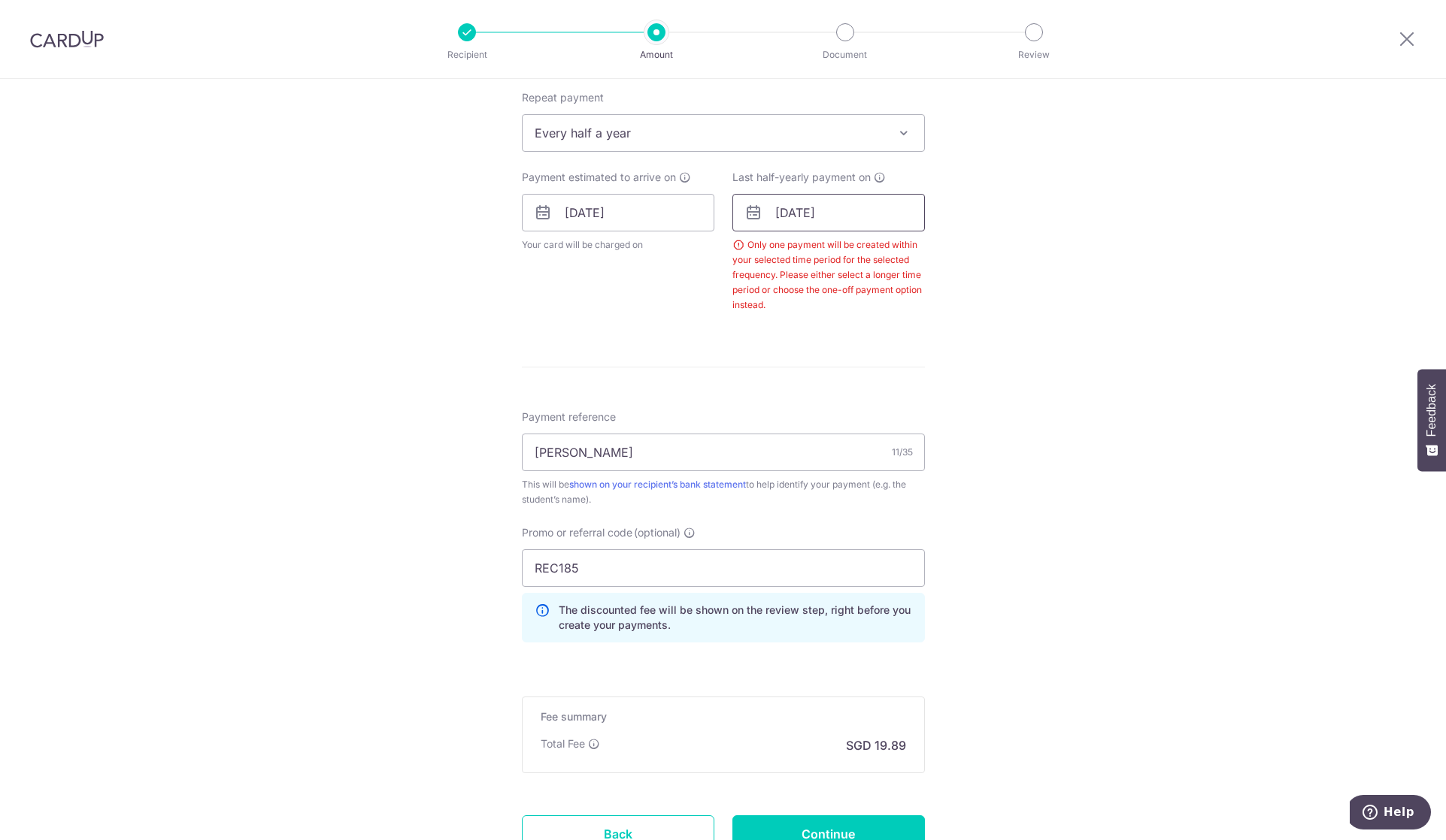
click at [775, 201] on input "[DATE]" at bounding box center [828, 213] width 192 height 38
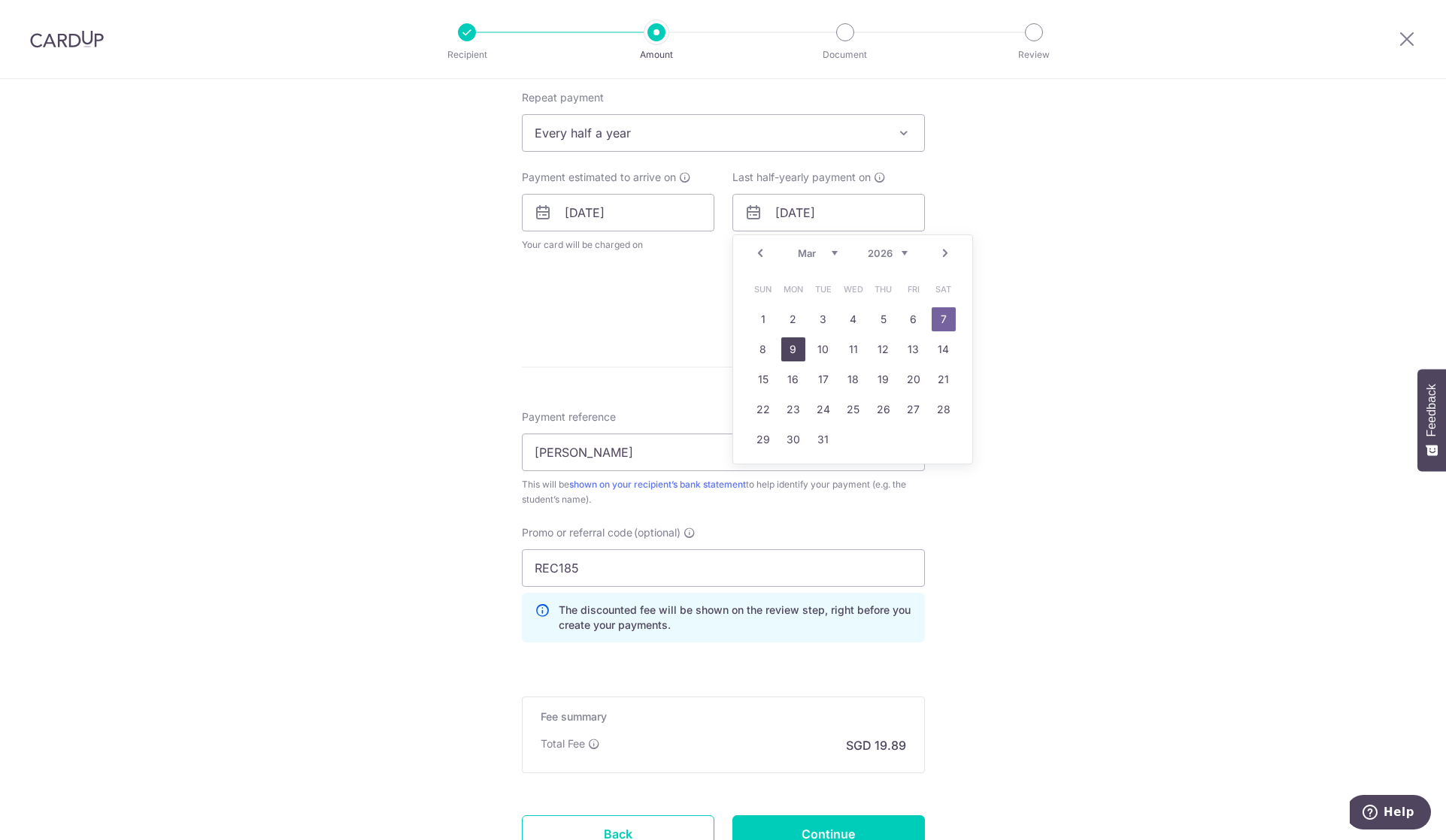
click at [792, 349] on link "9" at bounding box center [793, 349] width 24 height 24
type input "09/03/2026"
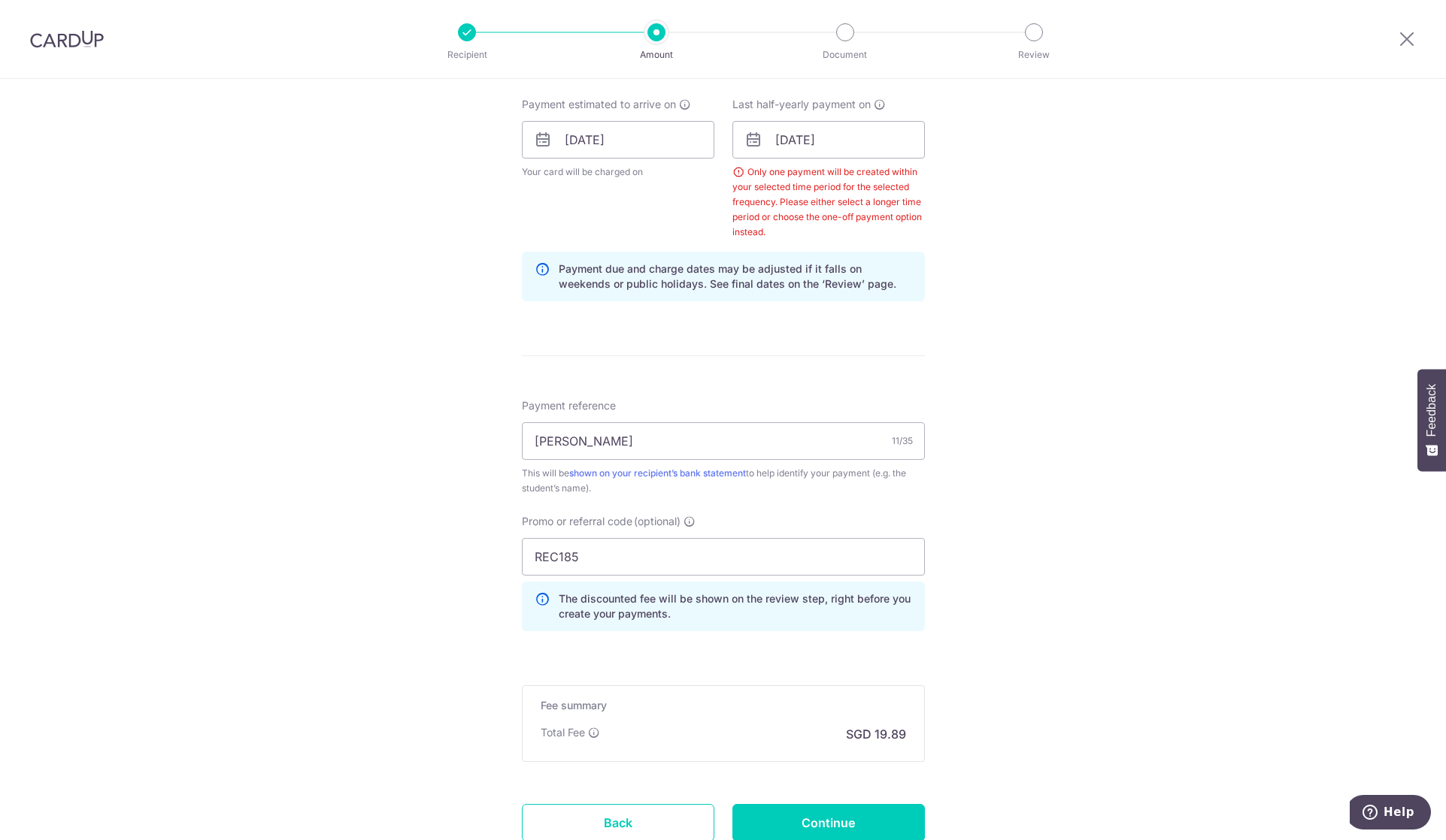
scroll to position [788, 0]
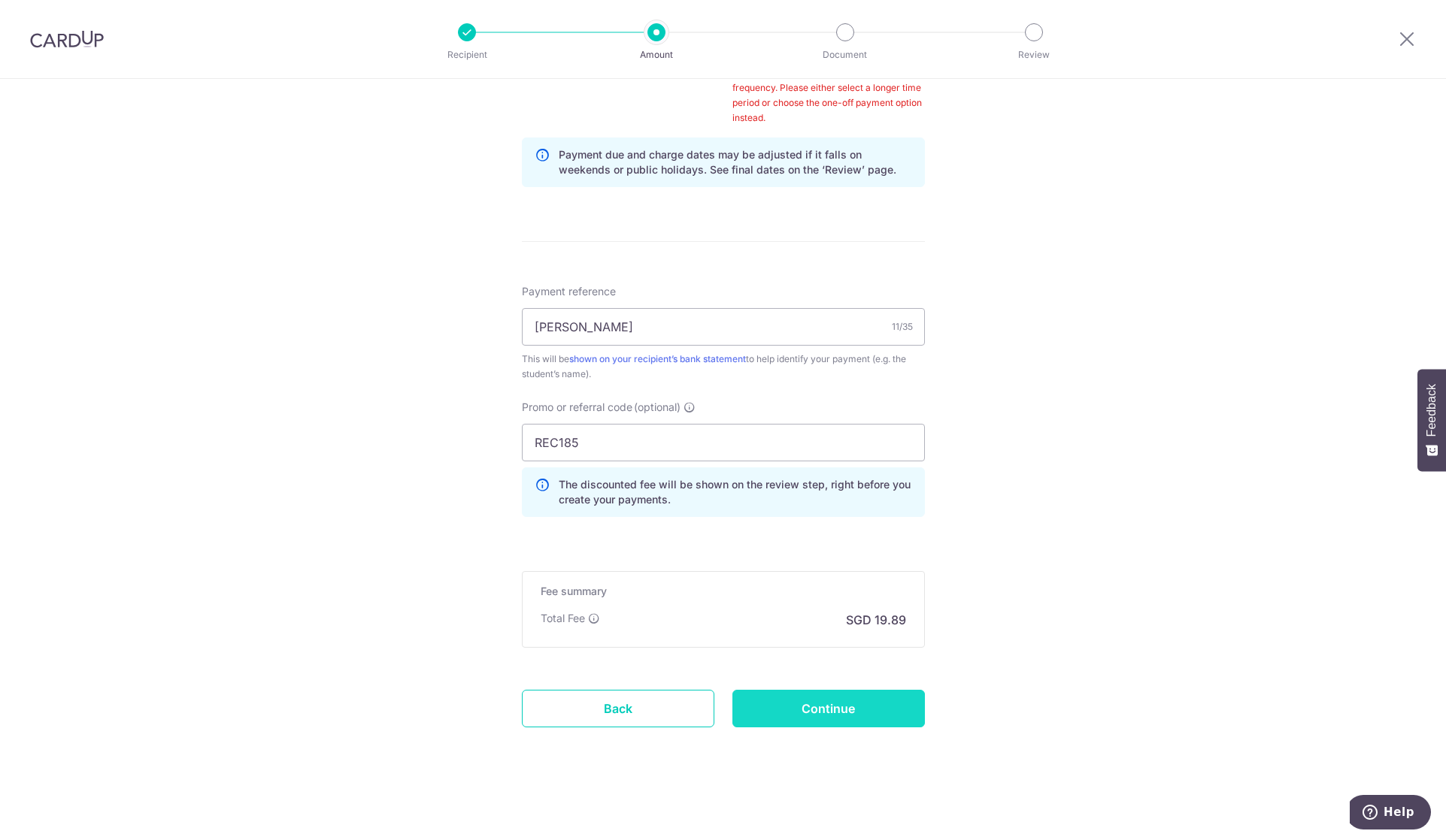
click at [808, 710] on input "Continue" at bounding box center [828, 709] width 192 height 38
type input "Create Schedule"
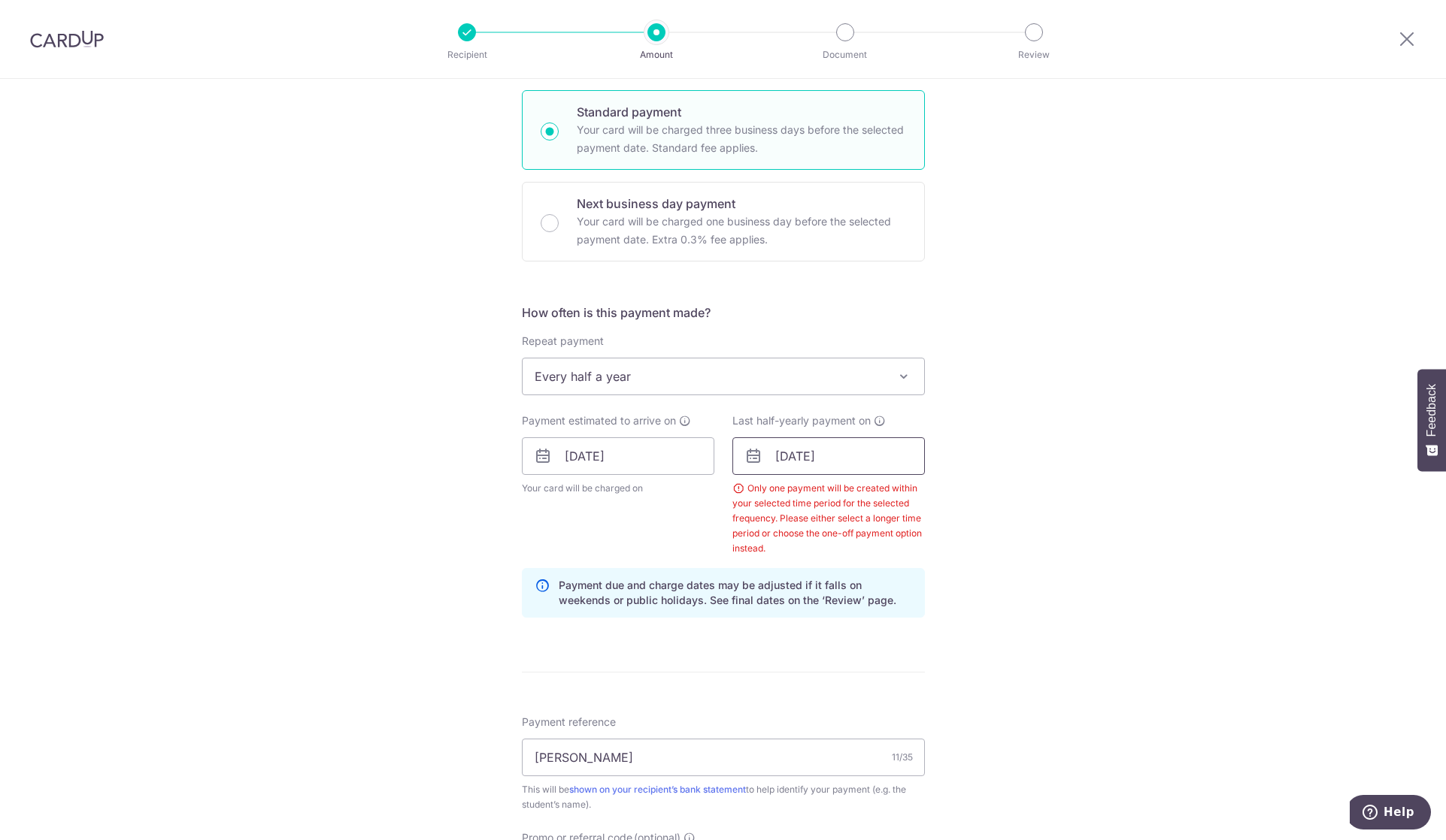
scroll to position [287, 0]
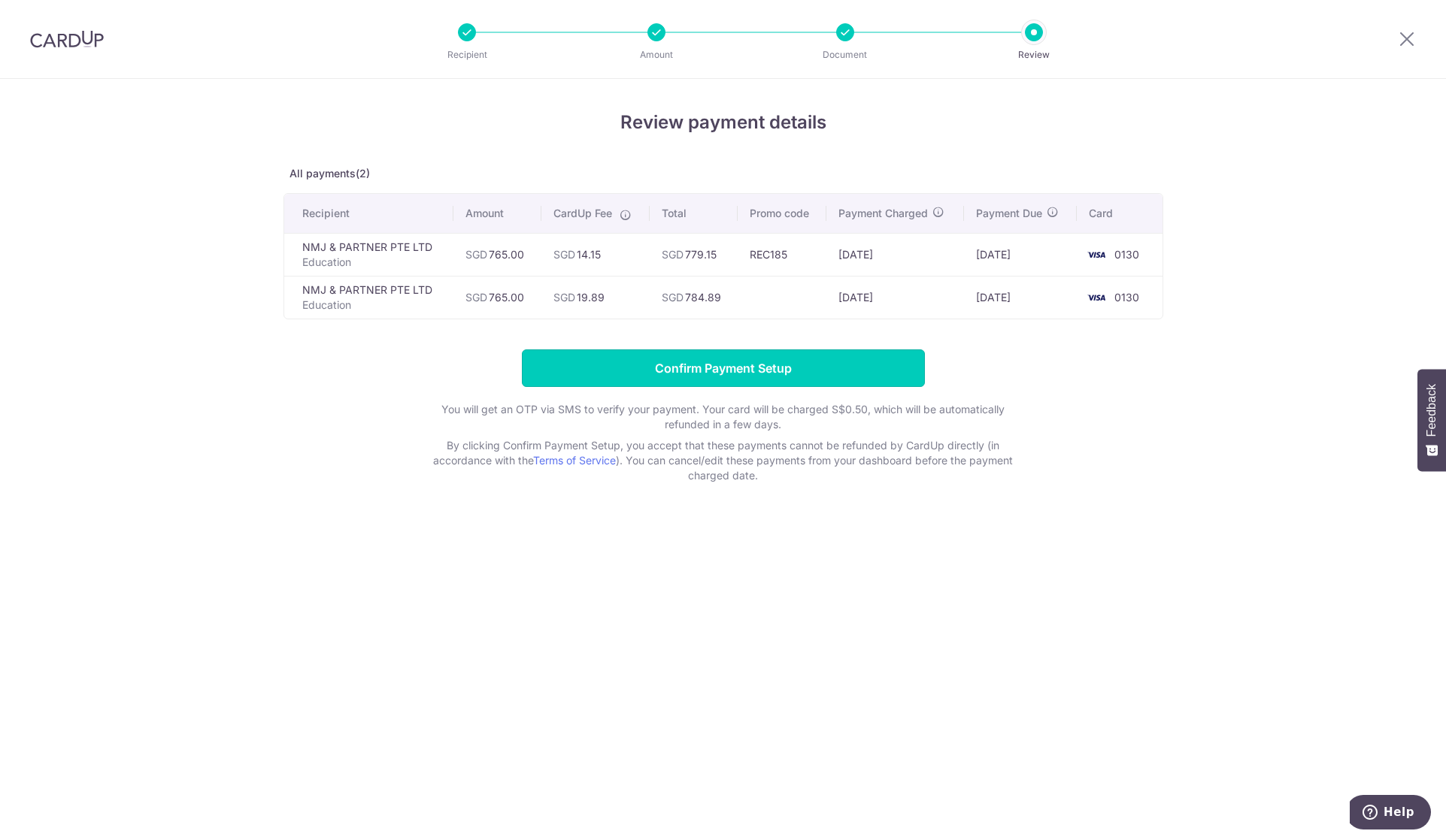
click at [715, 376] on input "Confirm Payment Setup" at bounding box center [723, 368] width 403 height 38
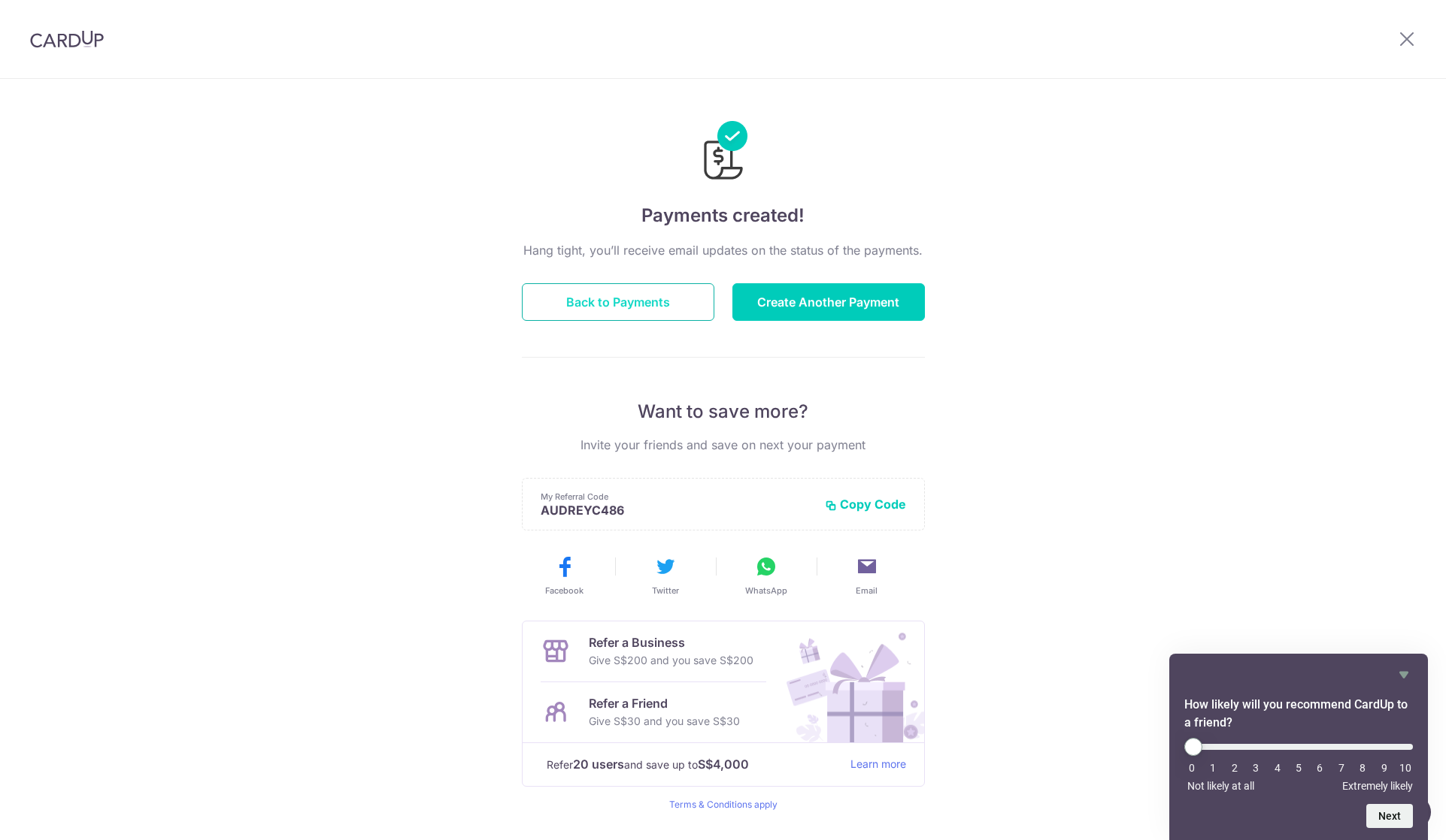
click at [676, 319] on button "Back to Payments" at bounding box center [618, 302] width 192 height 38
click at [682, 306] on button "Back to Payments" at bounding box center [618, 302] width 192 height 38
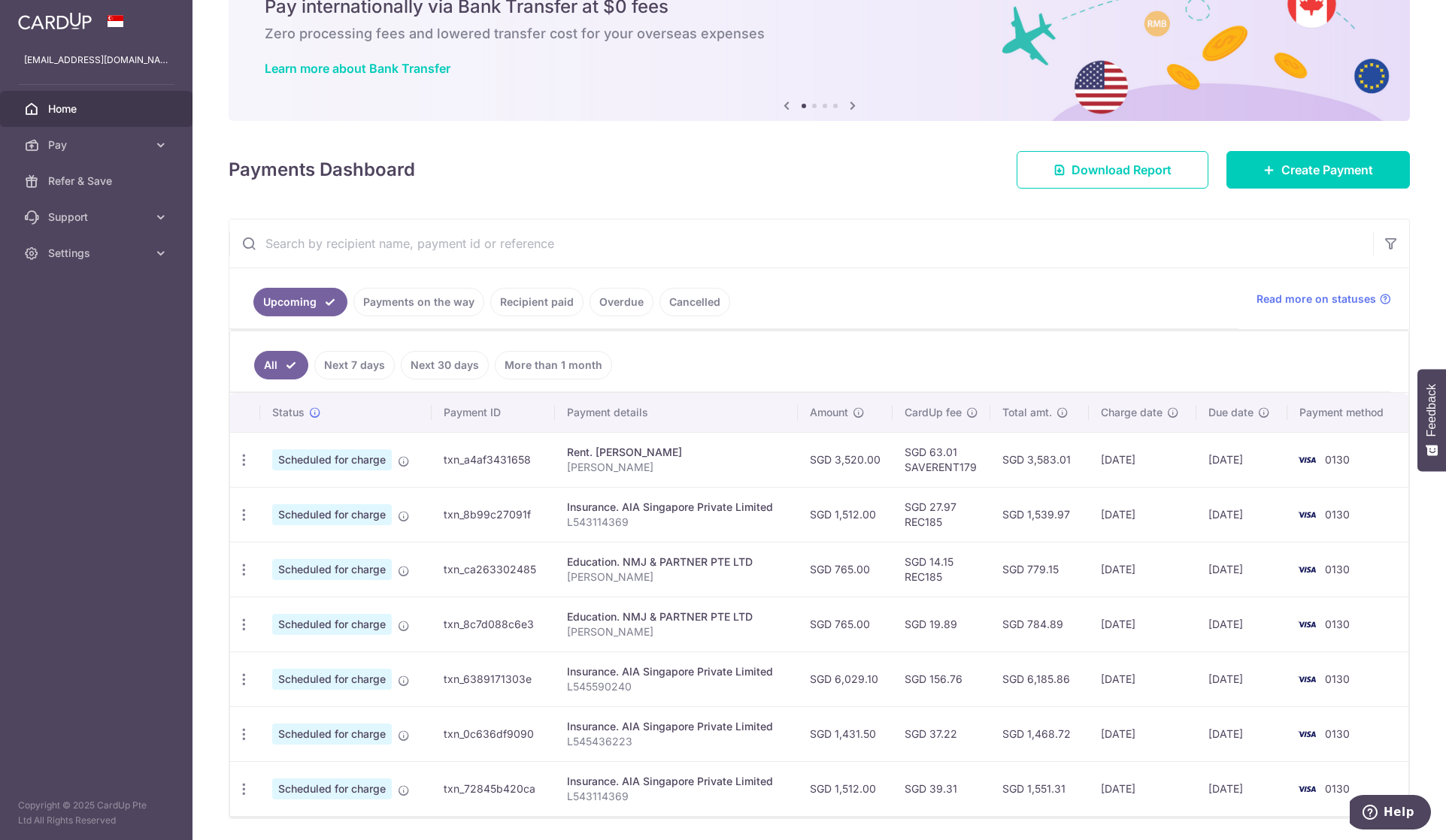
scroll to position [121, 0]
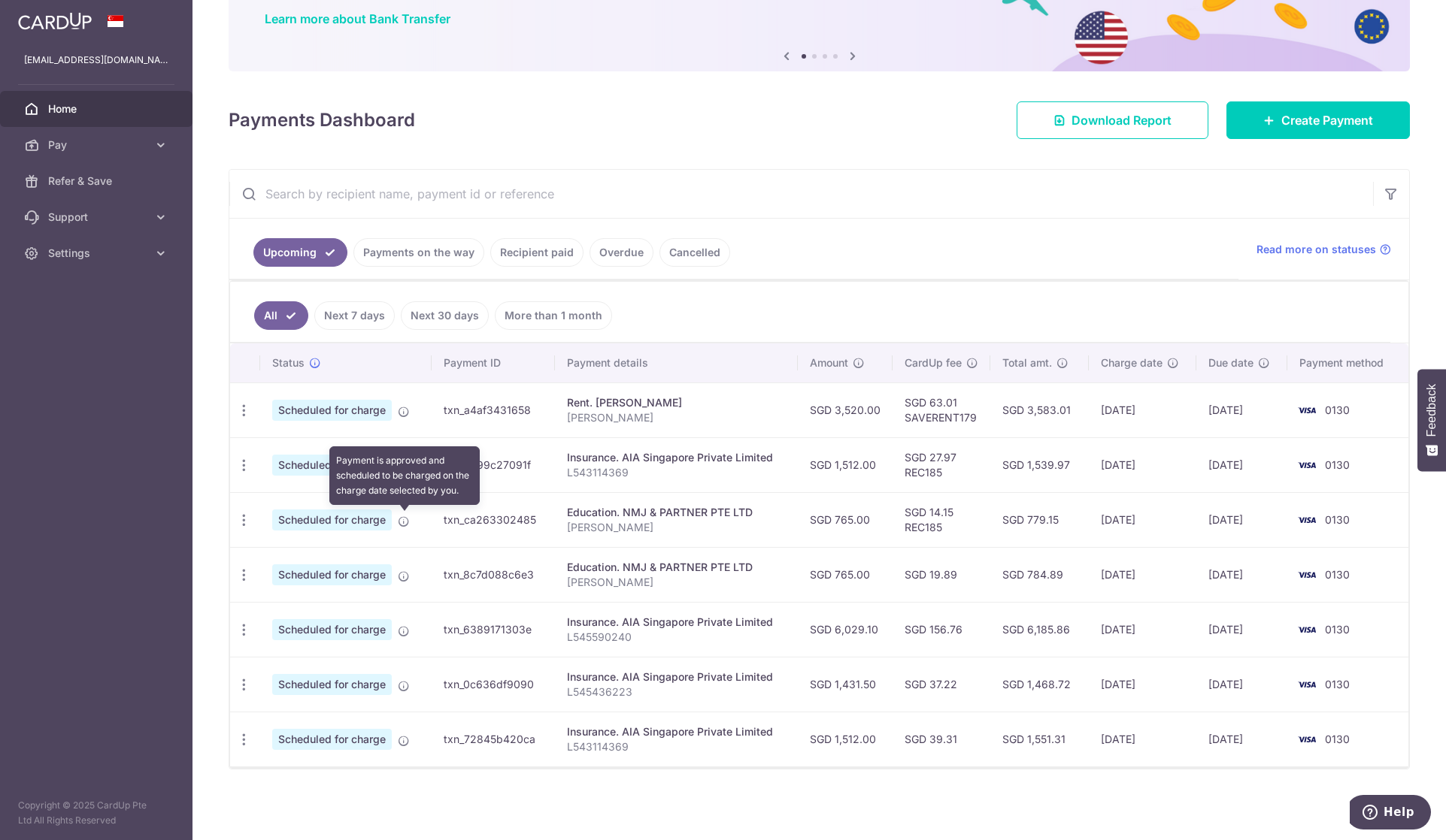
click at [406, 522] on icon at bounding box center [403, 522] width 12 height 12
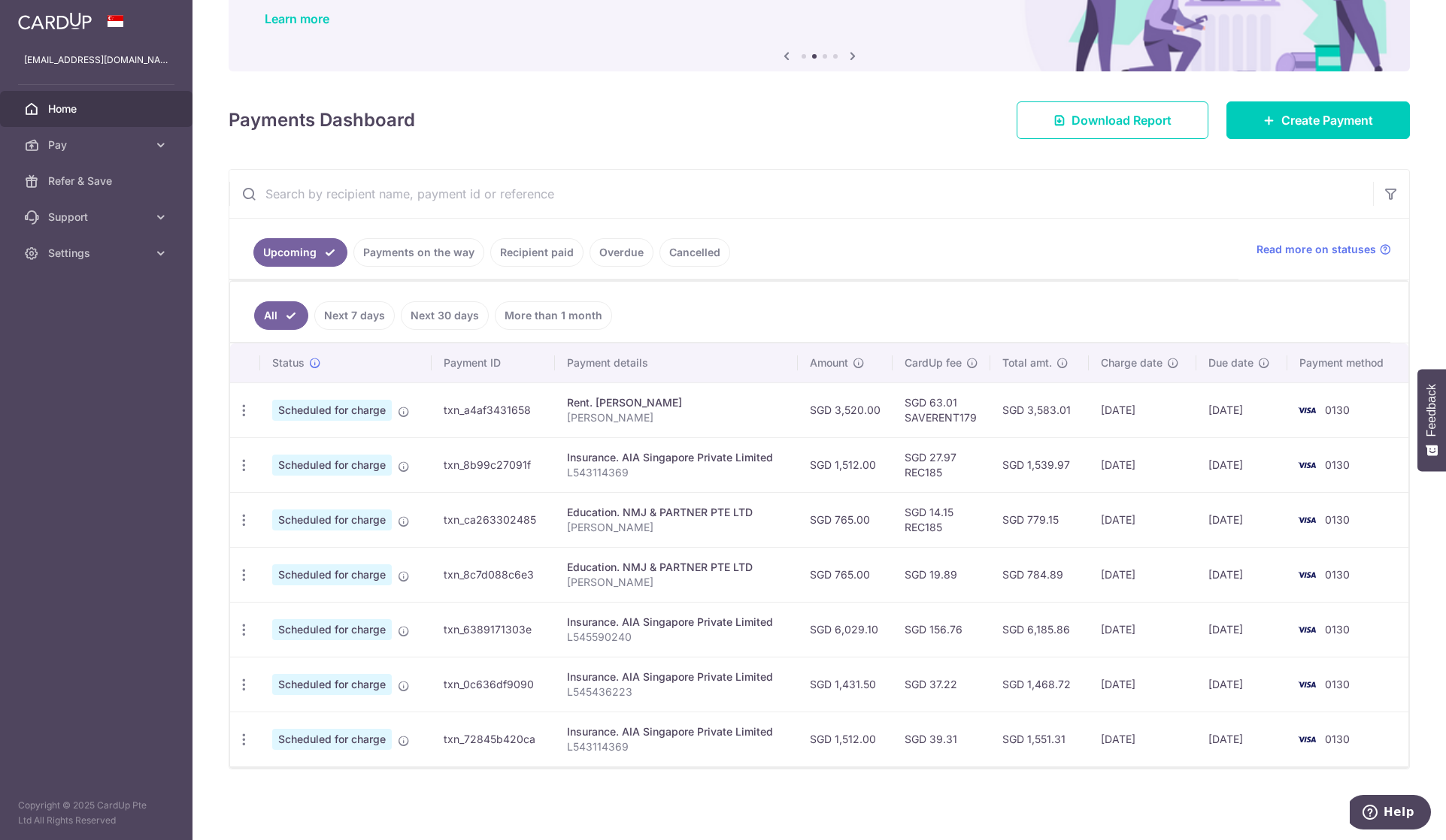
click at [354, 518] on span "Scheduled for charge" at bounding box center [331, 520] width 119 height 21
click at [487, 526] on td "txn_ca263302485" at bounding box center [493, 520] width 124 height 55
click at [501, 517] on td "txn_ca263302485" at bounding box center [493, 520] width 124 height 55
click at [840, 552] on td "SGD 765.00" at bounding box center [845, 575] width 94 height 55
click at [237, 419] on icon "button" at bounding box center [244, 411] width 15 height 15
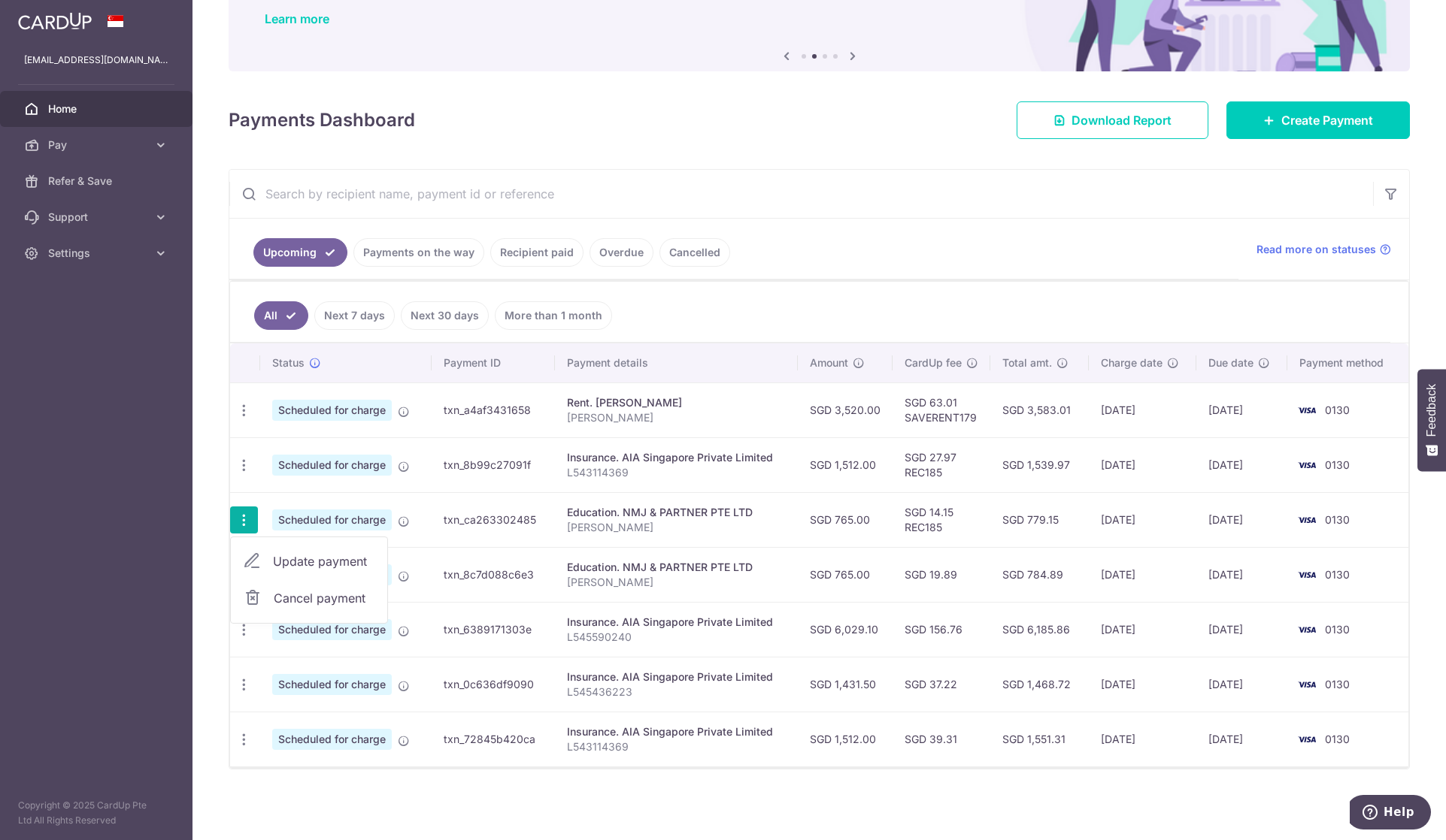
click at [362, 525] on span "Scheduled for charge" at bounding box center [331, 520] width 119 height 21
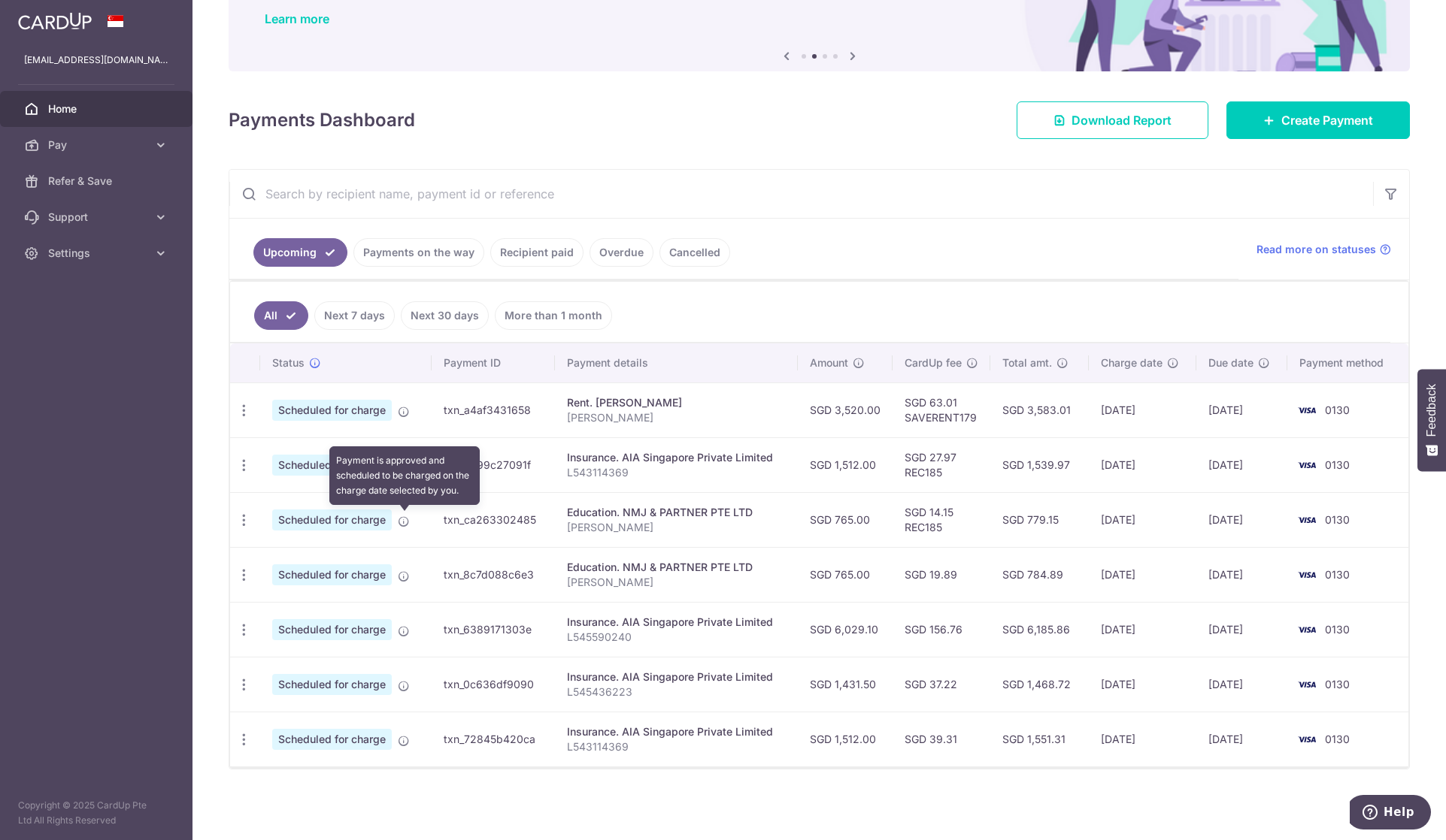
click at [409, 520] on icon at bounding box center [403, 522] width 12 height 12
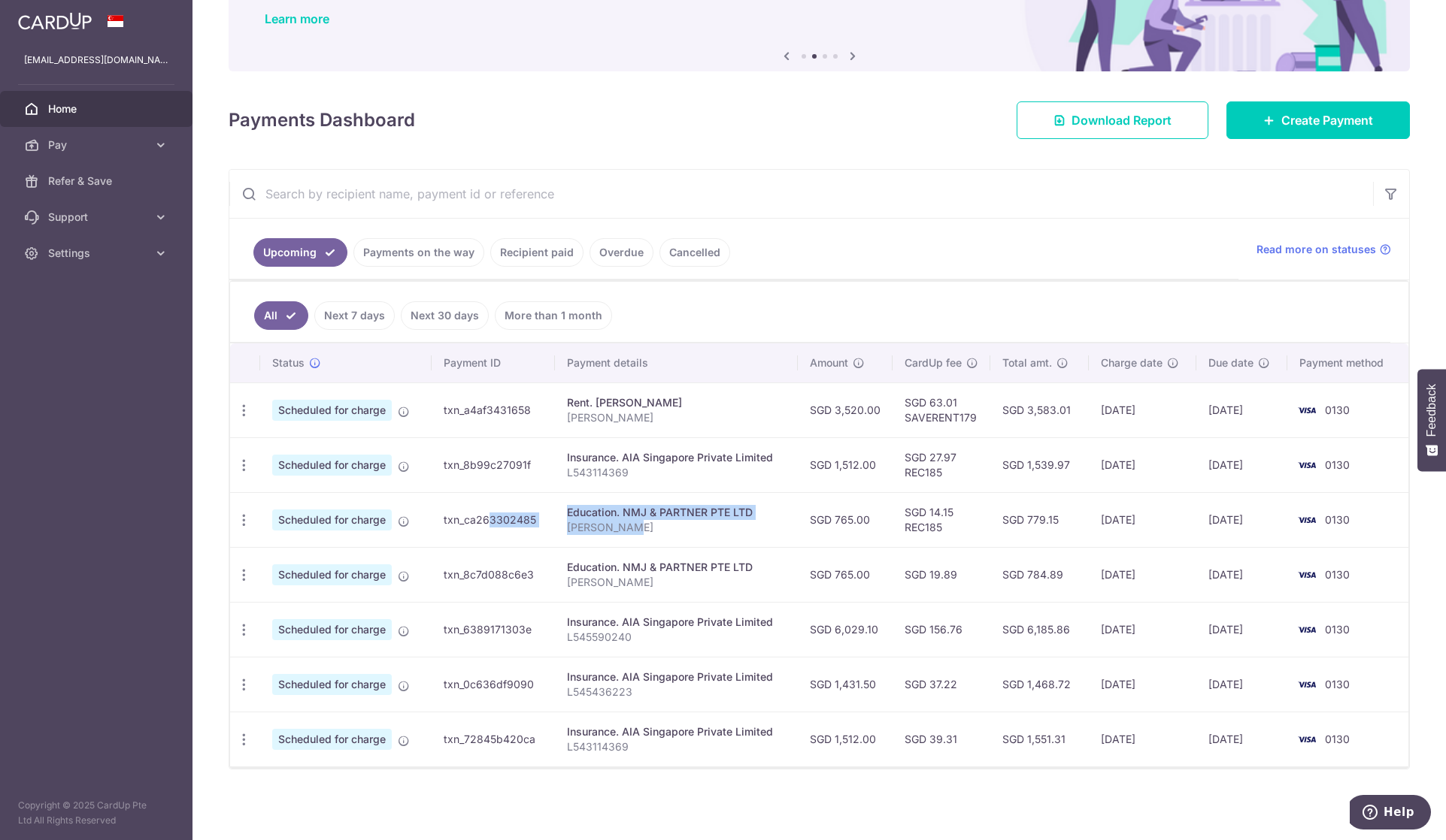
drag, startPoint x: 632, startPoint y: 528, endPoint x: 449, endPoint y: 519, distance: 183.2
click at [449, 519] on tr "Update payment Cancel payment Scheduled for charge txn_ca263302485 Education. N…" at bounding box center [819, 520] width 1178 height 55
click at [813, 601] on td "SGD 765.00" at bounding box center [845, 575] width 94 height 55
